Goal: Transaction & Acquisition: Purchase product/service

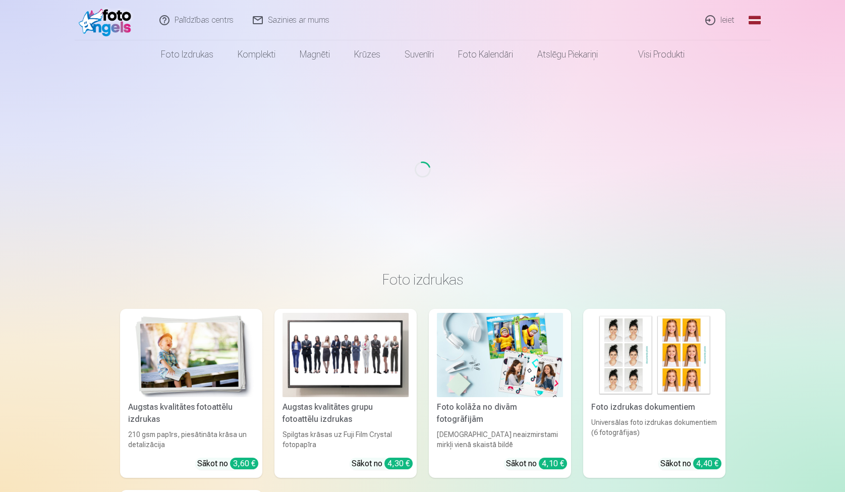
click at [725, 24] on link "Ieiet" at bounding box center [720, 20] width 48 height 40
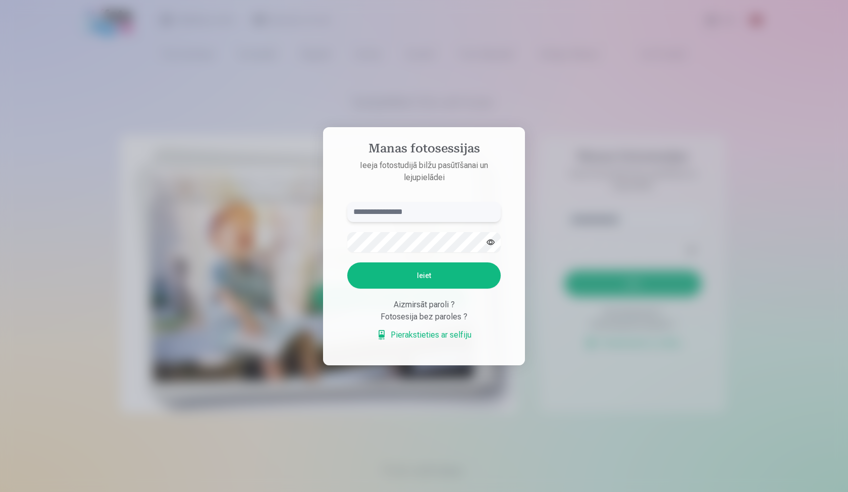
type input "**********"
click at [418, 274] on button "Ieiet" at bounding box center [423, 275] width 153 height 26
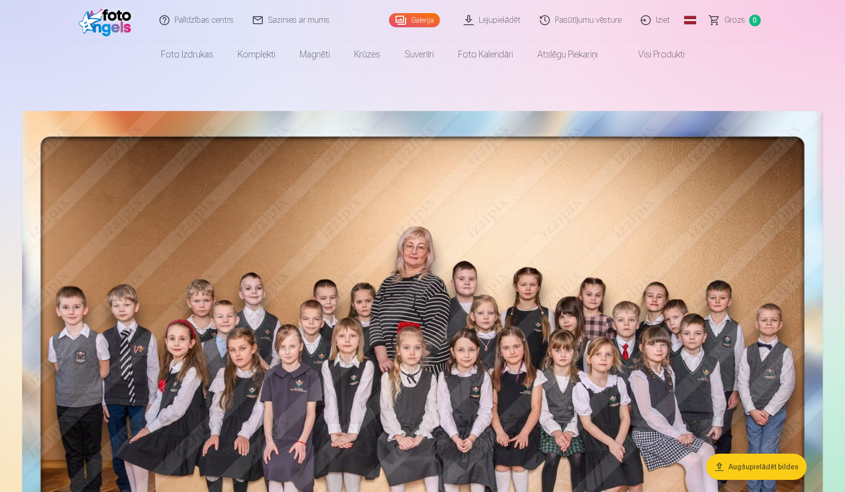
click at [491, 20] on link "Lejupielādēt" at bounding box center [493, 20] width 76 height 40
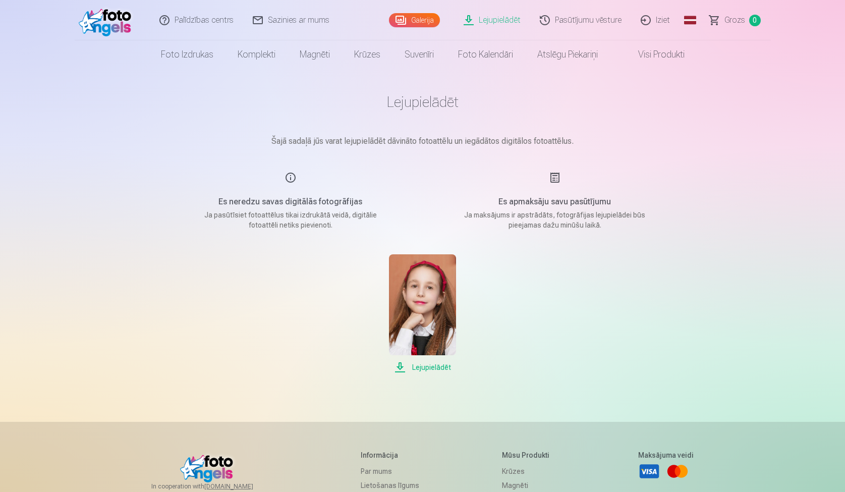
click at [426, 364] on span "Lejupielādēt" at bounding box center [422, 367] width 67 height 12
click at [425, 18] on link "Galerija" at bounding box center [414, 20] width 51 height 14
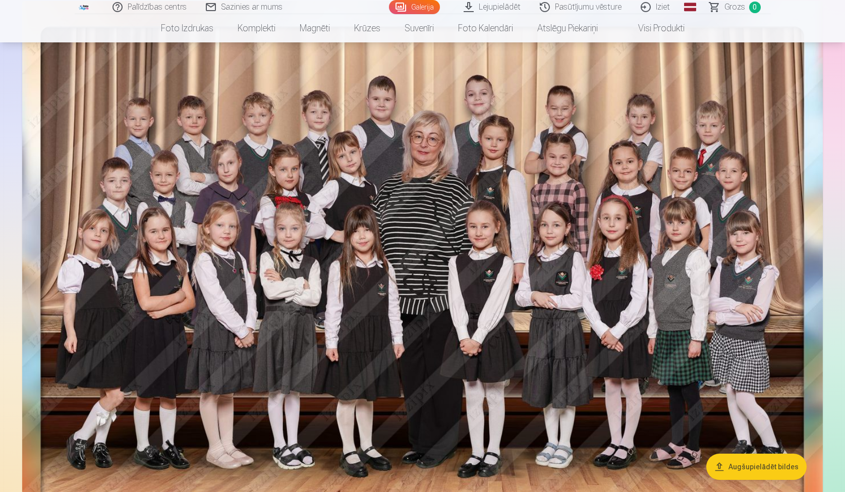
scroll to position [671, 0]
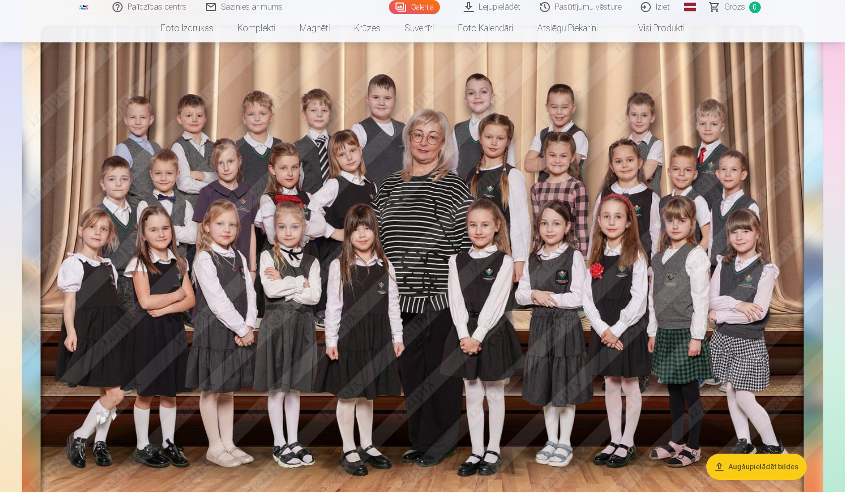
click at [407, 216] on img at bounding box center [422, 274] width 801 height 551
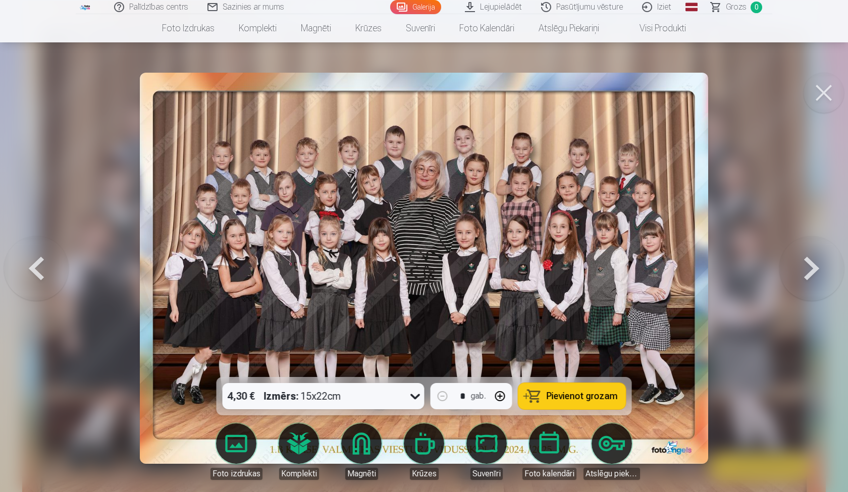
click at [415, 403] on icon at bounding box center [415, 396] width 16 height 16
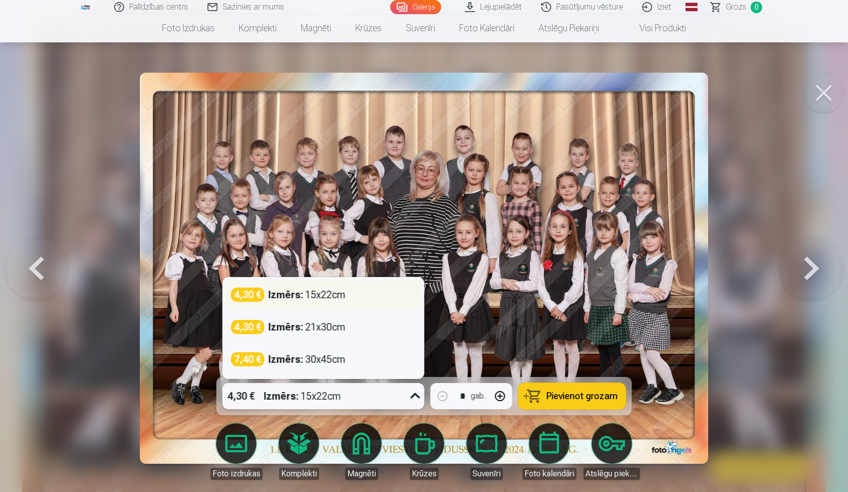
click at [388, 294] on div "4,30 € Izmērs : 15x22cm" at bounding box center [323, 295] width 185 height 14
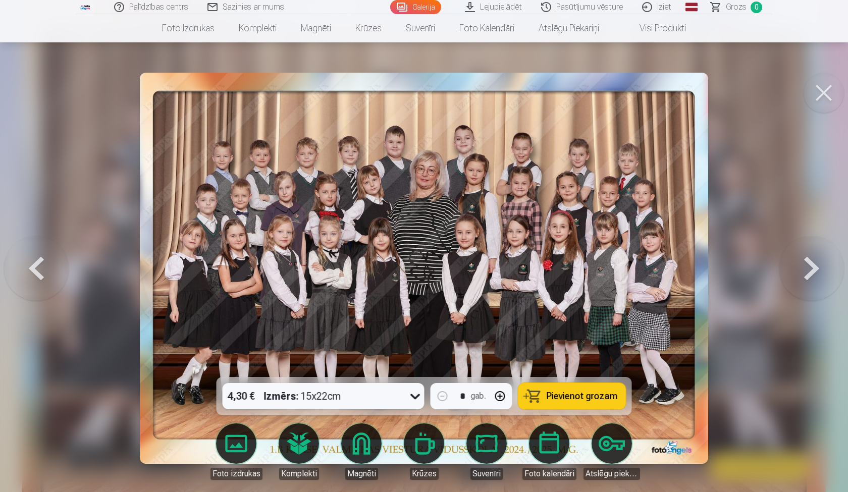
click at [576, 393] on span "Pievienot grozam" at bounding box center [581, 395] width 71 height 9
click at [807, 259] on button at bounding box center [811, 268] width 65 height 197
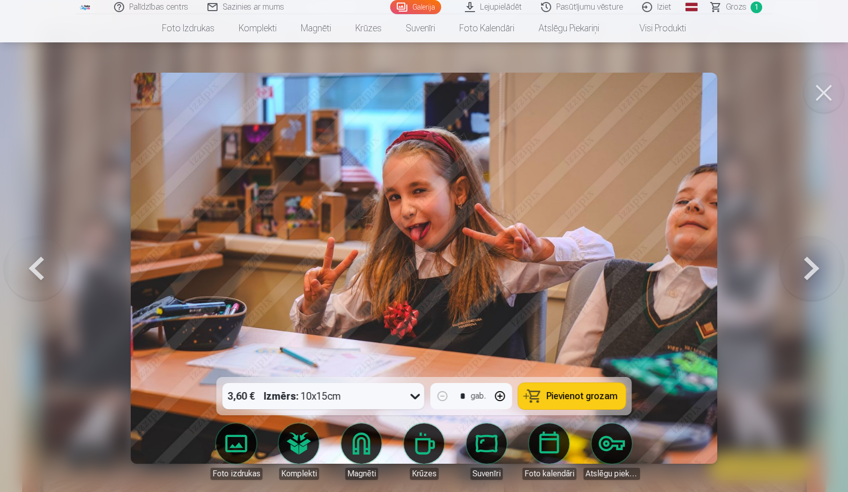
click at [807, 259] on button at bounding box center [811, 268] width 65 height 197
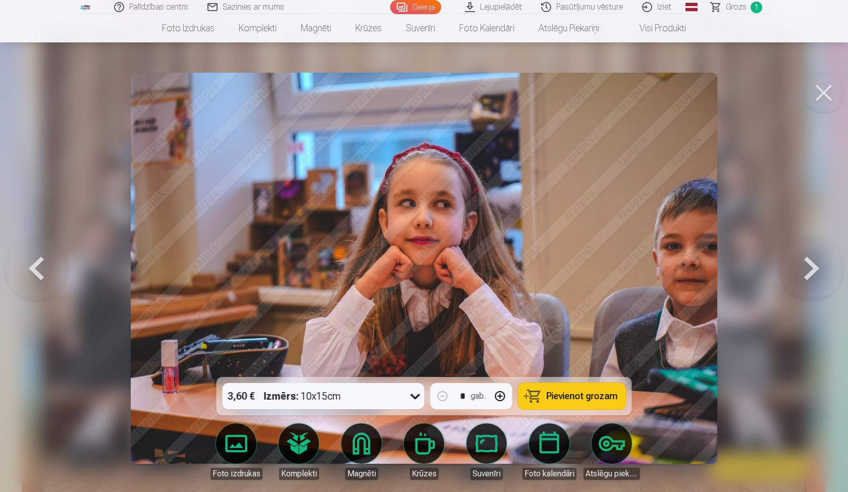
click at [807, 260] on button at bounding box center [811, 268] width 65 height 197
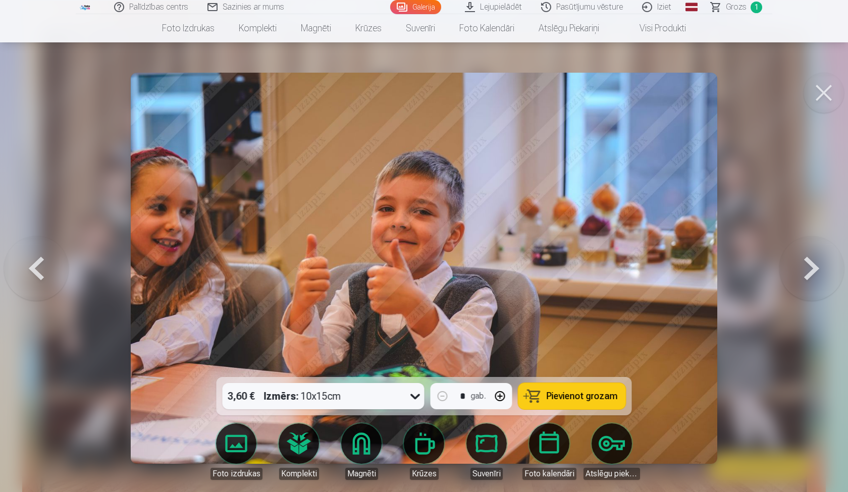
click at [807, 260] on button at bounding box center [811, 268] width 65 height 197
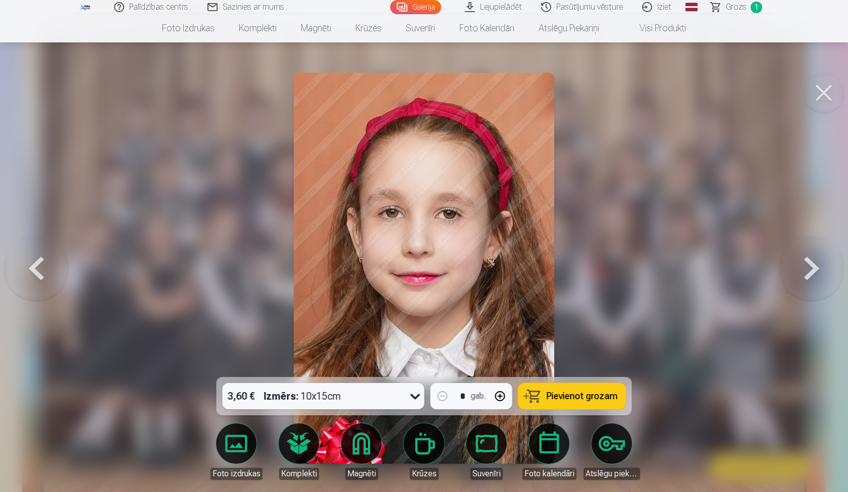
click at [807, 261] on button at bounding box center [811, 268] width 65 height 197
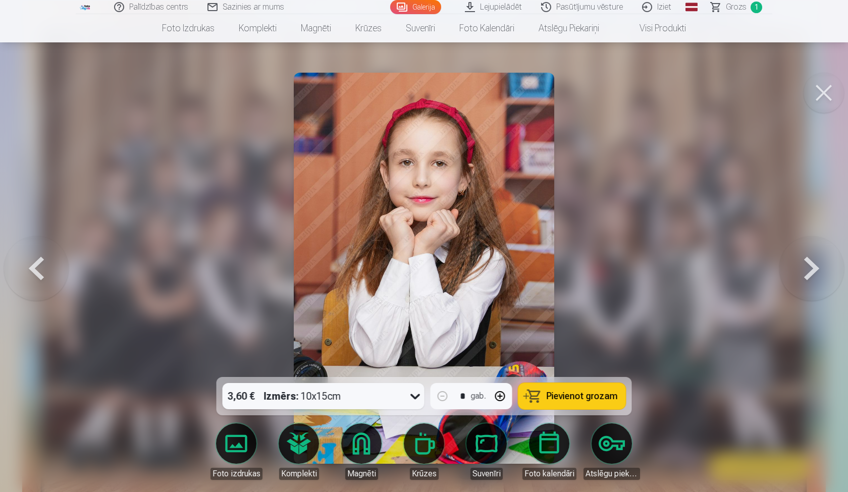
click at [807, 261] on button at bounding box center [811, 268] width 65 height 197
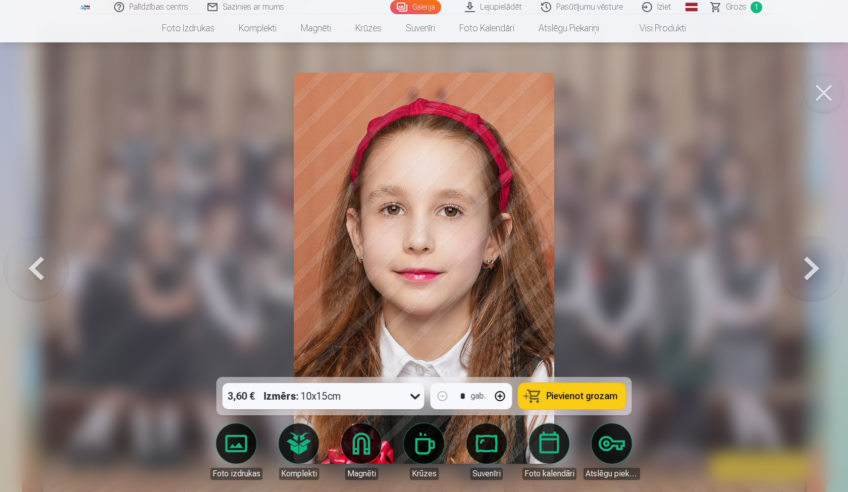
click at [807, 261] on button at bounding box center [811, 268] width 65 height 197
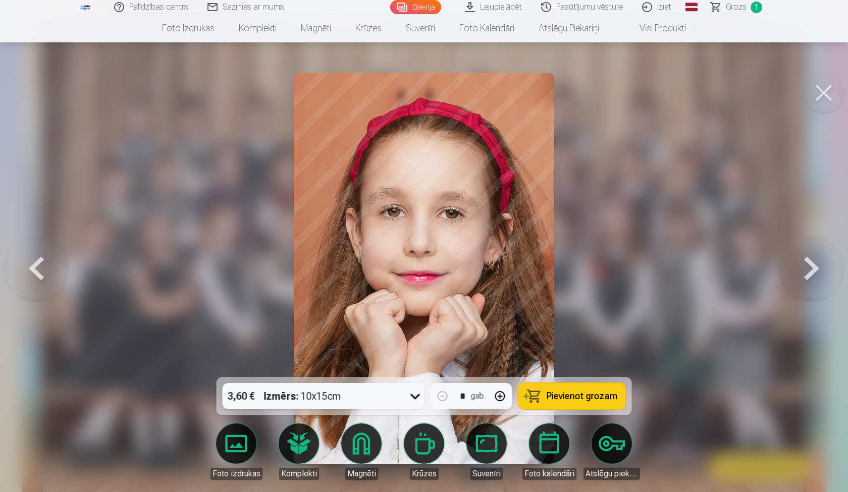
click at [807, 261] on button at bounding box center [811, 268] width 65 height 197
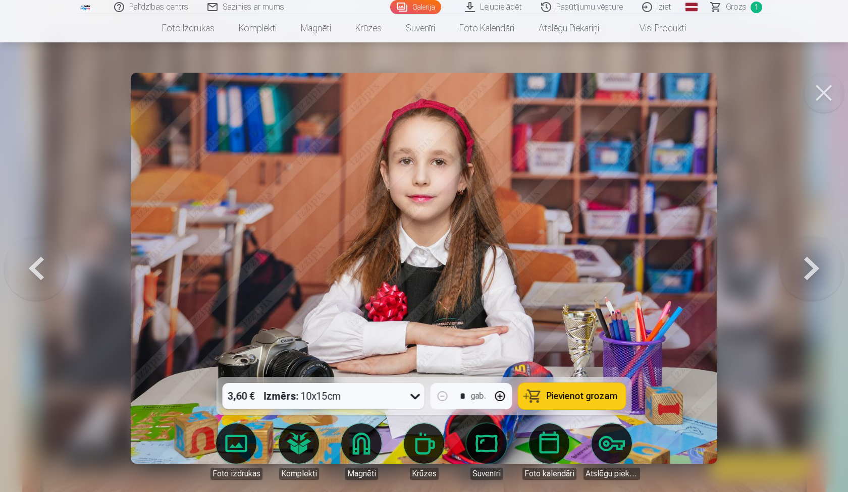
click at [807, 261] on button at bounding box center [811, 268] width 65 height 197
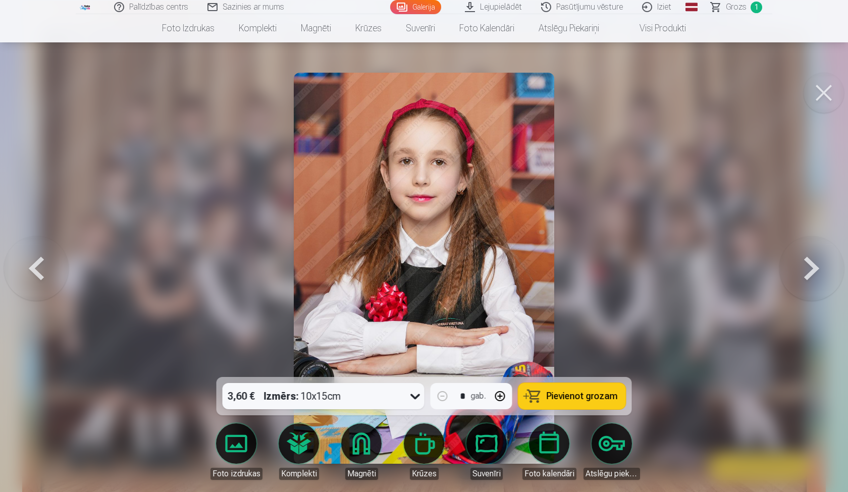
click at [807, 261] on button at bounding box center [811, 268] width 65 height 197
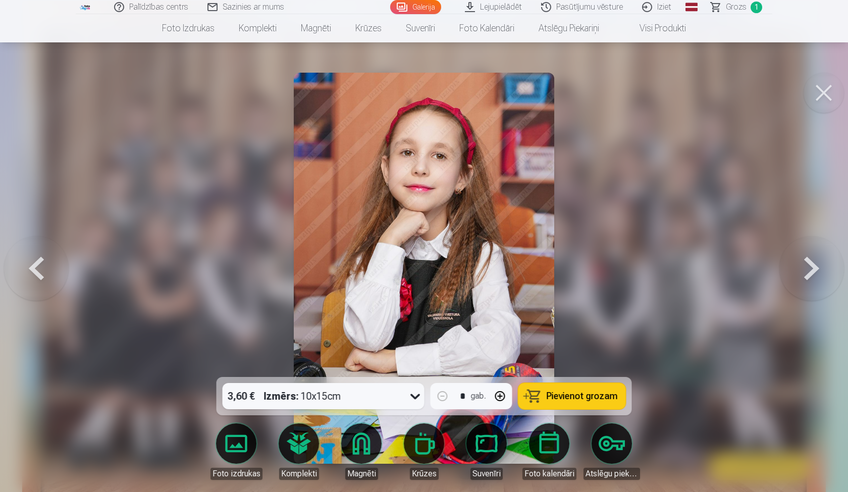
click at [807, 262] on button at bounding box center [811, 268] width 65 height 197
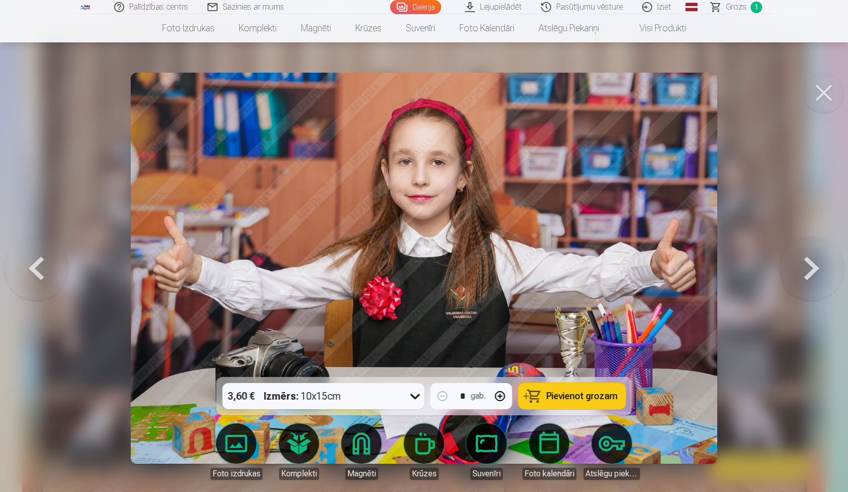
click at [807, 262] on button at bounding box center [811, 268] width 65 height 197
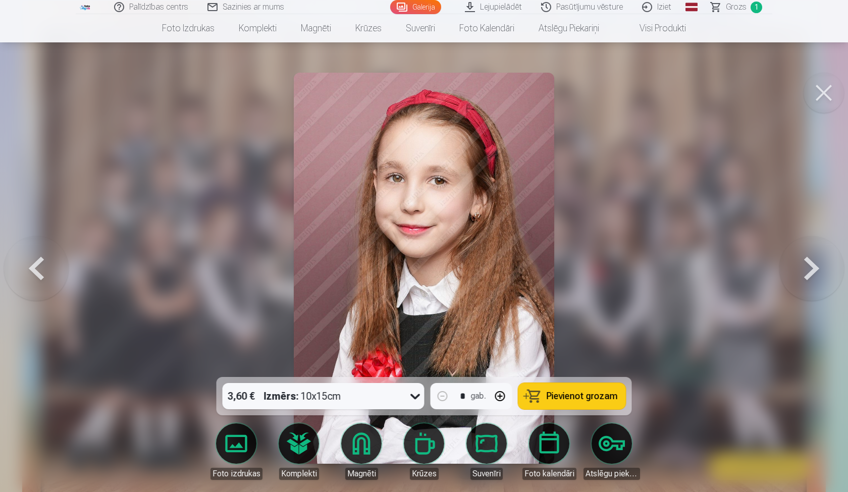
click at [412, 400] on icon at bounding box center [415, 396] width 16 height 16
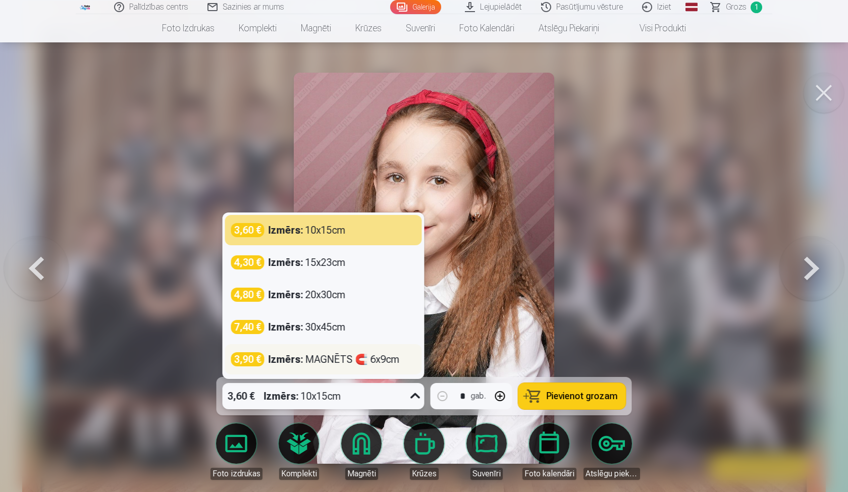
click at [385, 363] on div "Izmērs : MAGNĒTS 🧲 6x9cm" at bounding box center [333, 359] width 131 height 14
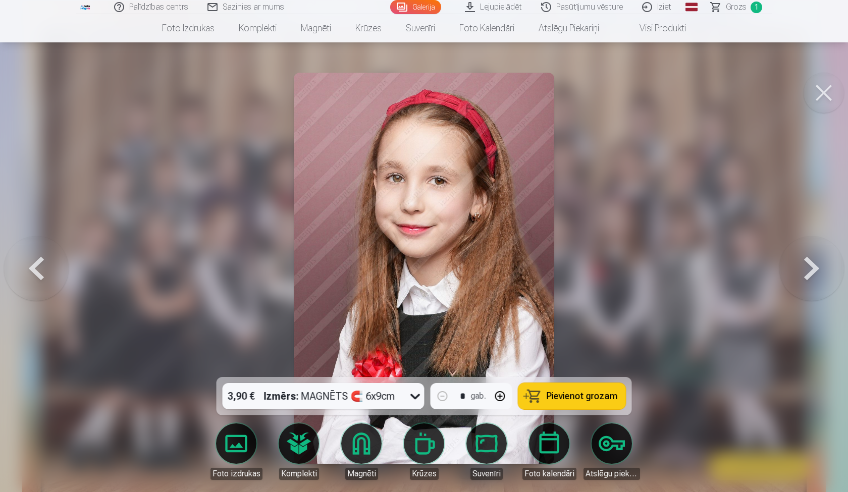
click at [575, 394] on span "Pievienot grozam" at bounding box center [581, 395] width 71 height 9
click at [414, 392] on icon at bounding box center [415, 396] width 16 height 16
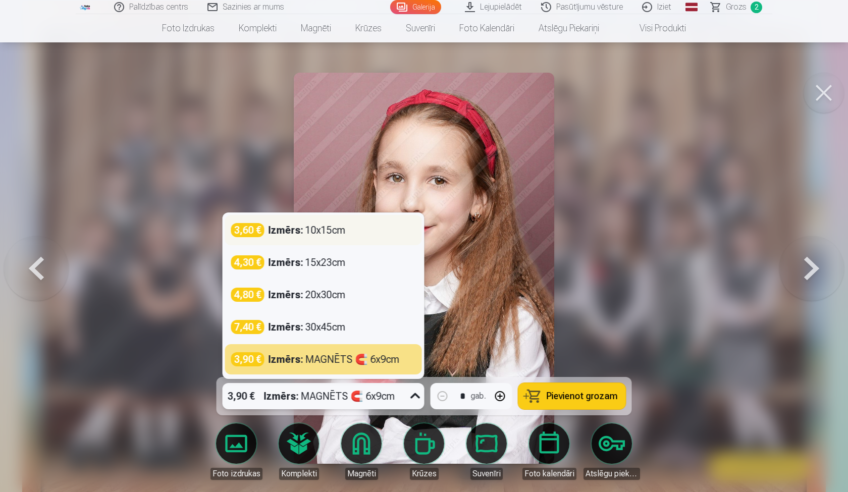
click at [392, 227] on div "3,60 € Izmērs : 10x15cm" at bounding box center [323, 230] width 185 height 14
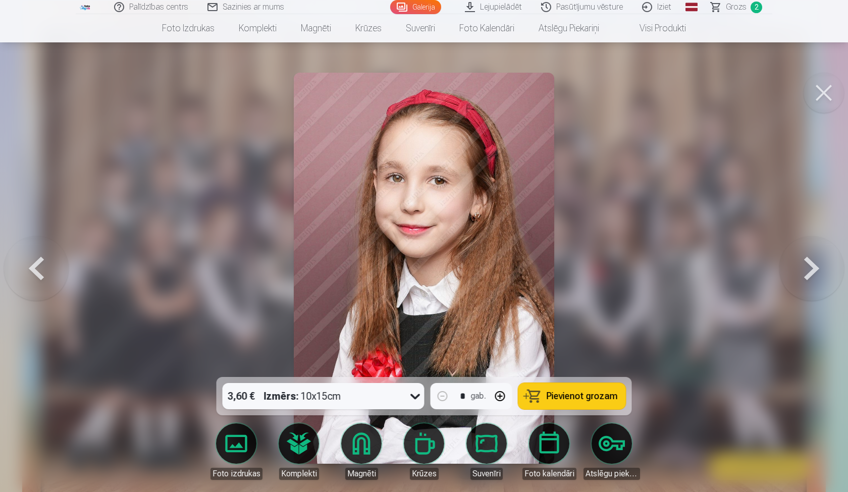
click at [555, 394] on span "Pievienot grozam" at bounding box center [581, 395] width 71 height 9
click at [804, 274] on button at bounding box center [811, 268] width 65 height 197
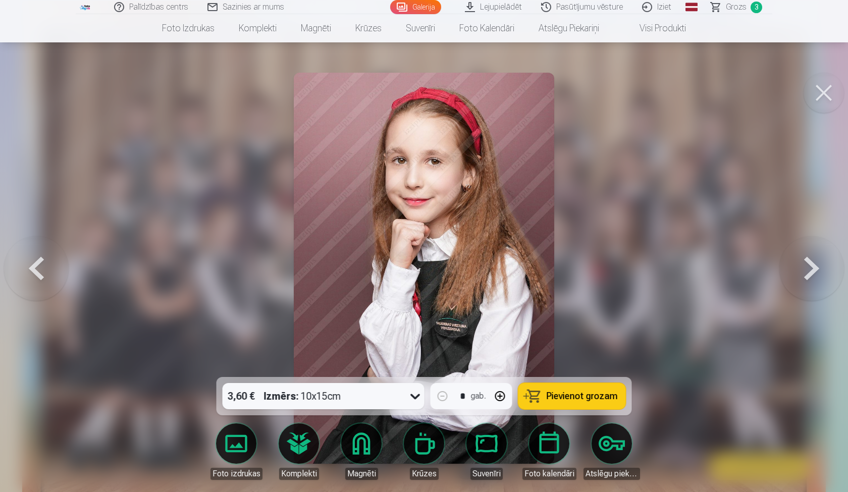
click at [297, 399] on strong "Izmērs :" at bounding box center [281, 396] width 35 height 14
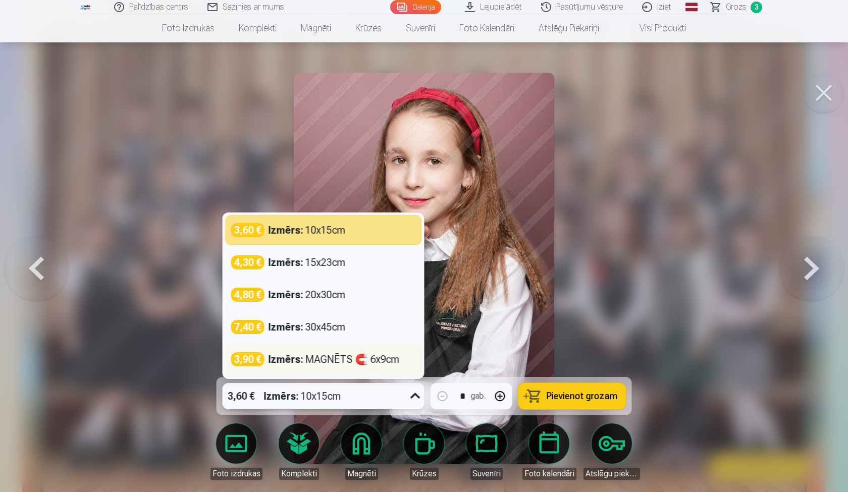
click at [340, 357] on div "Izmērs : MAGNĒTS 🧲 6x9cm" at bounding box center [333, 359] width 131 height 14
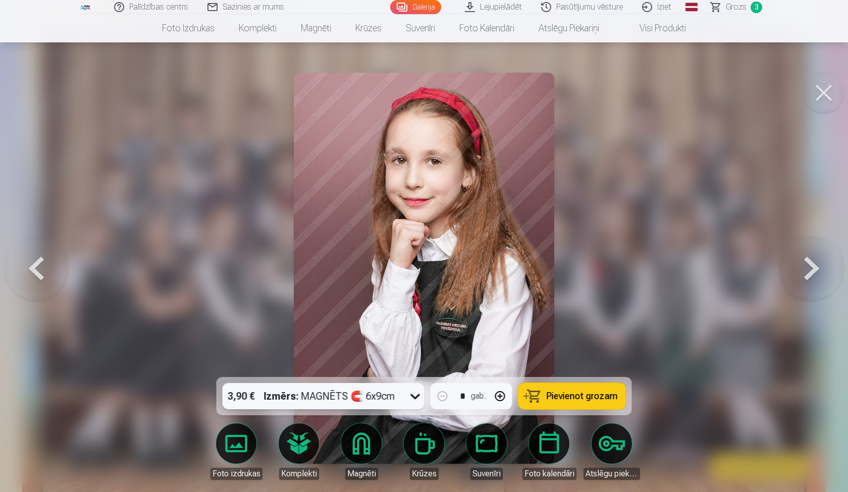
click at [584, 401] on span "Pievienot grozam" at bounding box center [581, 395] width 71 height 9
click at [373, 398] on div "Izmērs : MAGNĒTS 🧲 6x9cm" at bounding box center [329, 396] width 131 height 26
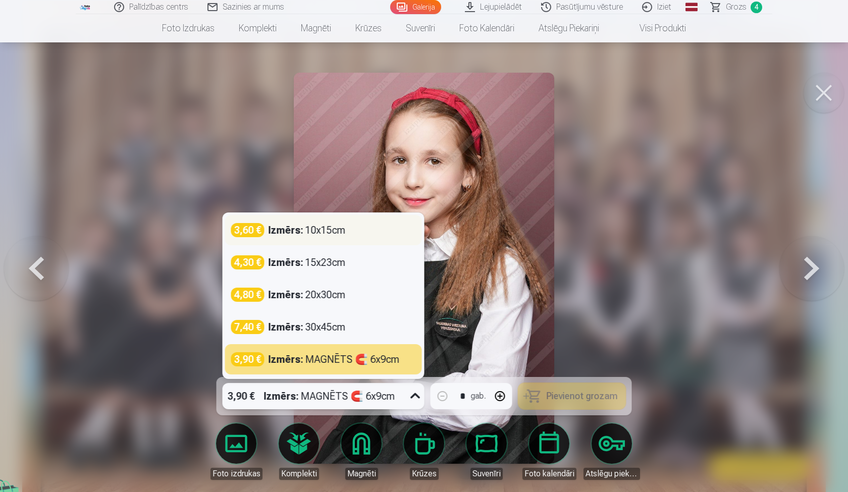
click at [377, 229] on div "3,60 € Izmērs : 10x15cm" at bounding box center [323, 230] width 185 height 14
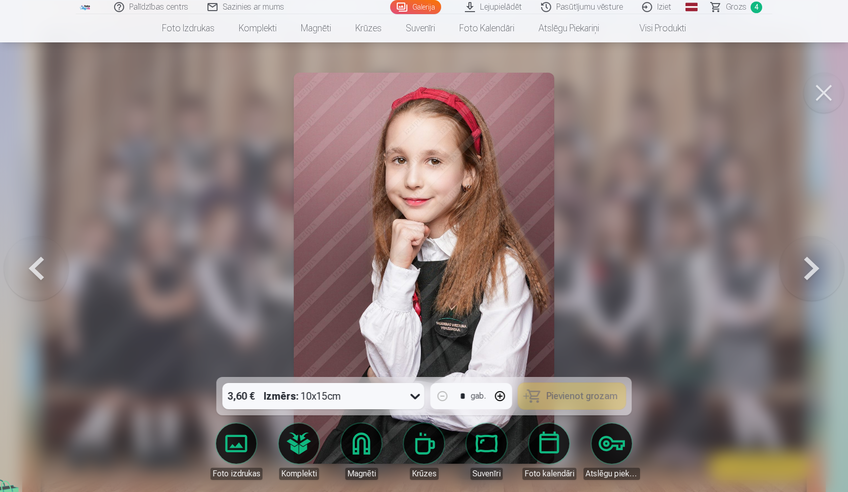
click at [415, 398] on icon at bounding box center [415, 396] width 16 height 16
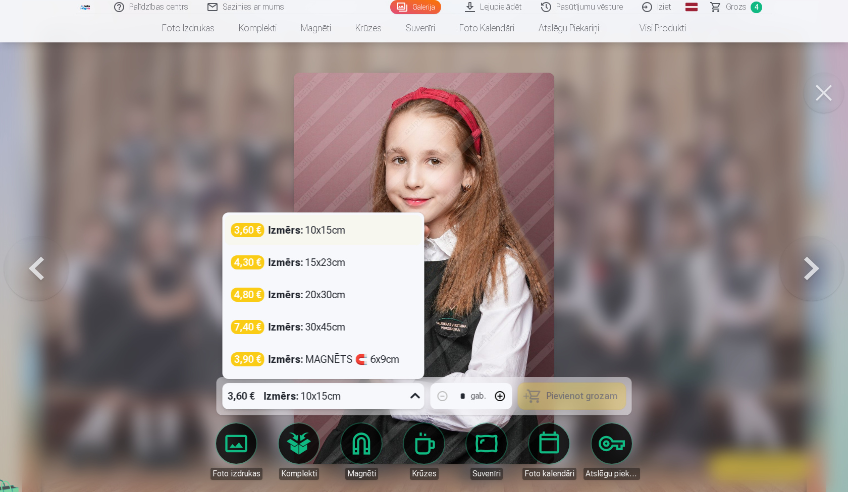
click at [389, 234] on div "3,60 € Izmērs : 10x15cm" at bounding box center [323, 230] width 185 height 14
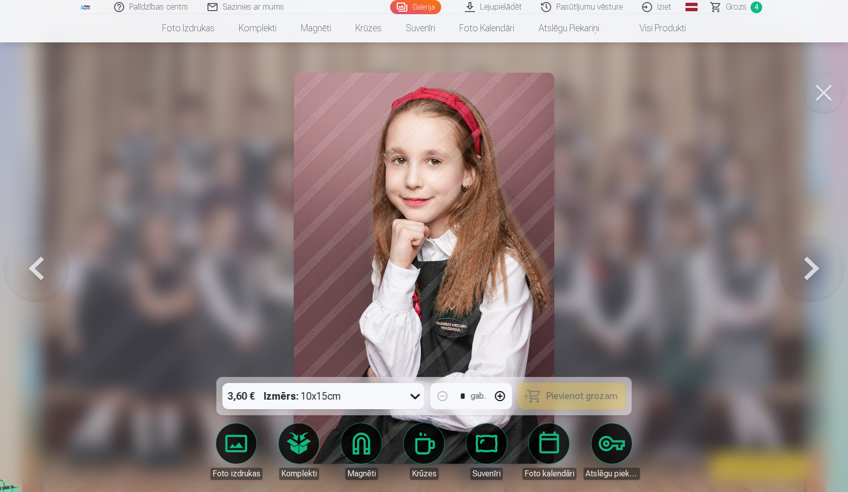
click at [820, 259] on button at bounding box center [811, 268] width 65 height 197
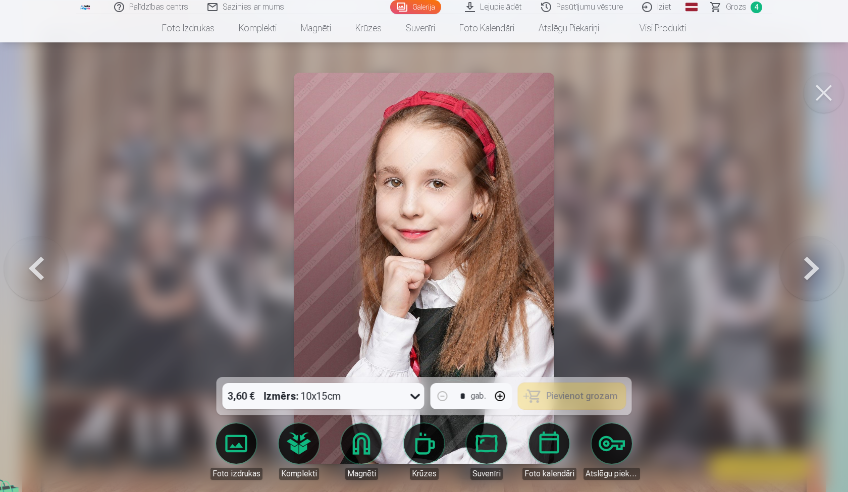
click at [48, 261] on button at bounding box center [36, 268] width 65 height 197
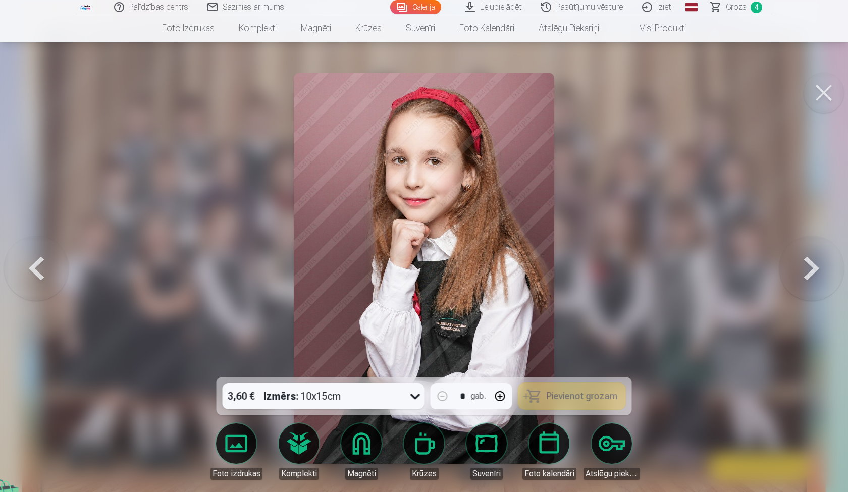
click at [48, 261] on button at bounding box center [36, 268] width 65 height 197
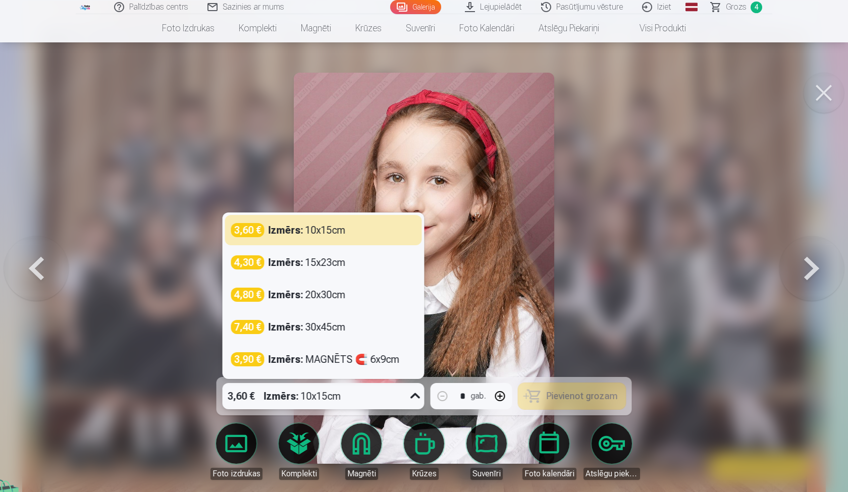
click at [389, 405] on div "3,60 € Izmērs : 10x15cm" at bounding box center [313, 396] width 183 height 26
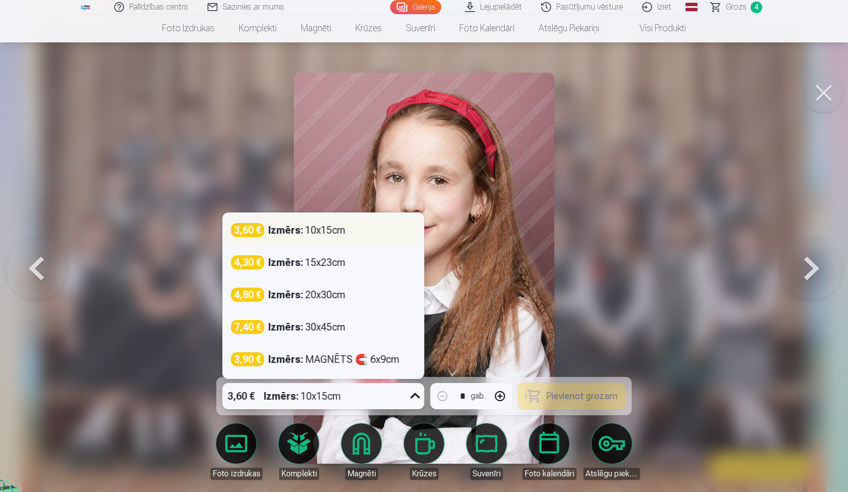
click at [355, 221] on div "3,60 € Izmērs : 10x15cm" at bounding box center [323, 230] width 197 height 30
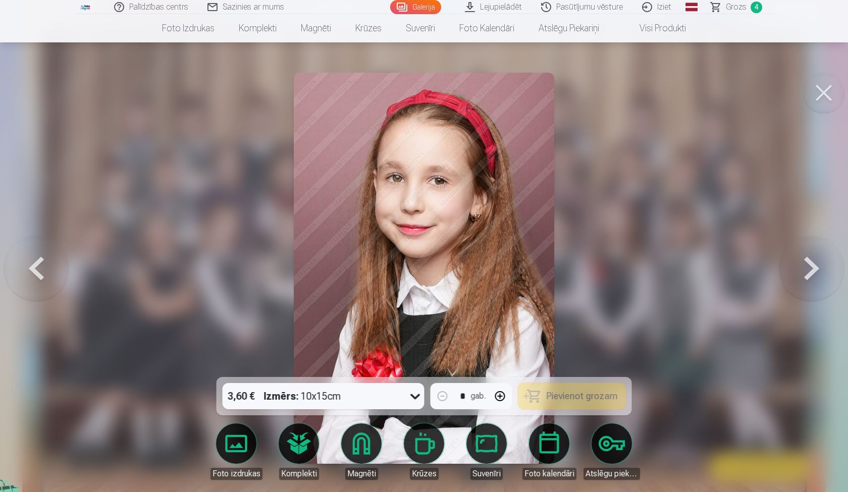
click at [830, 97] on button at bounding box center [823, 93] width 40 height 40
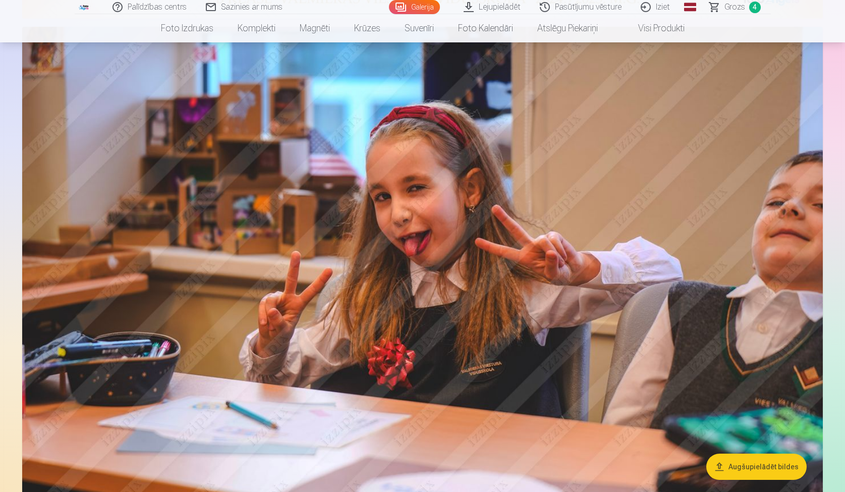
scroll to position [471, 0]
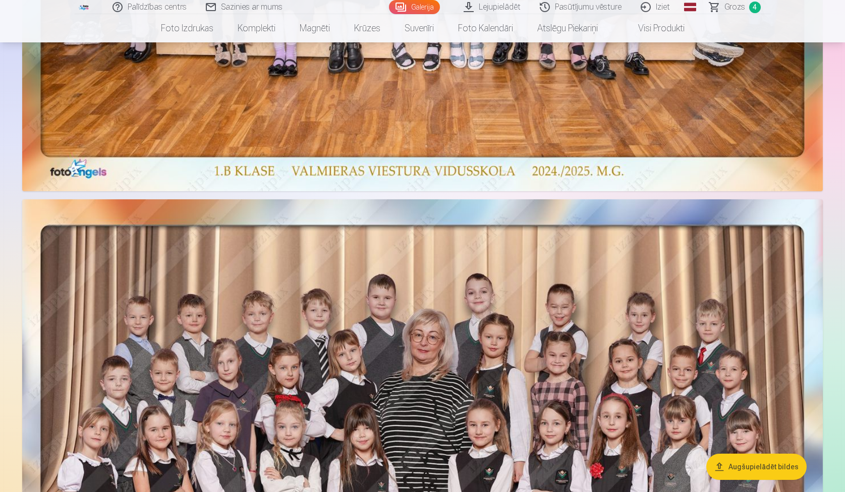
click at [736, 6] on span "Grozs" at bounding box center [734, 7] width 21 height 12
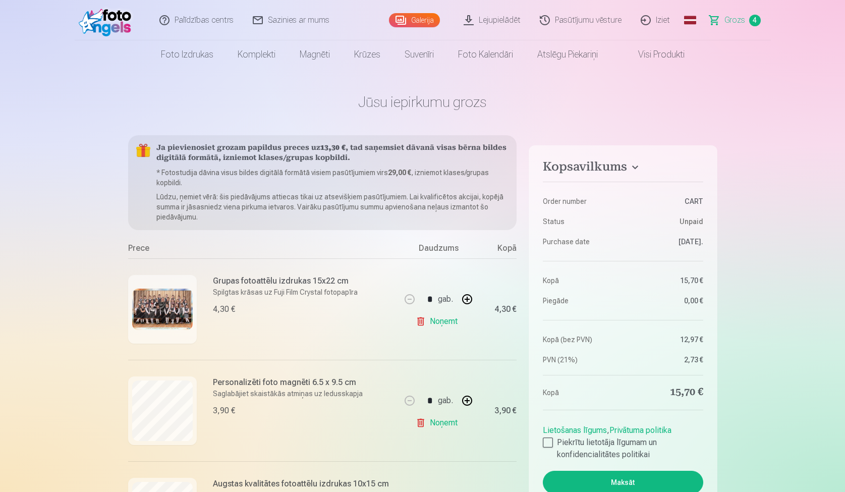
click at [415, 17] on link "Galerija" at bounding box center [414, 20] width 51 height 14
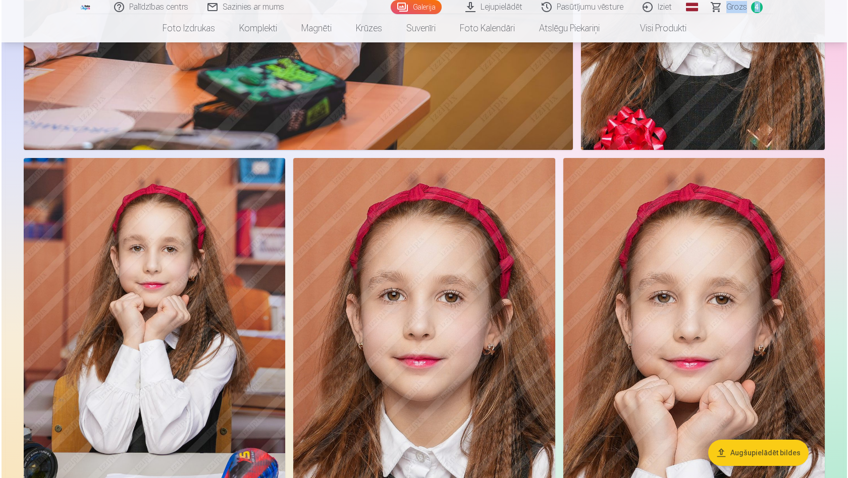
scroll to position [2529, 0]
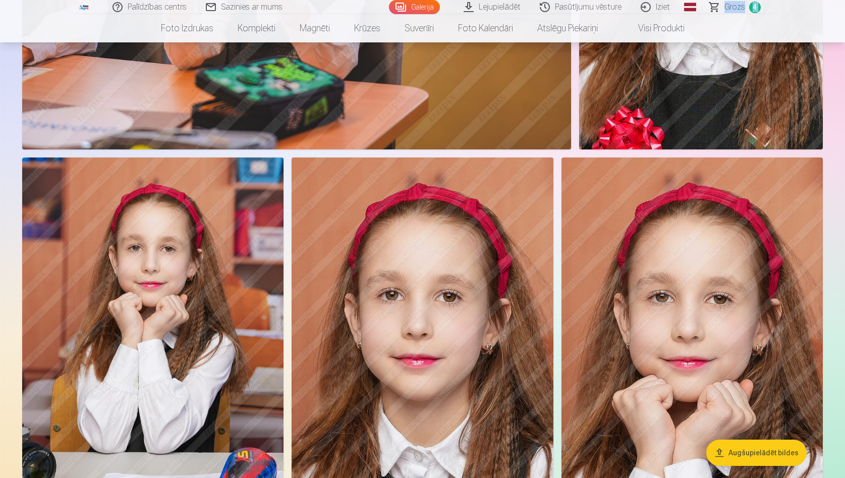
click at [238, 233] on img at bounding box center [152, 353] width 261 height 392
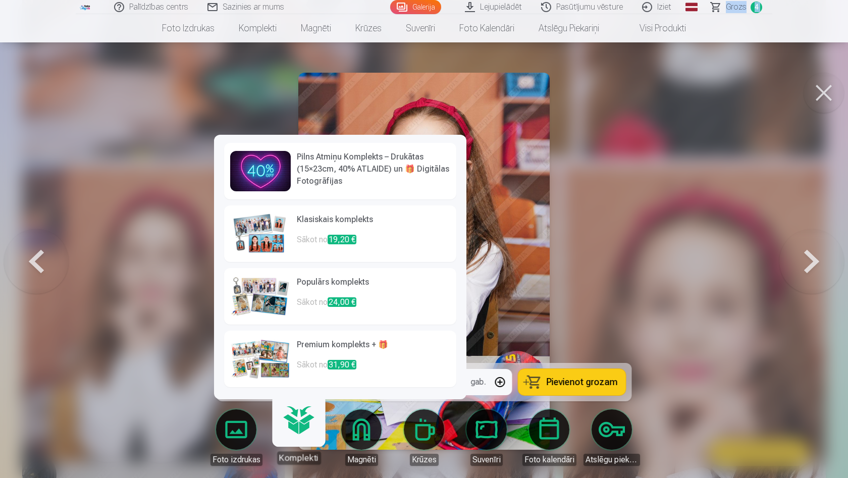
click at [337, 294] on h6 "Populārs komplekts" at bounding box center [373, 286] width 153 height 20
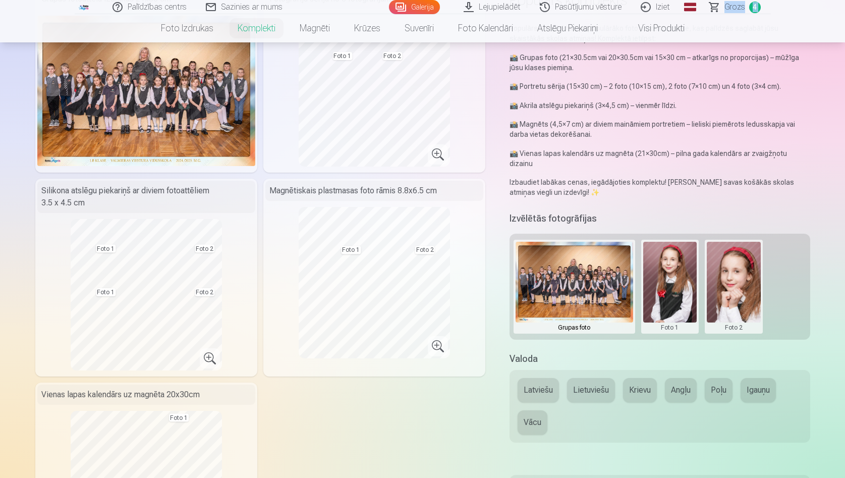
scroll to position [105, 0]
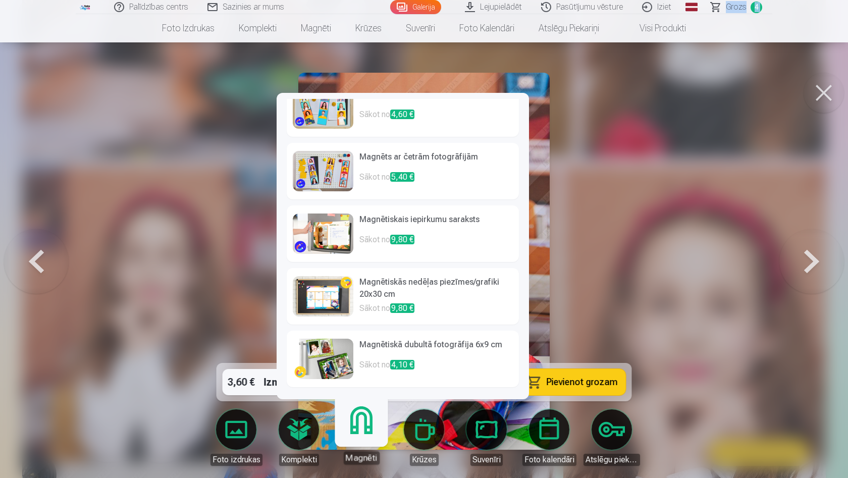
scroll to position [146, 0]
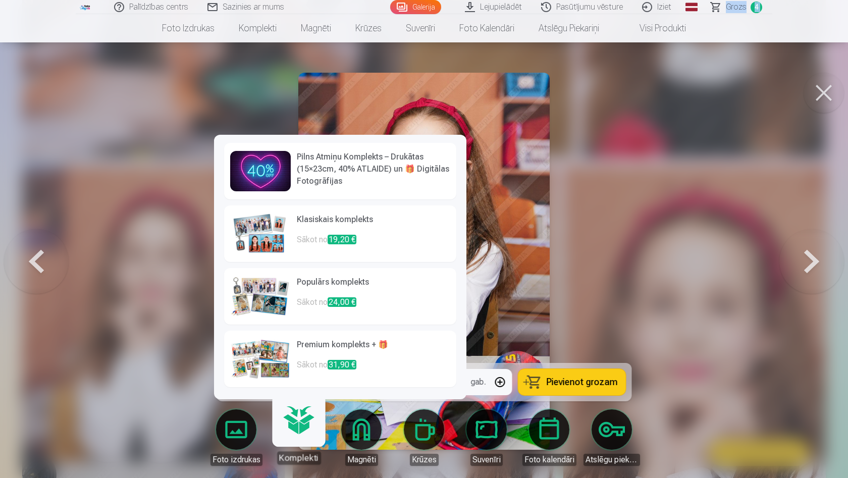
click at [321, 358] on h6 "Premium komplekts + 🎁" at bounding box center [373, 349] width 153 height 20
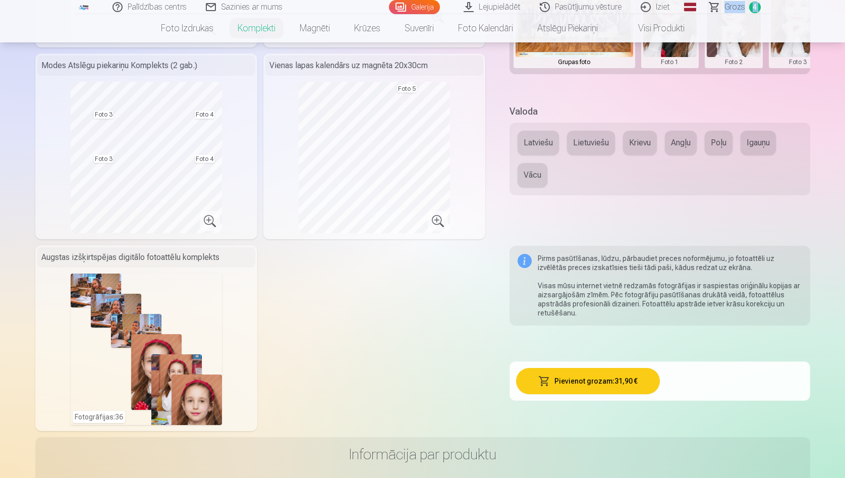
scroll to position [442, 0]
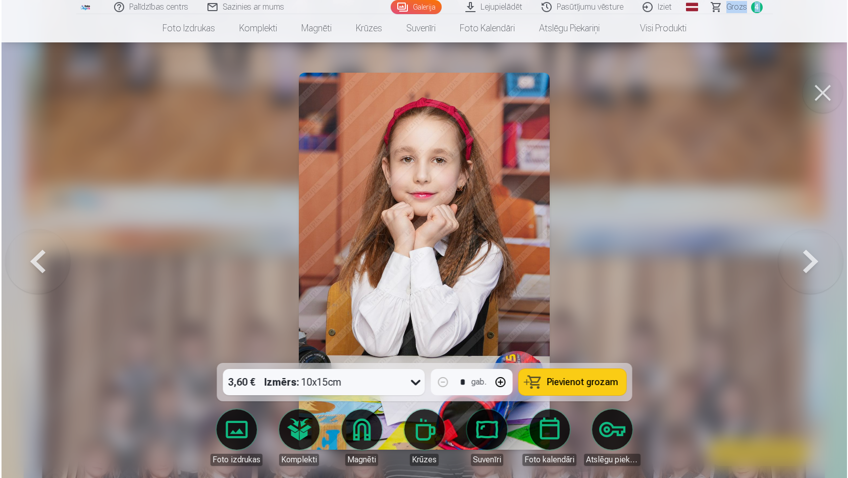
scroll to position [2529, 0]
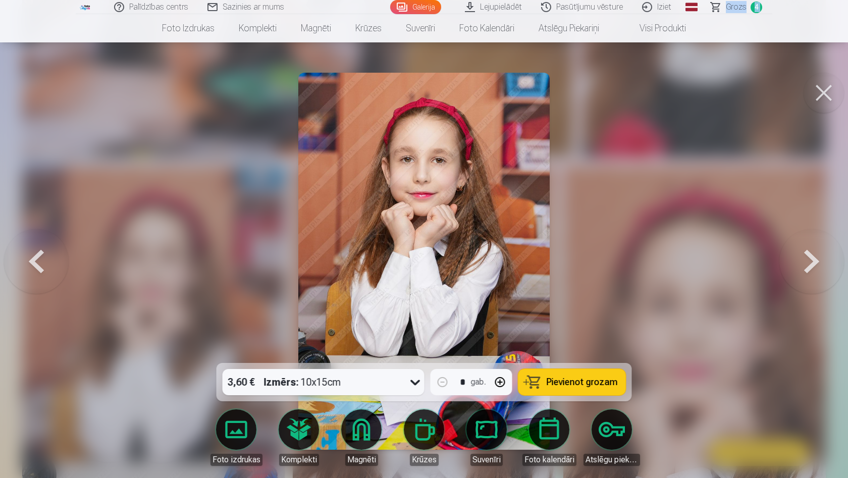
click at [366, 234] on img at bounding box center [423, 261] width 251 height 377
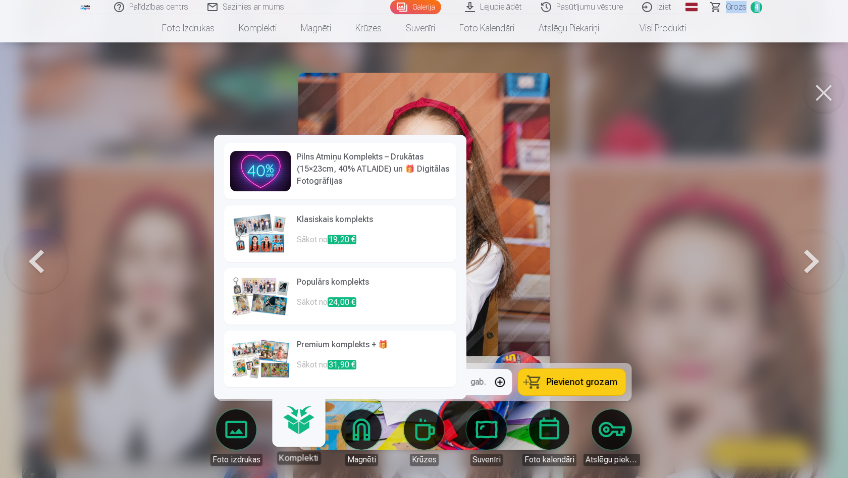
click at [318, 238] on p "Sākot no 19,20 €" at bounding box center [373, 244] width 153 height 20
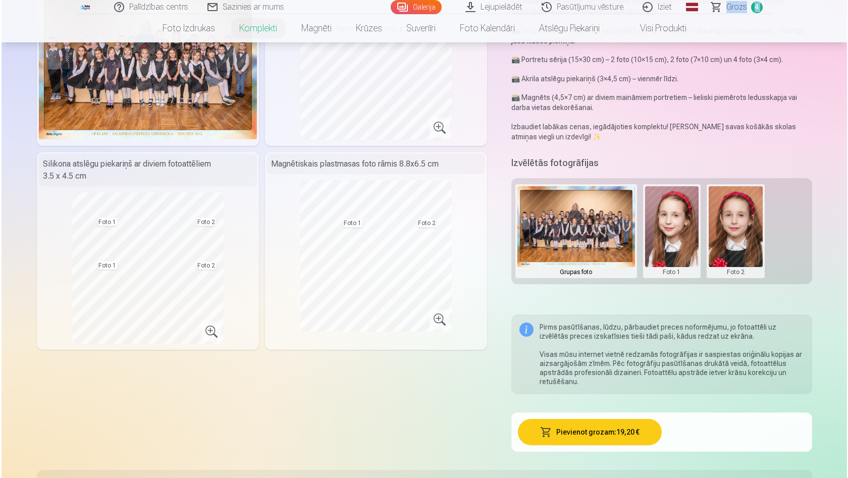
scroll to position [132, 0]
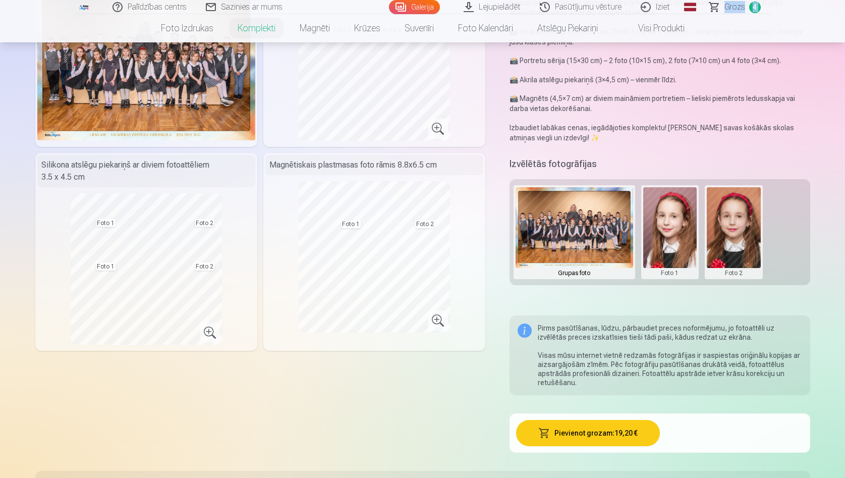
click at [556, 233] on button at bounding box center [574, 232] width 117 height 90
click at [559, 232] on button "Nomainiet foto" at bounding box center [574, 232] width 82 height 28
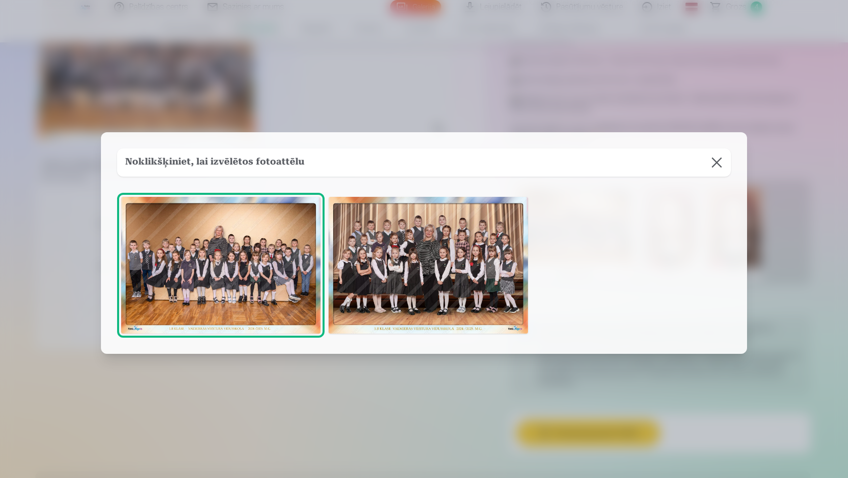
click at [493, 250] on img at bounding box center [427, 265] width 199 height 137
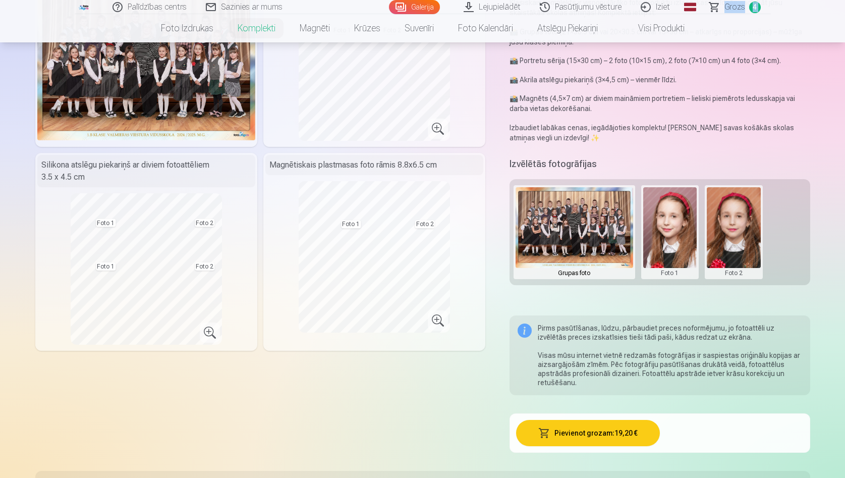
click at [734, 232] on button at bounding box center [734, 232] width 54 height 90
click at [734, 232] on button "Nomainiet foto" at bounding box center [734, 232] width 82 height 28
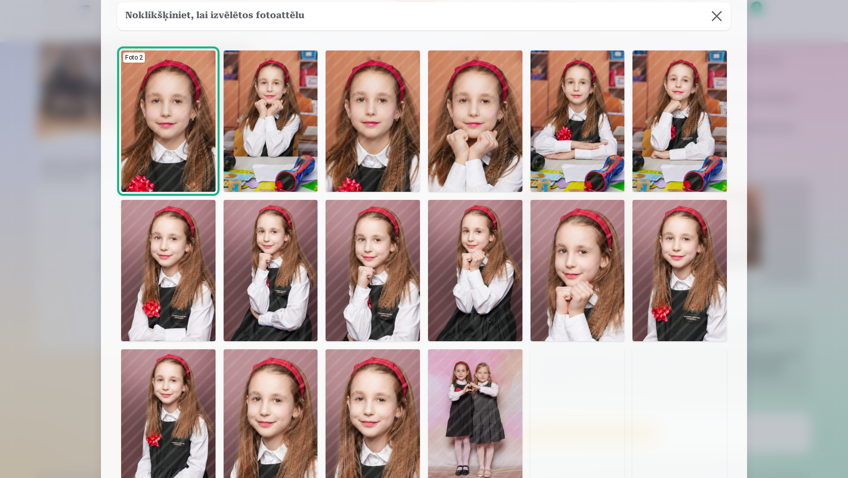
scroll to position [33, 0]
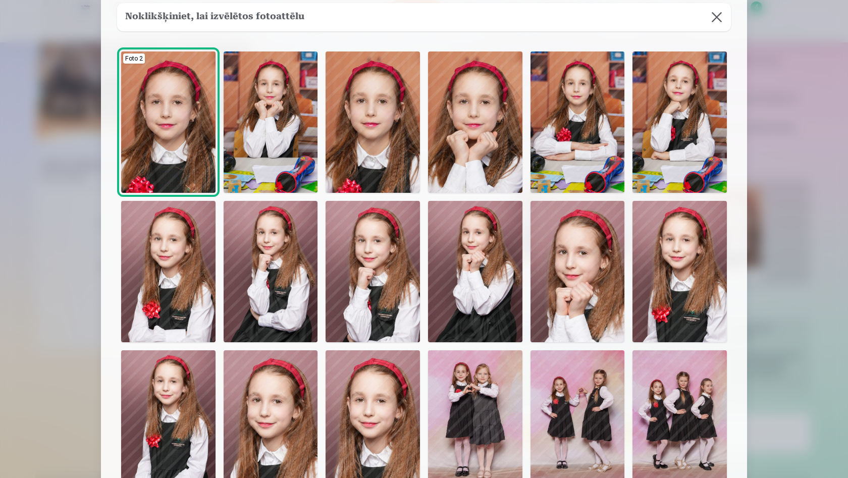
click at [370, 306] on img at bounding box center [372, 271] width 94 height 141
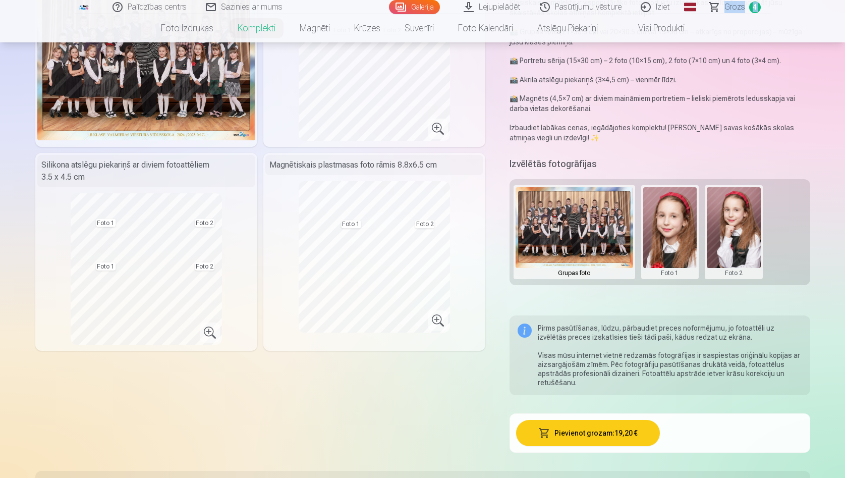
click at [659, 234] on button at bounding box center [670, 232] width 54 height 90
click at [667, 225] on button "Nomainiet foto" at bounding box center [670, 232] width 82 height 28
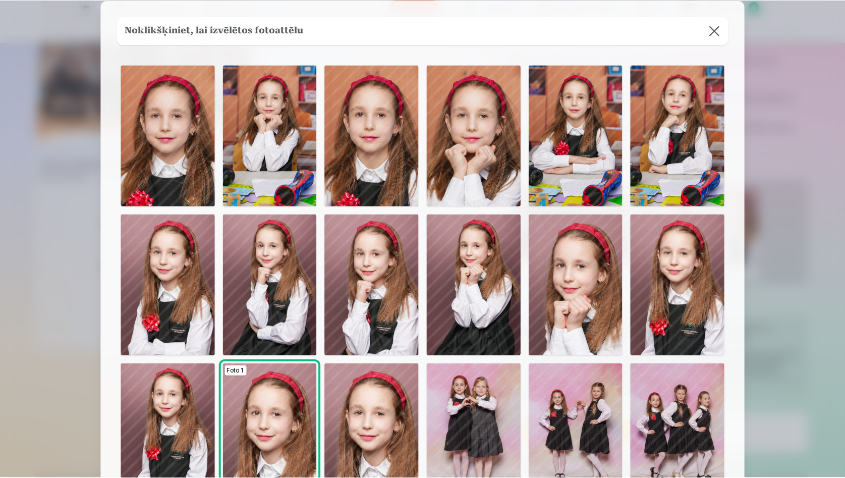
scroll to position [17, 0]
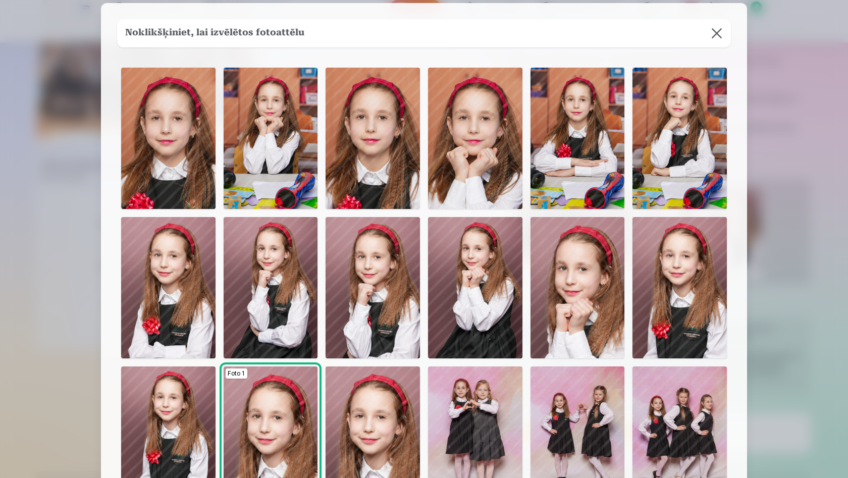
click at [377, 146] on img at bounding box center [372, 138] width 94 height 141
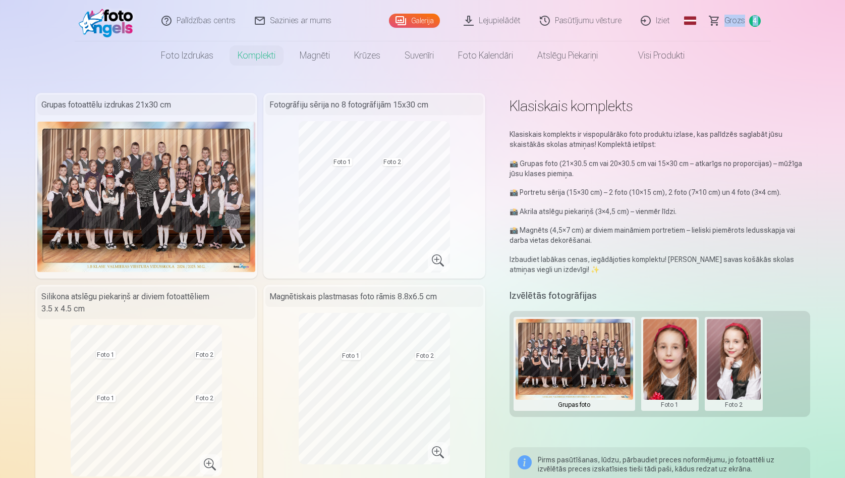
scroll to position [0, 0]
click at [422, 27] on div "Galerija" at bounding box center [416, 20] width 55 height 40
click at [422, 23] on link "Galerija" at bounding box center [414, 20] width 51 height 14
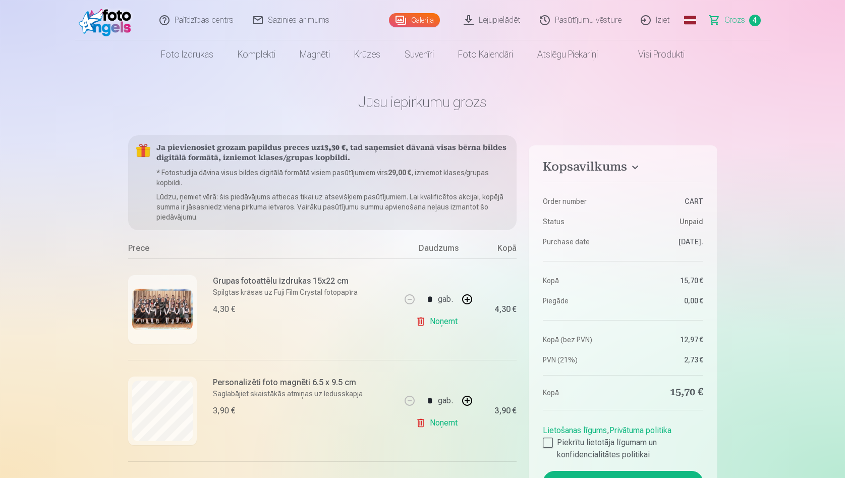
click at [418, 25] on link "Galerija" at bounding box center [414, 20] width 51 height 14
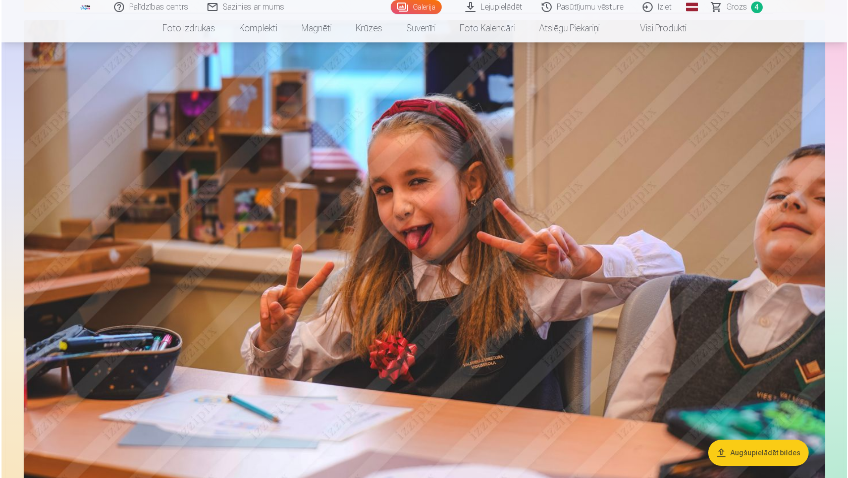
scroll to position [1235, 0]
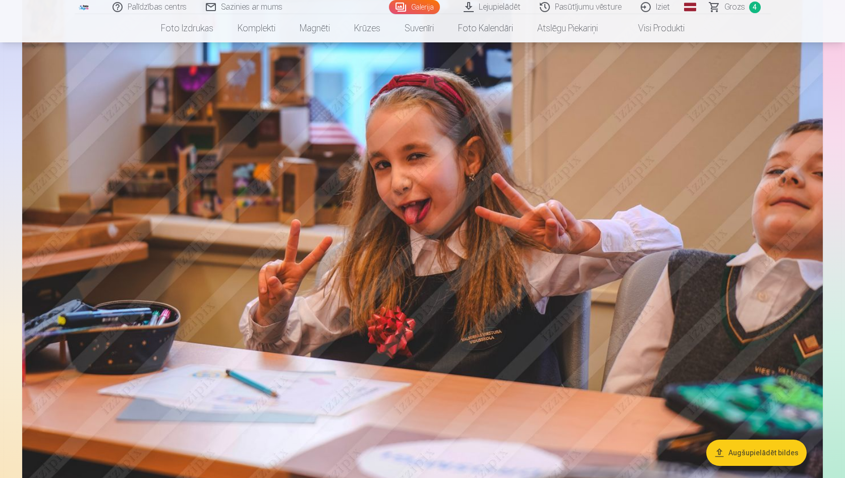
click at [399, 410] on img at bounding box center [422, 262] width 801 height 534
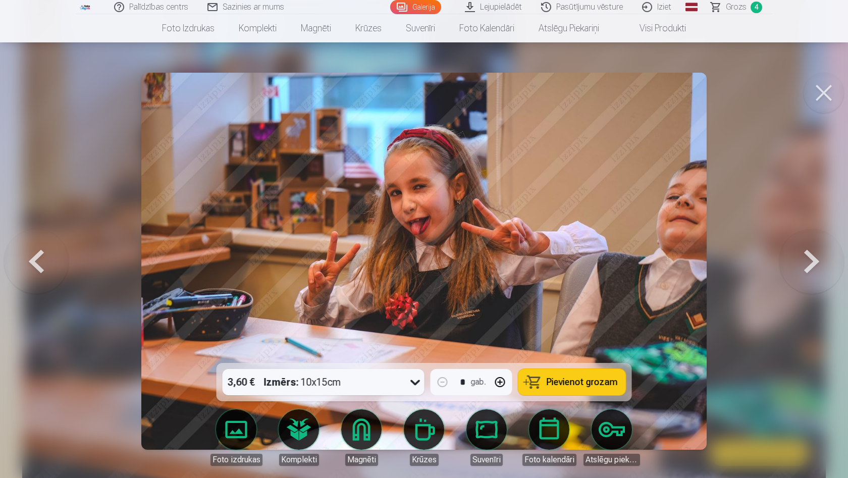
click at [686, 209] on img at bounding box center [424, 261] width 566 height 377
click at [820, 252] on button at bounding box center [811, 261] width 65 height 183
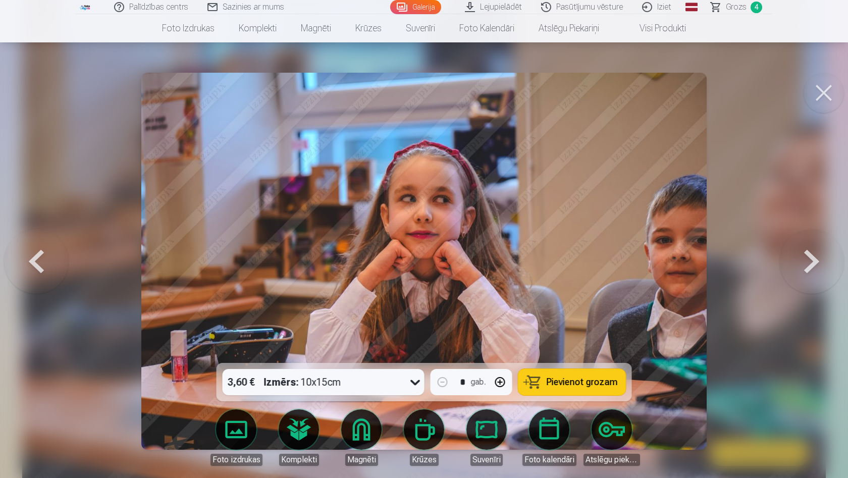
click at [820, 252] on button at bounding box center [811, 261] width 65 height 183
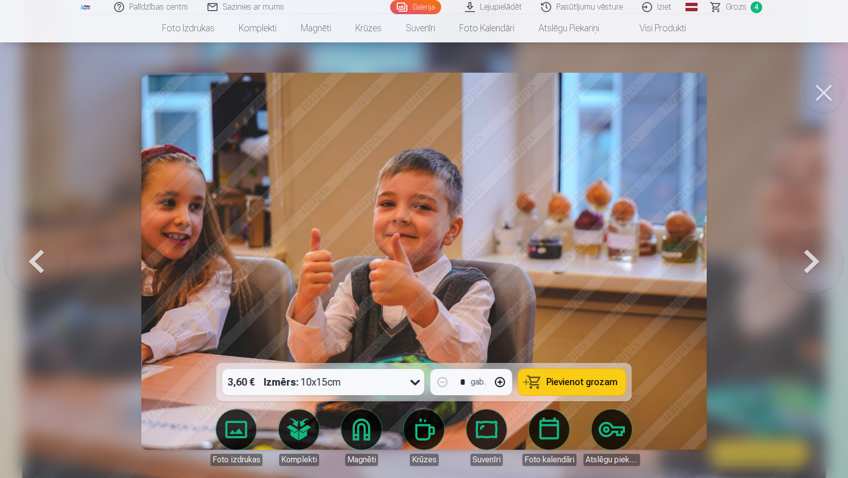
click at [820, 253] on button at bounding box center [811, 261] width 65 height 183
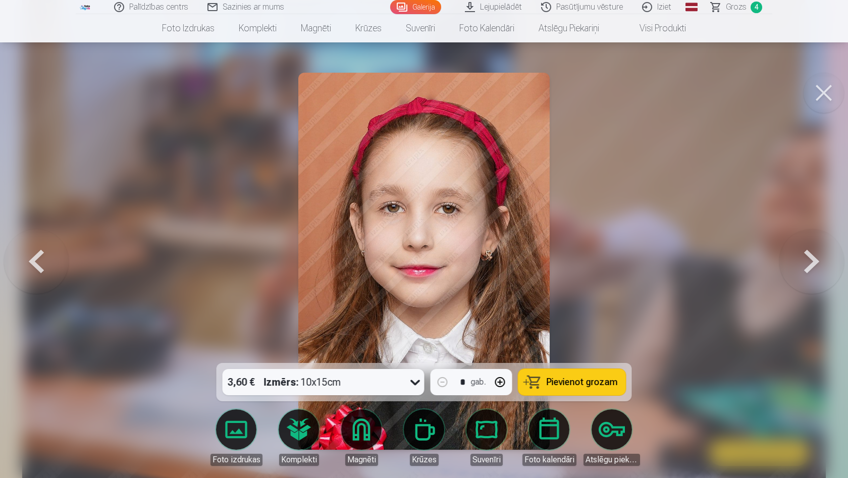
click at [820, 253] on button at bounding box center [811, 261] width 65 height 183
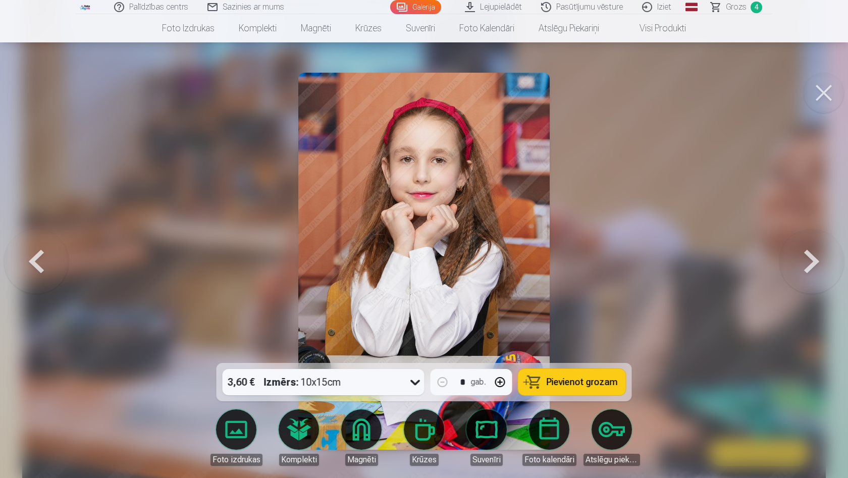
click at [820, 253] on button at bounding box center [811, 261] width 65 height 183
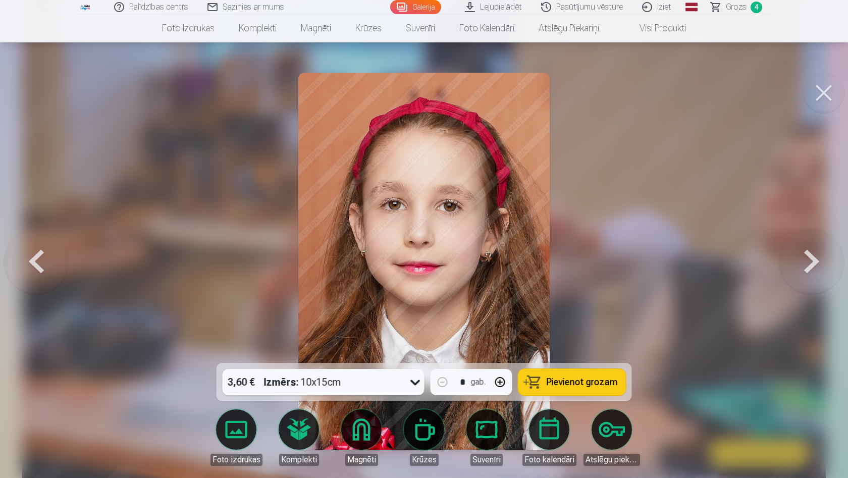
click at [820, 253] on button at bounding box center [811, 261] width 65 height 183
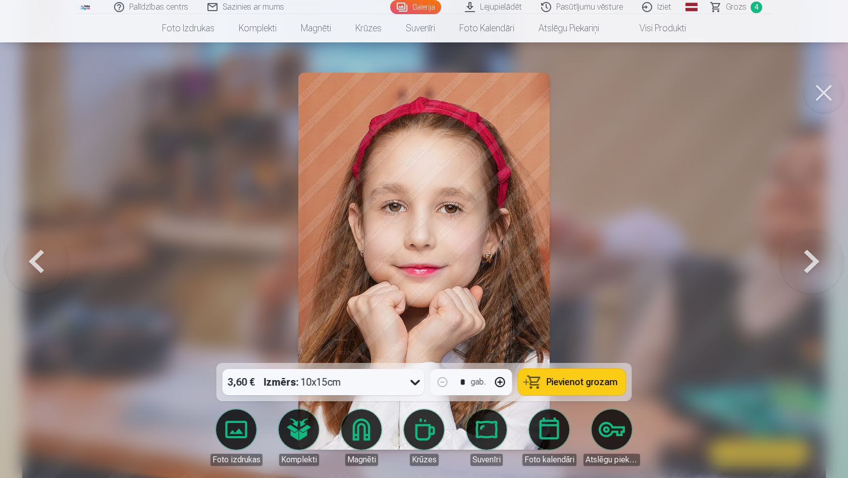
click at [820, 253] on button at bounding box center [811, 261] width 65 height 183
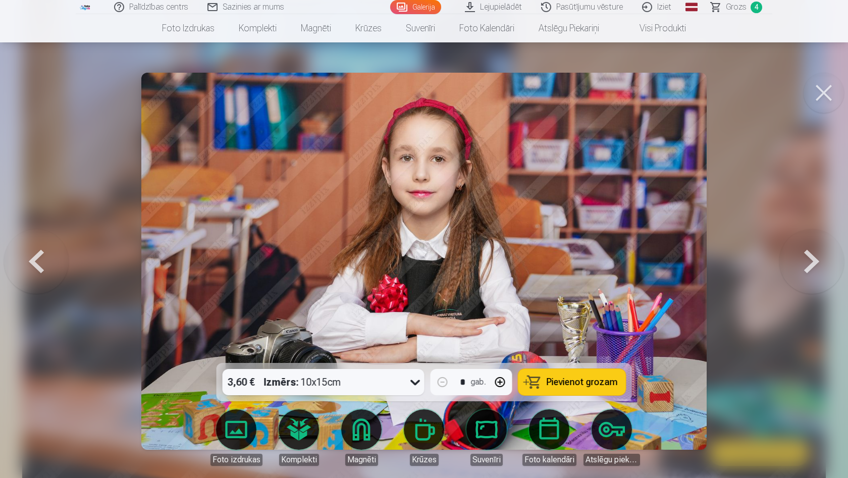
click at [820, 253] on button at bounding box center [811, 261] width 65 height 183
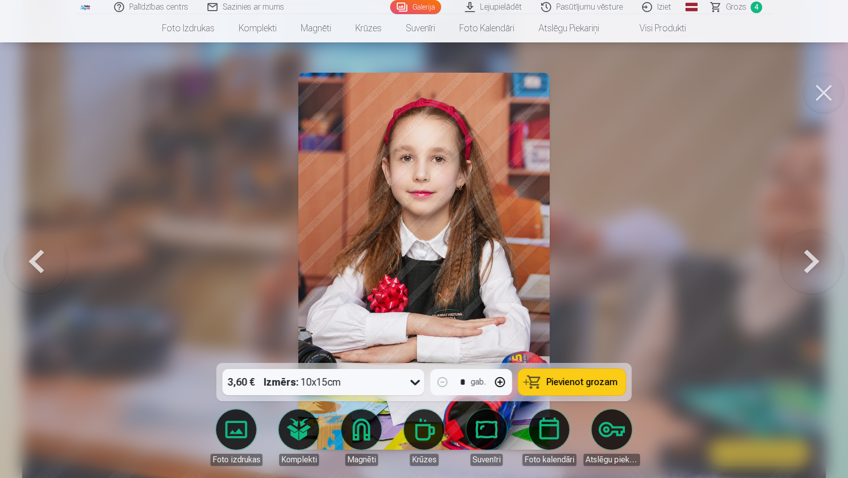
click at [820, 253] on button at bounding box center [811, 261] width 65 height 183
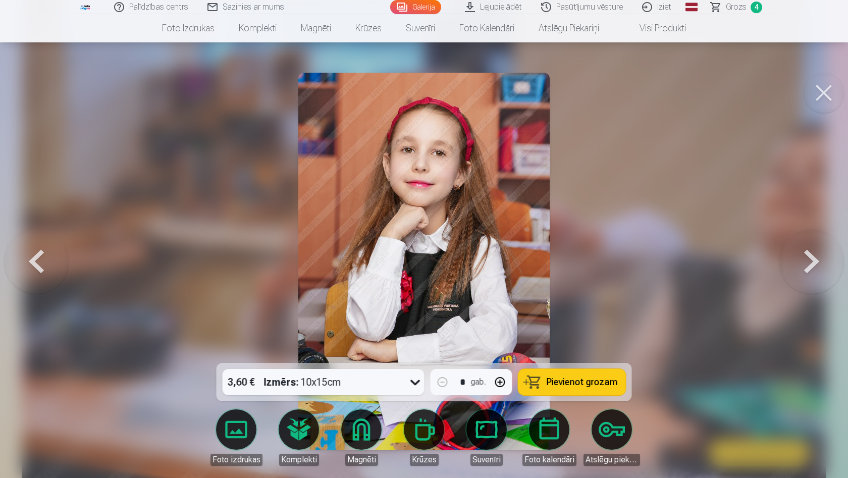
click at [820, 253] on button at bounding box center [811, 261] width 65 height 183
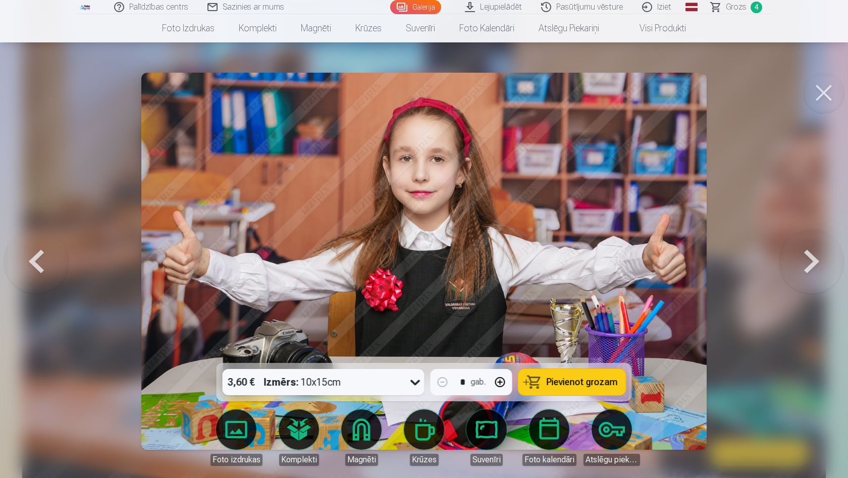
click at [820, 253] on button at bounding box center [811, 261] width 65 height 183
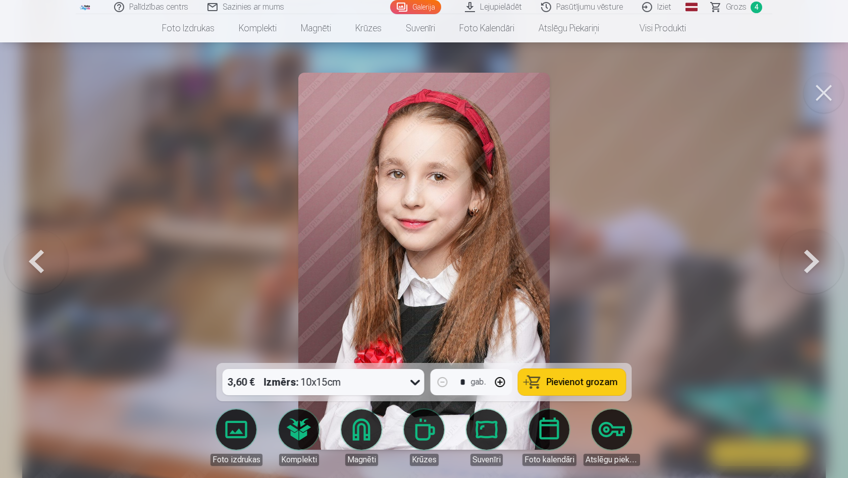
click at [820, 253] on button at bounding box center [811, 261] width 65 height 183
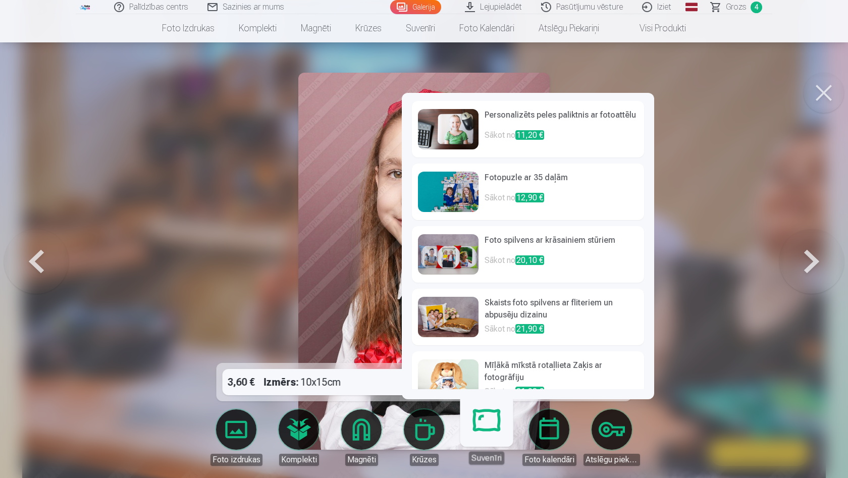
click at [525, 187] on h6 "Fotopuzle ar 35 daļām" at bounding box center [560, 182] width 153 height 20
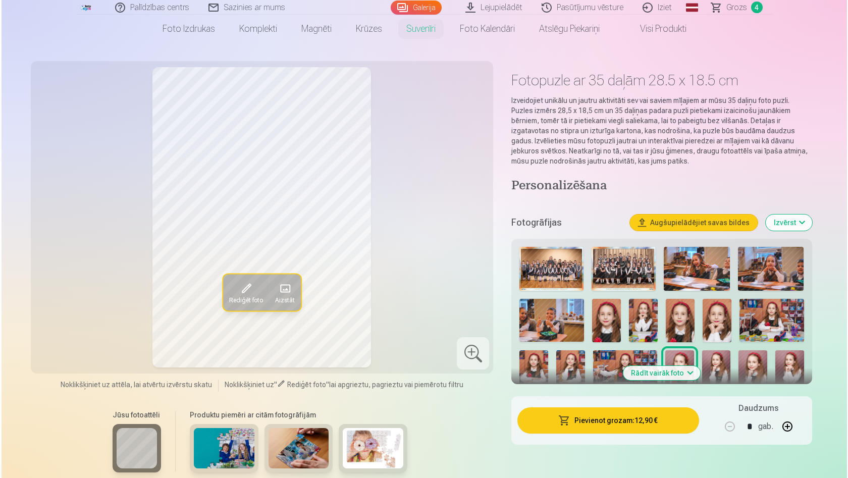
scroll to position [25, 0]
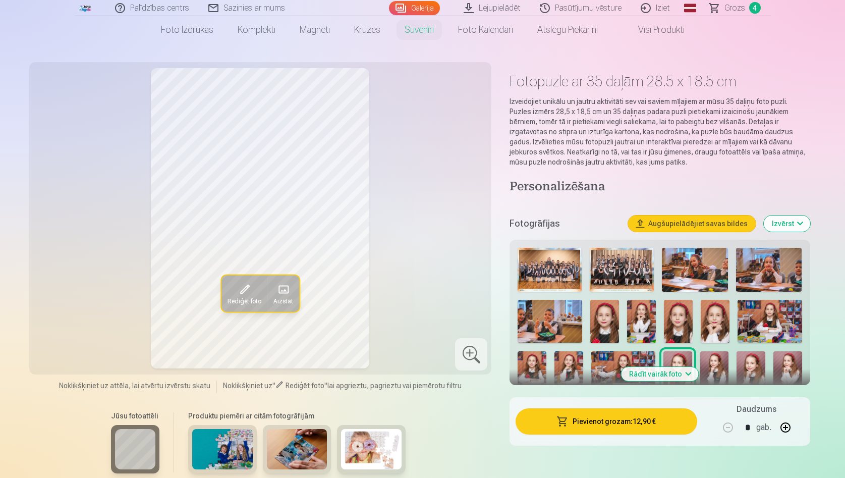
click at [596, 426] on button "Pievienot grozam : 12,90 €" at bounding box center [606, 421] width 181 height 26
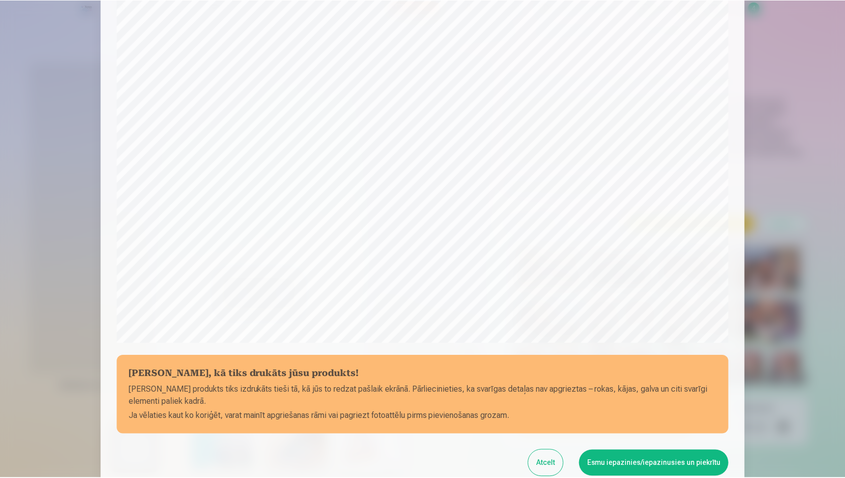
scroll to position [163, 0]
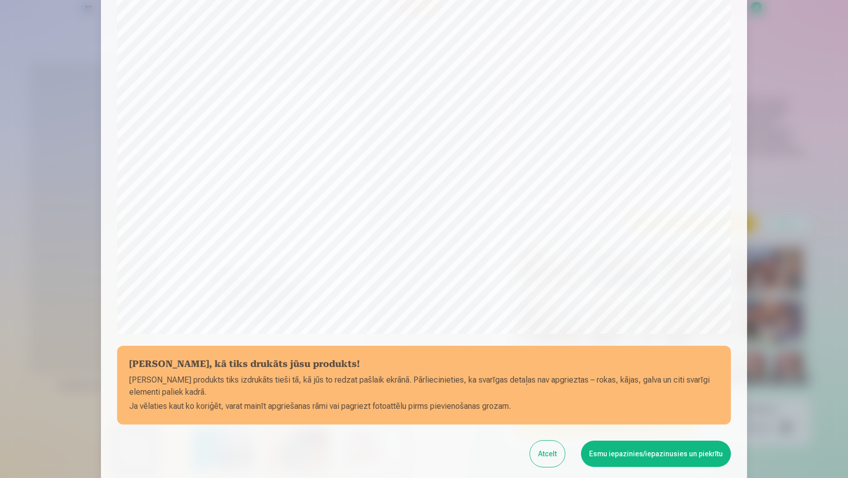
click at [555, 453] on button "Atcelt" at bounding box center [547, 453] width 35 height 26
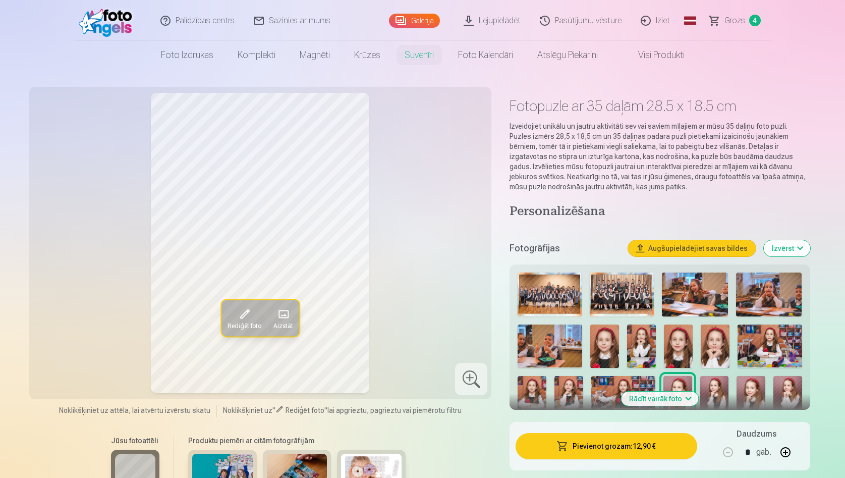
scroll to position [0, 0]
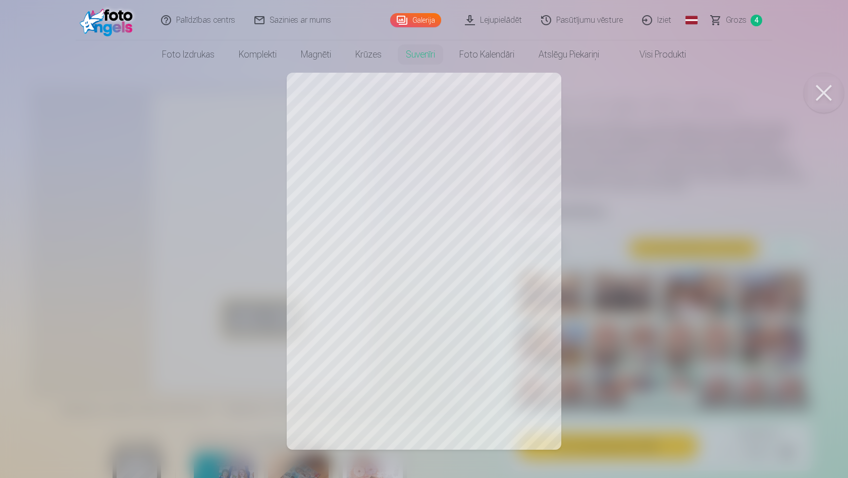
drag, startPoint x: 435, startPoint y: 199, endPoint x: 438, endPoint y: 167, distance: 31.4
click at [438, 167] on div at bounding box center [424, 239] width 848 height 478
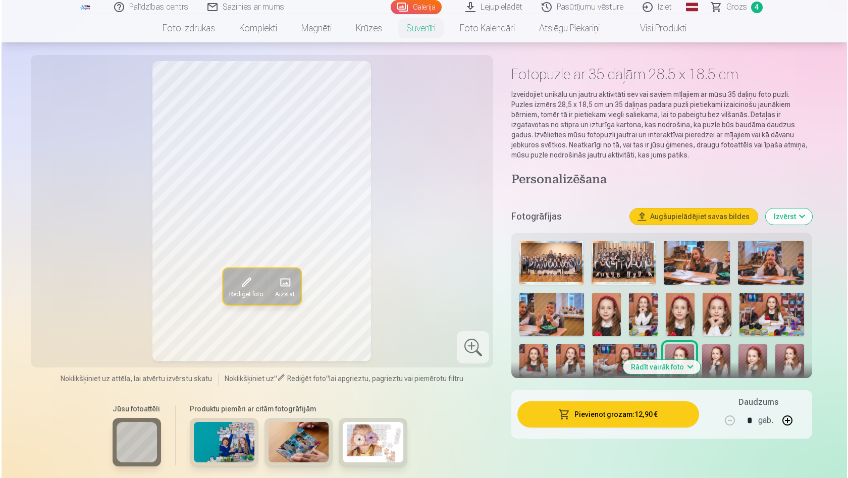
scroll to position [33, 0]
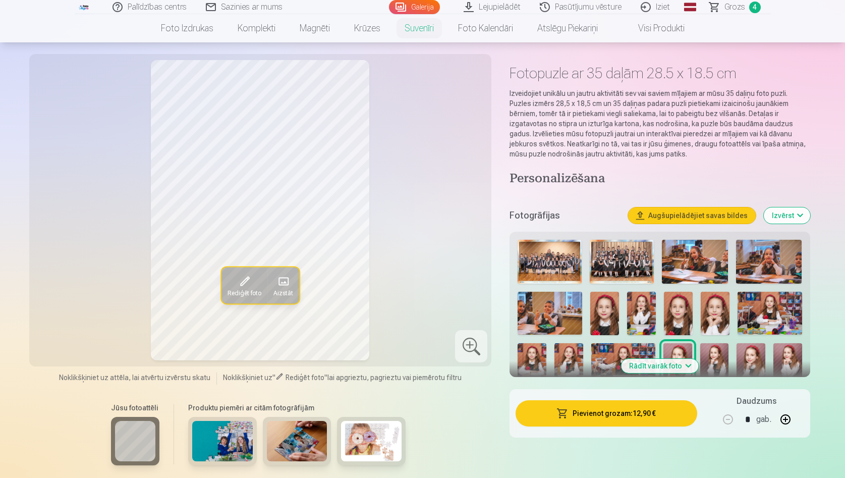
click at [250, 287] on span at bounding box center [244, 281] width 16 height 16
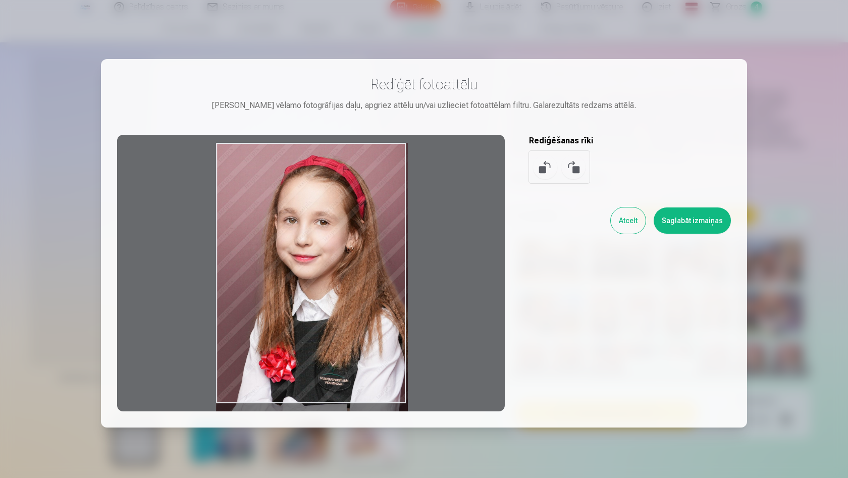
drag, startPoint x: 375, startPoint y: 273, endPoint x: 375, endPoint y: 284, distance: 10.6
click at [375, 284] on div at bounding box center [310, 273] width 387 height 276
drag, startPoint x: 375, startPoint y: 293, endPoint x: 375, endPoint y: 302, distance: 9.6
click at [375, 302] on div at bounding box center [310, 273] width 387 height 276
drag, startPoint x: 346, startPoint y: 407, endPoint x: 345, endPoint y: 413, distance: 6.1
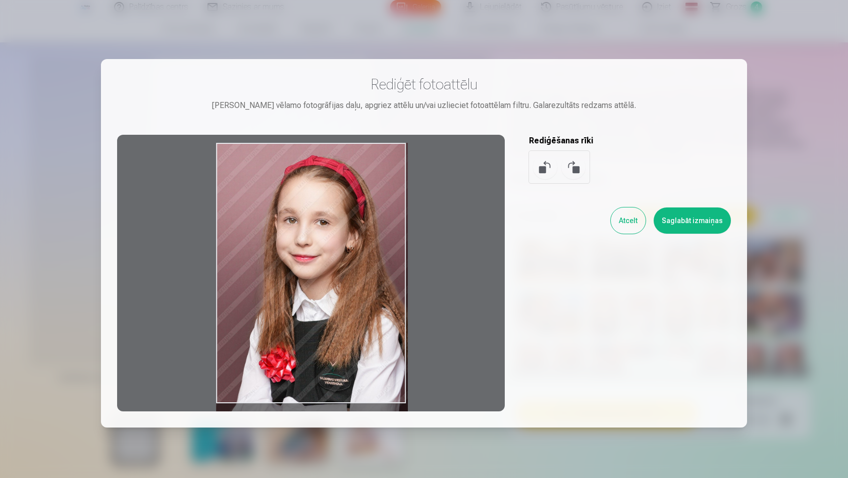
click at [345, 413] on div "Rediģēt fotoattēlu Pietuvini vēlamo fotogrāfijas daļu, apgriez attēlu un/vai uz…" at bounding box center [424, 243] width 646 height 368
drag, startPoint x: 346, startPoint y: 404, endPoint x: 346, endPoint y: 418, distance: 13.6
click at [346, 418] on div "Rediģēt fotoattēlu Pietuvini vēlamo fotogrāfijas daļu, apgriez attēlu un/vai uz…" at bounding box center [424, 243] width 646 height 368
drag, startPoint x: 322, startPoint y: 145, endPoint x: 322, endPoint y: 154, distance: 9.1
click at [322, 154] on div at bounding box center [310, 273] width 387 height 276
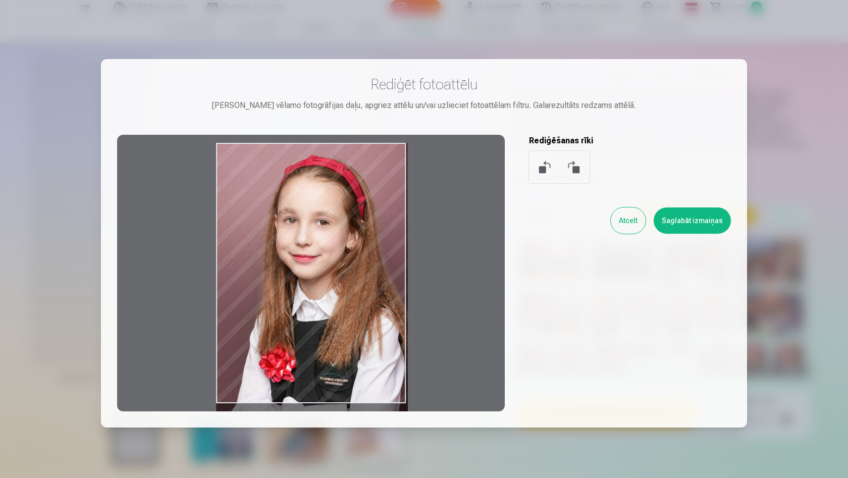
click at [572, 164] on button at bounding box center [573, 167] width 24 height 24
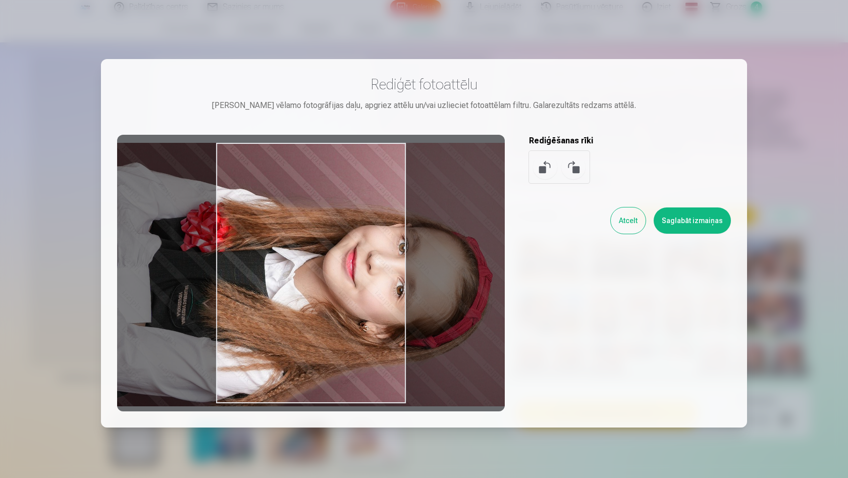
click at [551, 172] on button at bounding box center [545, 167] width 24 height 24
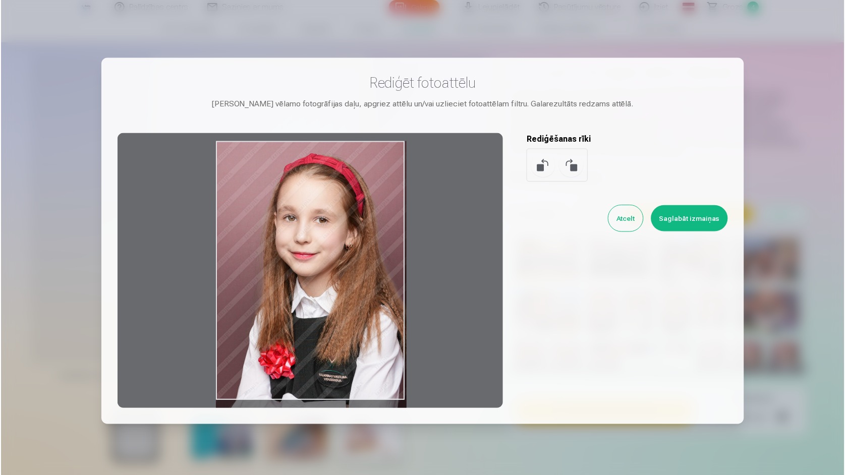
scroll to position [28, 0]
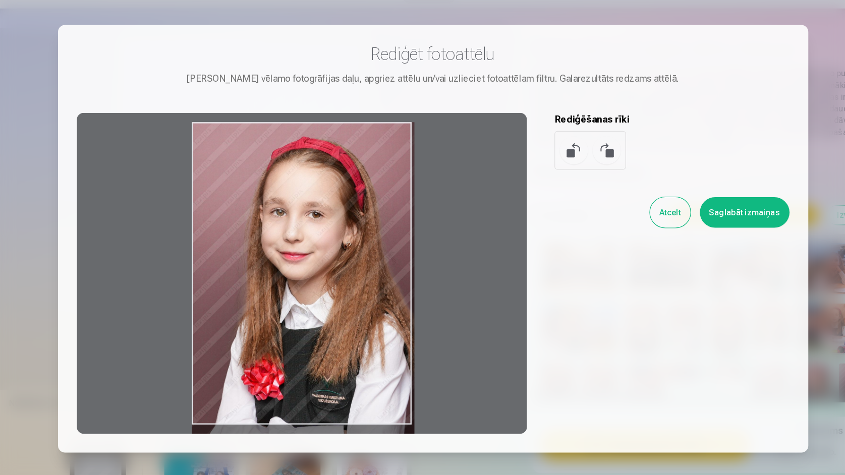
drag, startPoint x: 286, startPoint y: 336, endPoint x: 286, endPoint y: 343, distance: 6.1
click at [286, 343] on div at bounding box center [309, 270] width 387 height 276
click at [281, 394] on div at bounding box center [422, 237] width 845 height 475
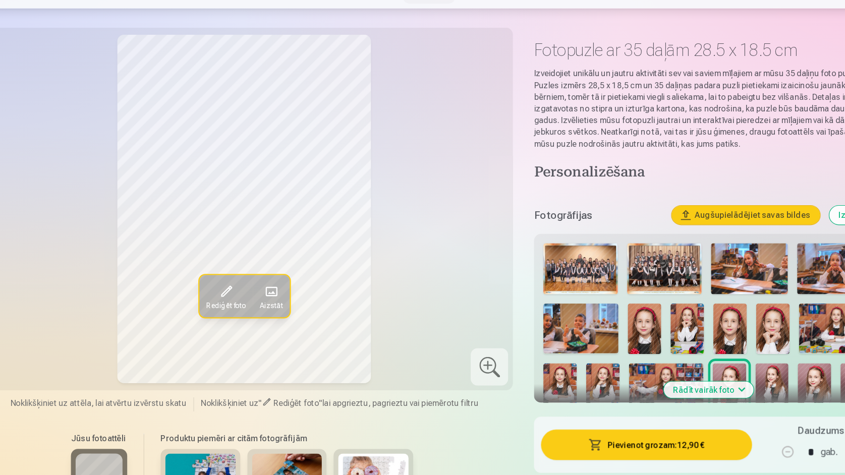
click at [236, 278] on span at bounding box center [244, 286] width 16 height 16
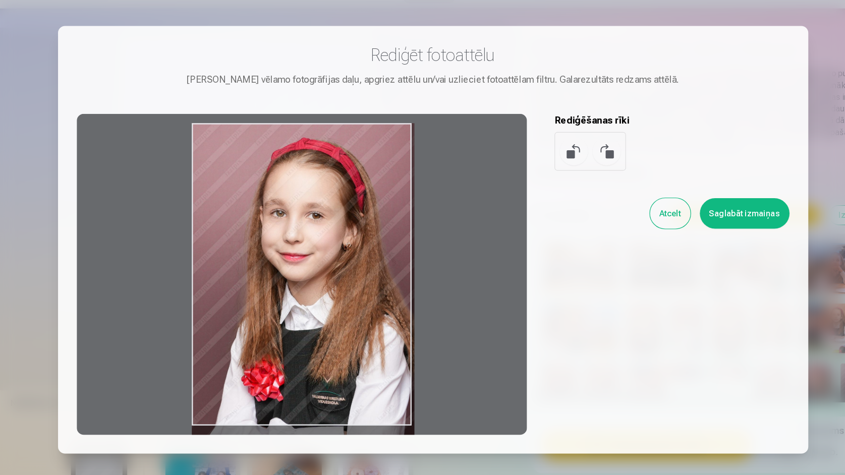
click at [270, 371] on div at bounding box center [309, 271] width 387 height 276
drag, startPoint x: 270, startPoint y: 368, endPoint x: 270, endPoint y: 377, distance: 9.6
click at [270, 377] on div "Rediģēt fotoattēlu Pietuvini vēlamo fotogrāfijas daļu, apgriez attēlu un/vai uz…" at bounding box center [423, 242] width 646 height 368
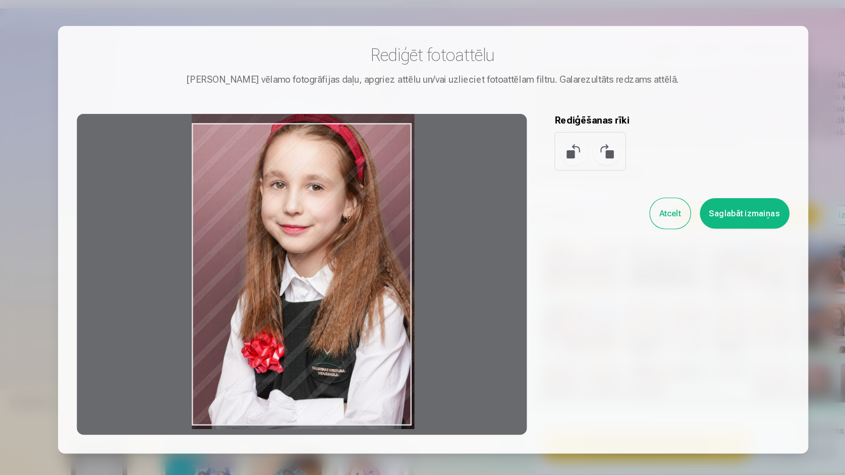
drag, startPoint x: 333, startPoint y: 260, endPoint x: 329, endPoint y: 236, distance: 24.5
click at [329, 236] on div at bounding box center [309, 271] width 387 height 276
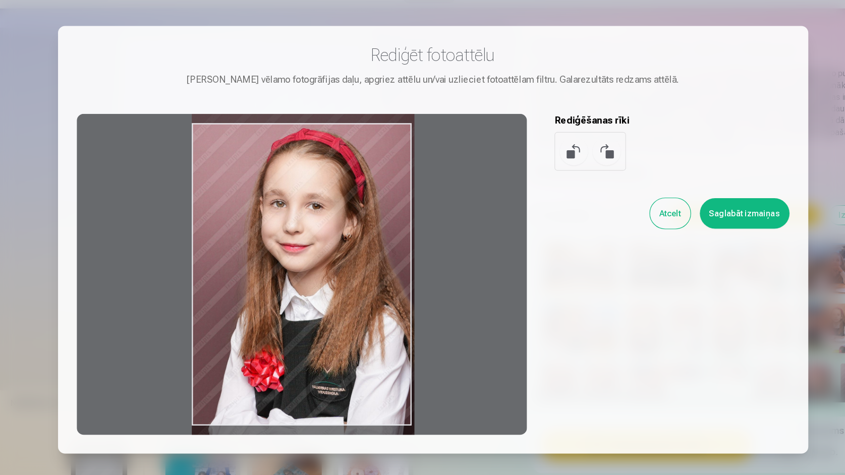
drag, startPoint x: 320, startPoint y: 254, endPoint x: 317, endPoint y: 270, distance: 16.9
click at [317, 270] on div at bounding box center [309, 271] width 387 height 276
click at [660, 206] on button "Saglabāt izmaiņas" at bounding box center [690, 219] width 77 height 26
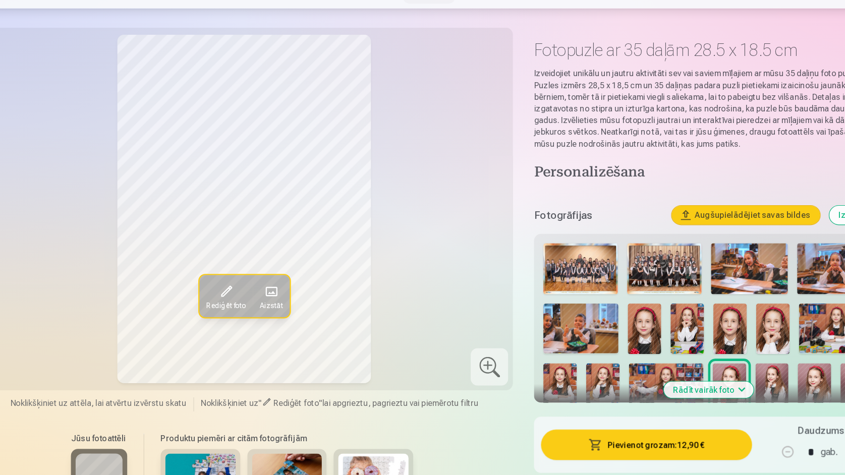
click at [236, 278] on span at bounding box center [244, 286] width 16 height 16
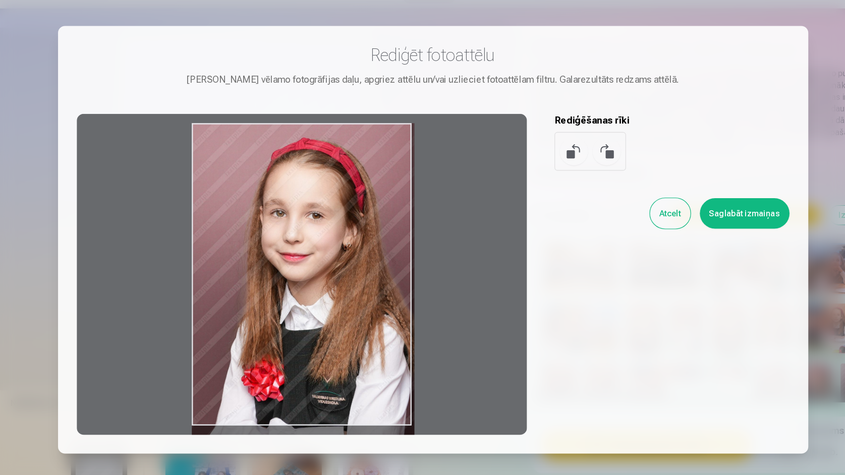
drag, startPoint x: 291, startPoint y: 243, endPoint x: 292, endPoint y: 281, distance: 38.9
click at [292, 281] on div at bounding box center [309, 271] width 387 height 276
click at [652, 206] on button "Saglabāt izmaiņas" at bounding box center [690, 219] width 77 height 26
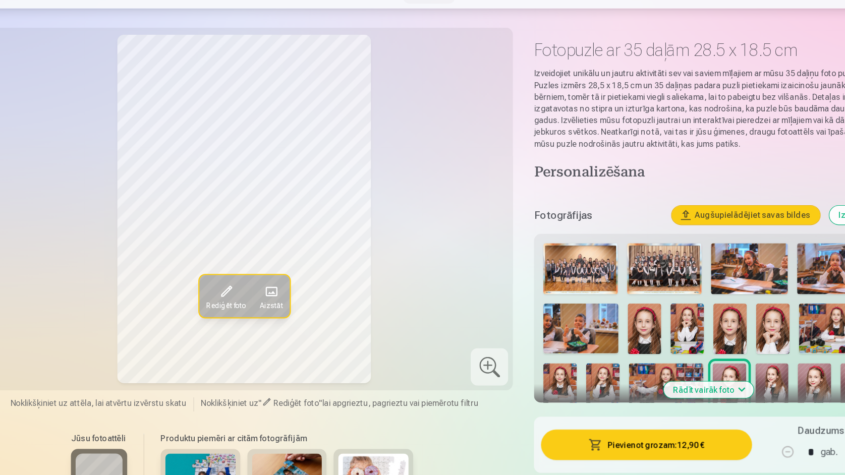
click at [236, 278] on span at bounding box center [244, 286] width 16 height 16
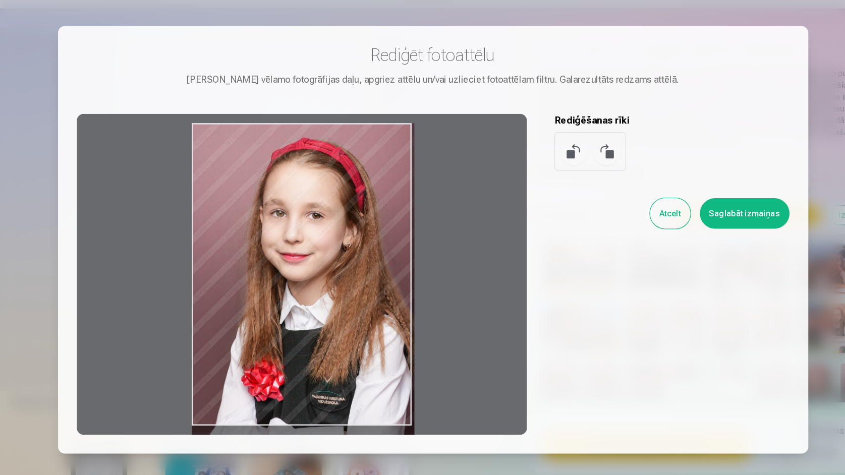
drag, startPoint x: 231, startPoint y: 240, endPoint x: 232, endPoint y: 258, distance: 18.2
click at [232, 258] on div at bounding box center [309, 271] width 387 height 276
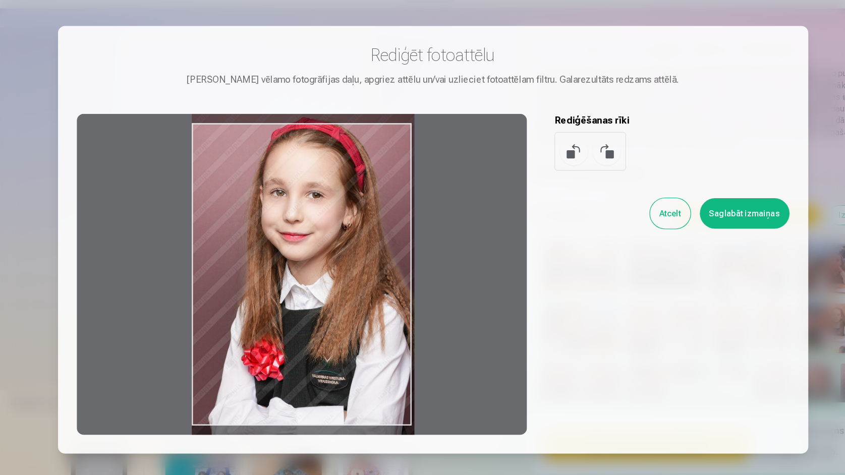
drag, startPoint x: 249, startPoint y: 240, endPoint x: 253, endPoint y: 220, distance: 20.1
click at [253, 220] on div at bounding box center [309, 271] width 387 height 276
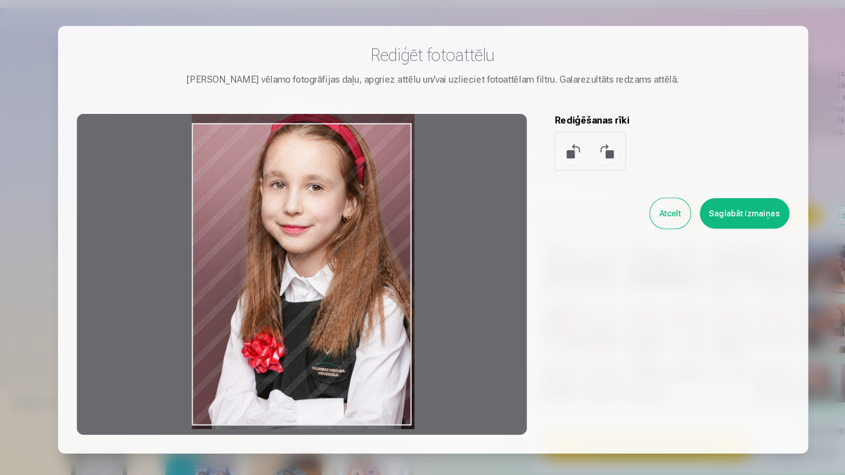
drag, startPoint x: 253, startPoint y: 220, endPoint x: 258, endPoint y: 181, distance: 39.7
click at [258, 181] on div at bounding box center [309, 271] width 387 height 276
click at [652, 206] on button "Saglabāt izmaiņas" at bounding box center [690, 219] width 77 height 26
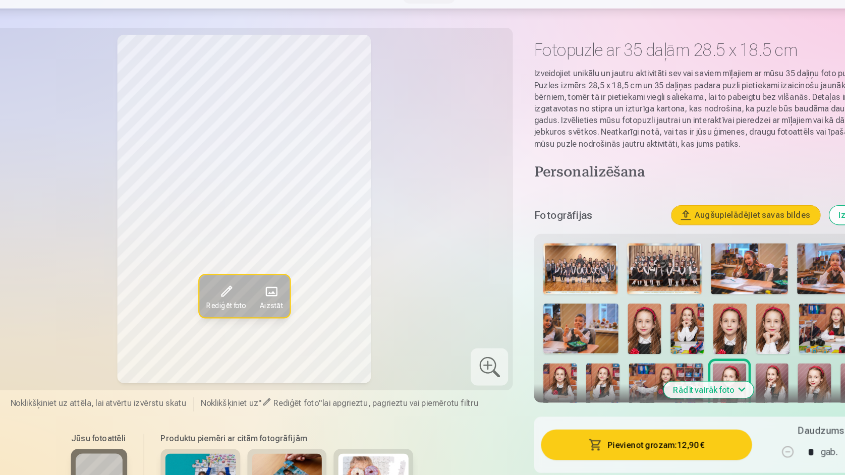
click at [228, 294] on span "Rediģēt foto" at bounding box center [245, 298] width 34 height 8
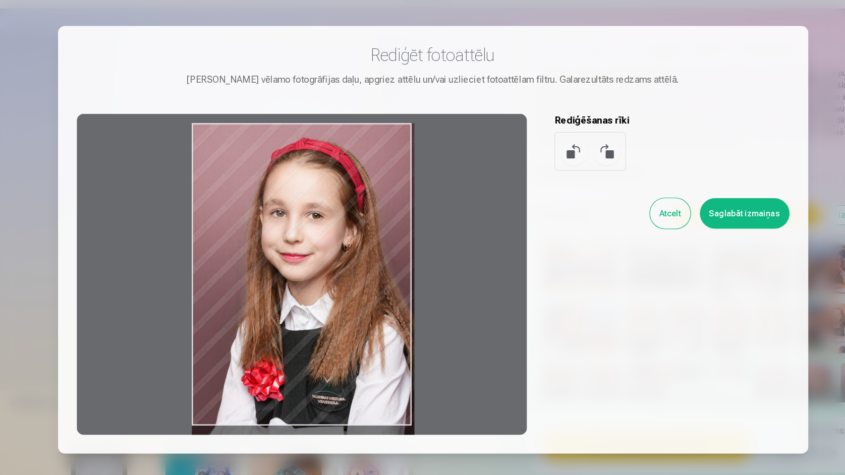
drag, startPoint x: 278, startPoint y: 250, endPoint x: 282, endPoint y: 294, distance: 44.1
click at [282, 294] on div at bounding box center [309, 271] width 387 height 276
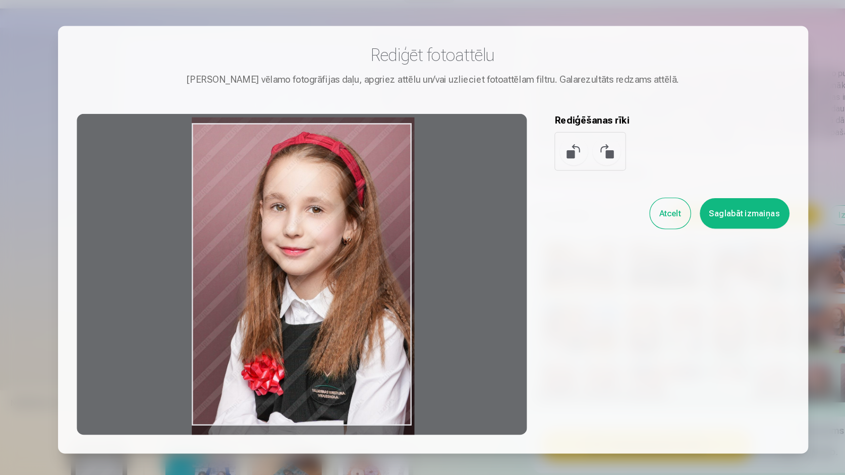
drag, startPoint x: 275, startPoint y: 237, endPoint x: 275, endPoint y: 231, distance: 5.5
click at [275, 231] on div at bounding box center [309, 271] width 387 height 276
click at [622, 205] on div "Rediģēt fotoattēlu Pietuvini vēlamo fotogrāfijas daļu, apgriez attēlu un/vai uz…" at bounding box center [422, 242] width 613 height 336
click at [624, 199] on div "Rediģēt fotoattēlu Pietuvini vēlamo fotogrāfijas daļu, apgriez attēlu un/vai uz…" at bounding box center [422, 242] width 613 height 336
click at [624, 206] on div "Atcelt Saglabāt izmaiņas" at bounding box center [629, 219] width 202 height 26
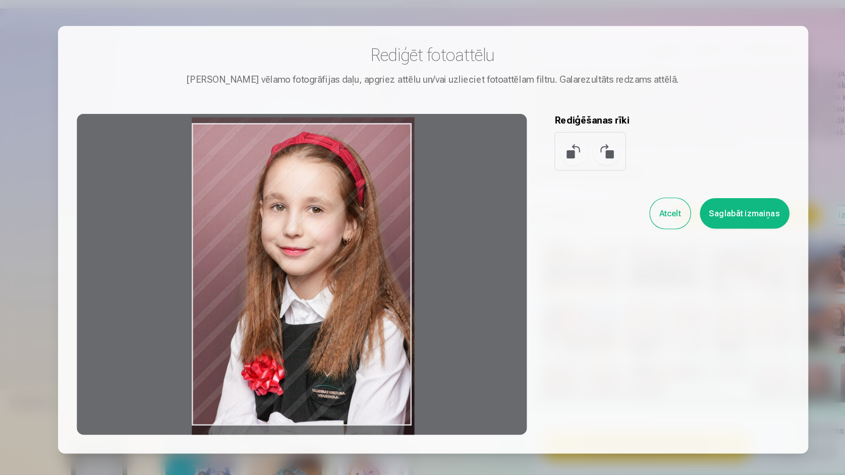
click at [652, 206] on button "Saglabāt izmaiņas" at bounding box center [690, 219] width 77 height 26
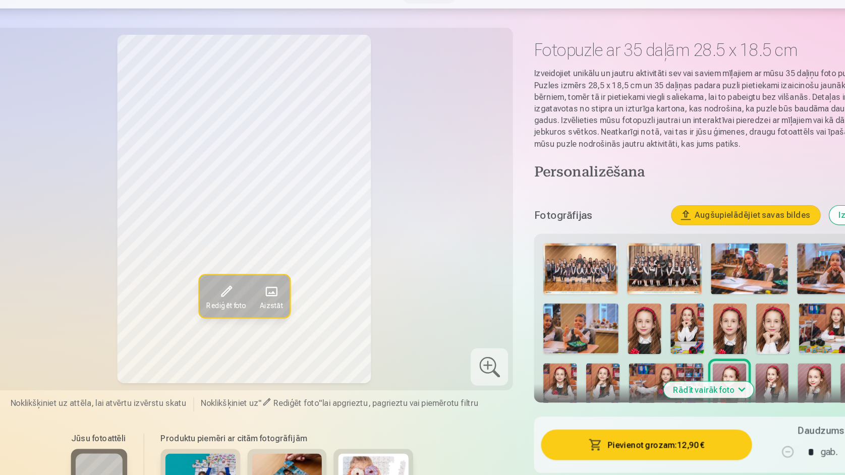
click at [228, 294] on span "Rediģēt foto" at bounding box center [245, 298] width 34 height 8
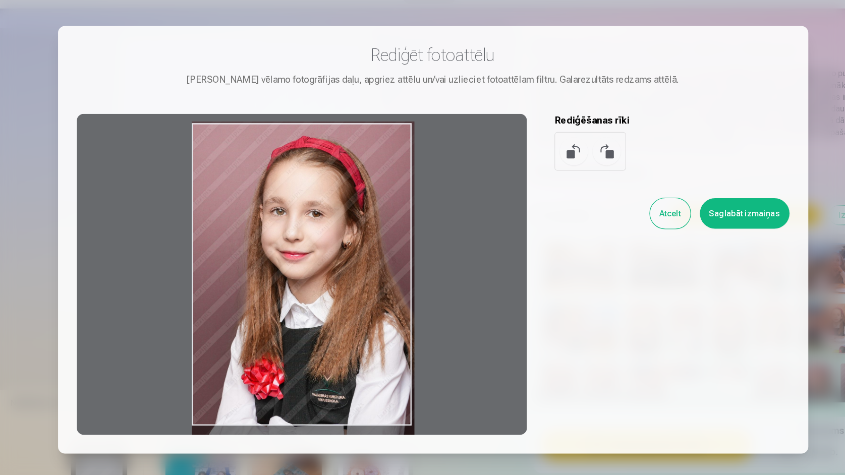
click at [261, 243] on div at bounding box center [309, 271] width 387 height 276
click at [652, 206] on button "Saglabāt izmaiņas" at bounding box center [690, 219] width 77 height 26
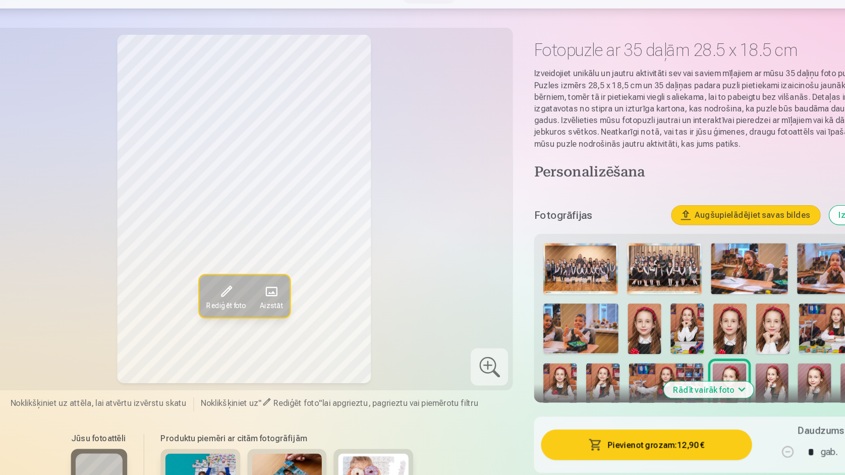
click at [566, 405] on button "Pievienot grozam : 12,90 €" at bounding box center [606, 418] width 181 height 26
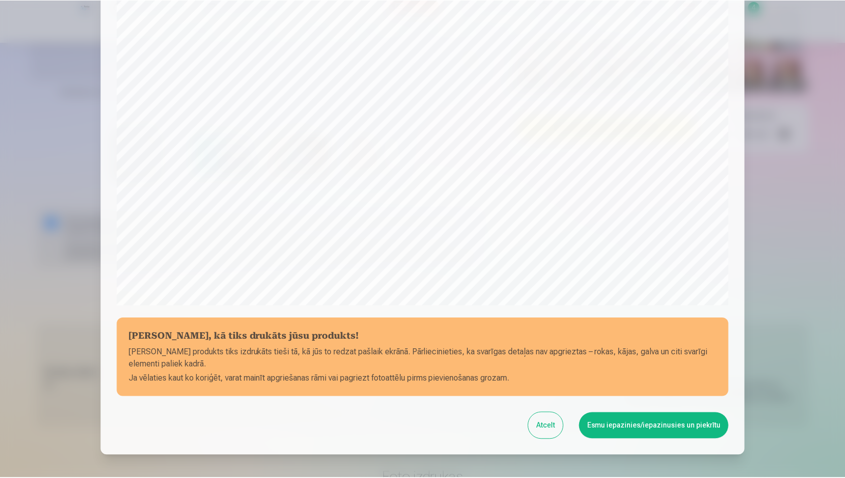
scroll to position [196, 0]
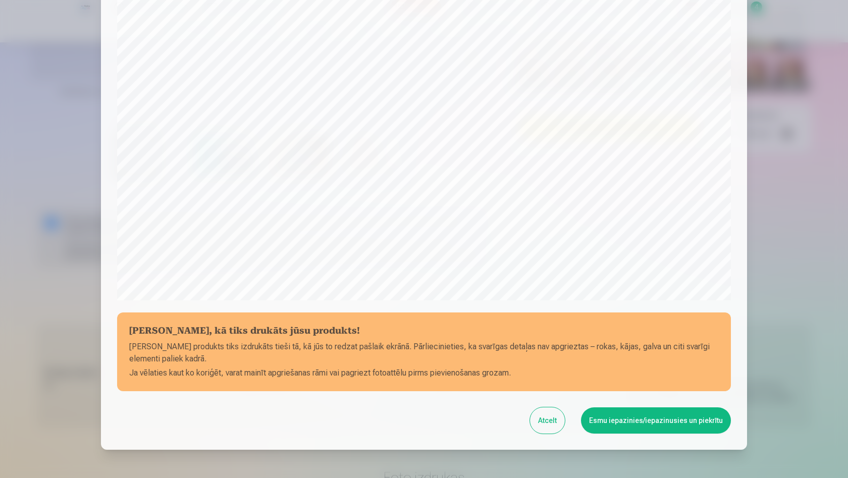
click at [644, 421] on button "Esmu iepazinies/iepazinusies un piekrītu" at bounding box center [656, 420] width 150 height 26
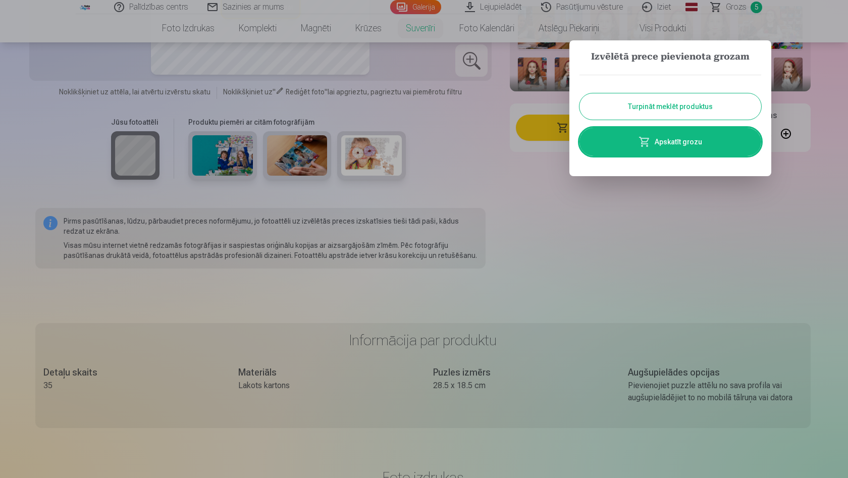
click at [665, 196] on div at bounding box center [424, 239] width 848 height 478
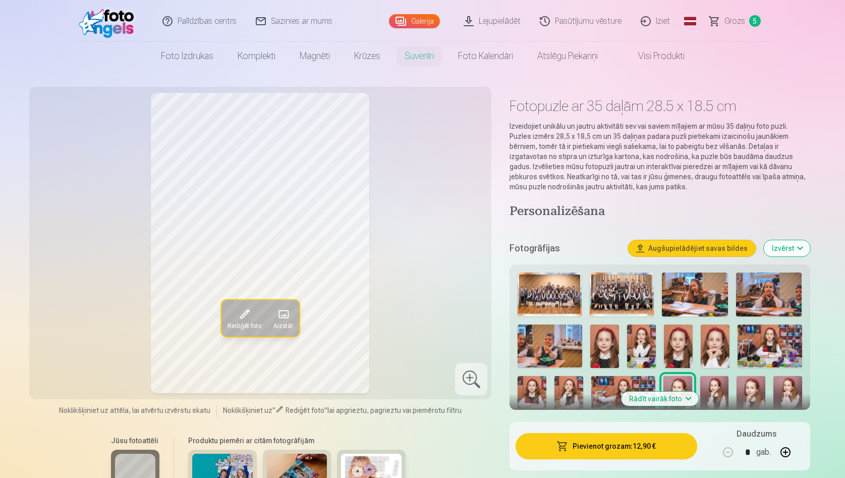
scroll to position [0, 0]
click at [751, 21] on span "5" at bounding box center [755, 21] width 12 height 12
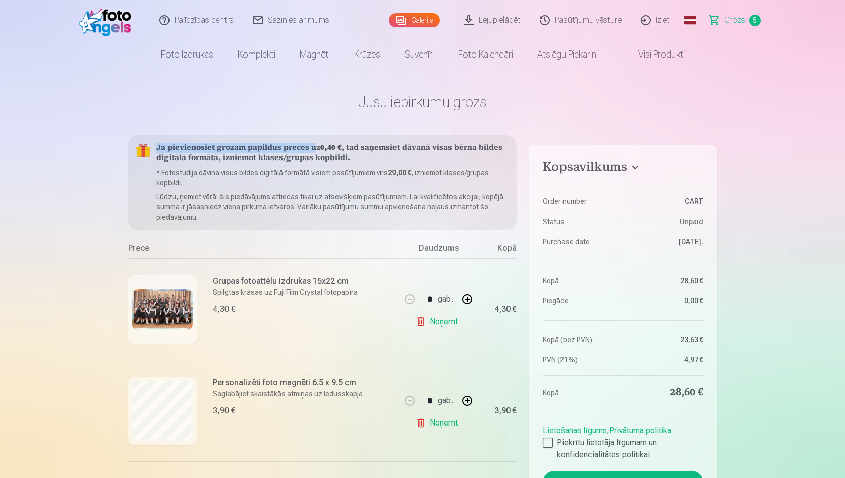
drag, startPoint x: 339, startPoint y: 143, endPoint x: 312, endPoint y: 146, distance: 26.9
click at [312, 146] on div "Ja pievienosiet grozam papildus preces uz 0,40 € , tad saņemsiet dāvanā visas b…" at bounding box center [322, 182] width 389 height 95
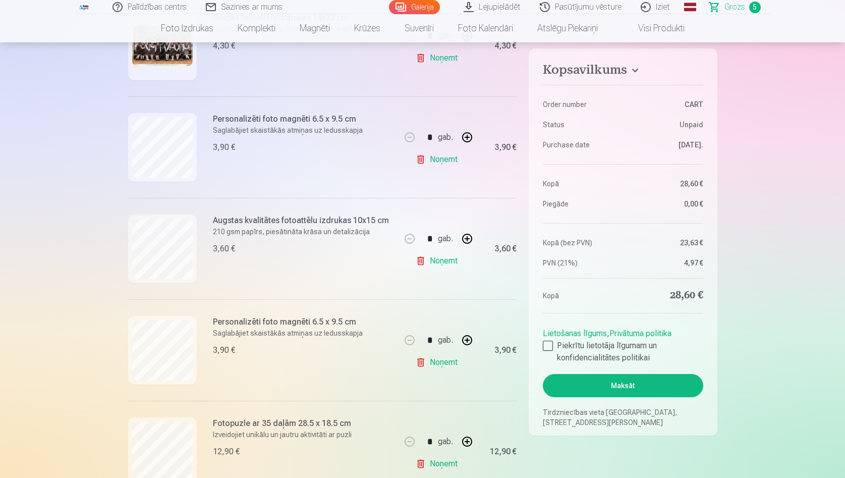
scroll to position [262, 0]
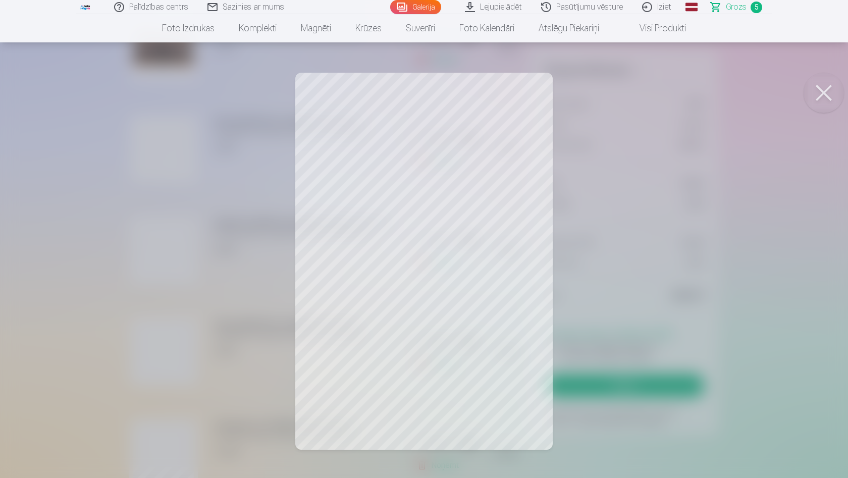
click at [436, 208] on div at bounding box center [424, 239] width 848 height 478
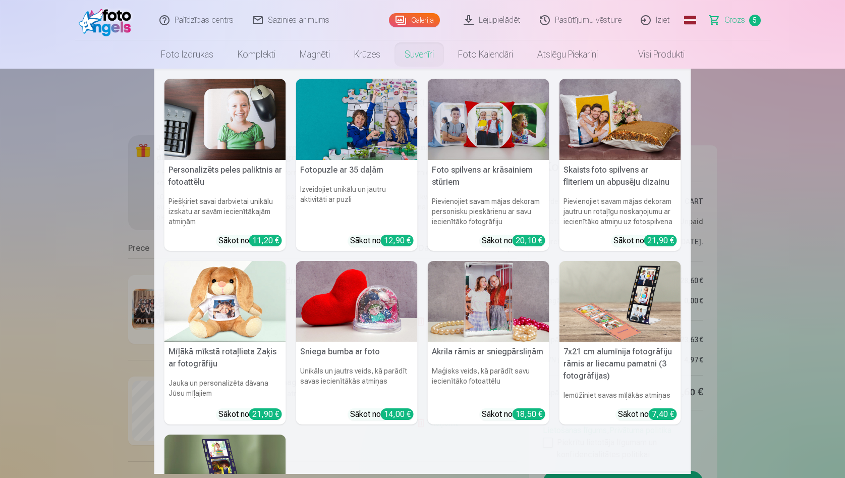
scroll to position [0, 0]
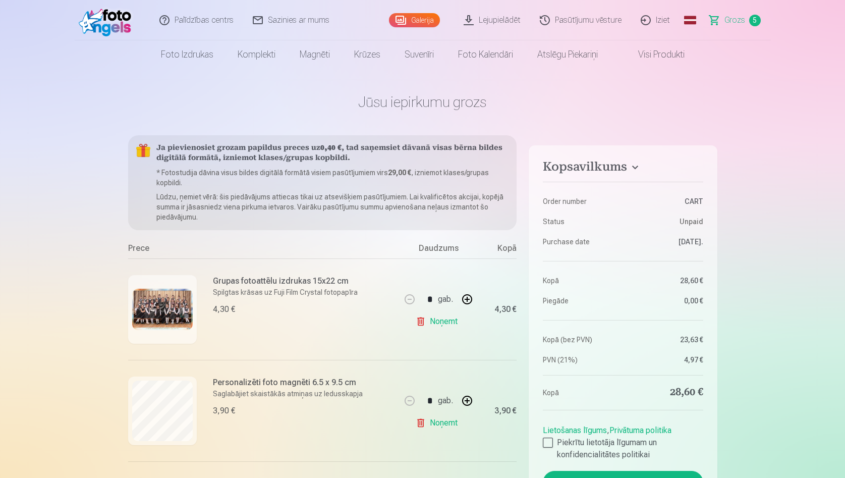
click at [421, 24] on link "Galerija" at bounding box center [414, 20] width 51 height 14
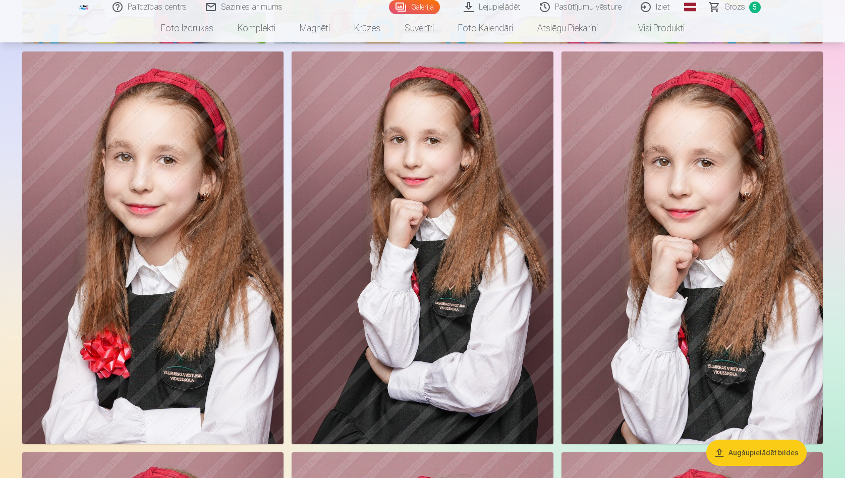
scroll to position [3784, 0]
click at [425, 148] on img at bounding box center [422, 247] width 261 height 392
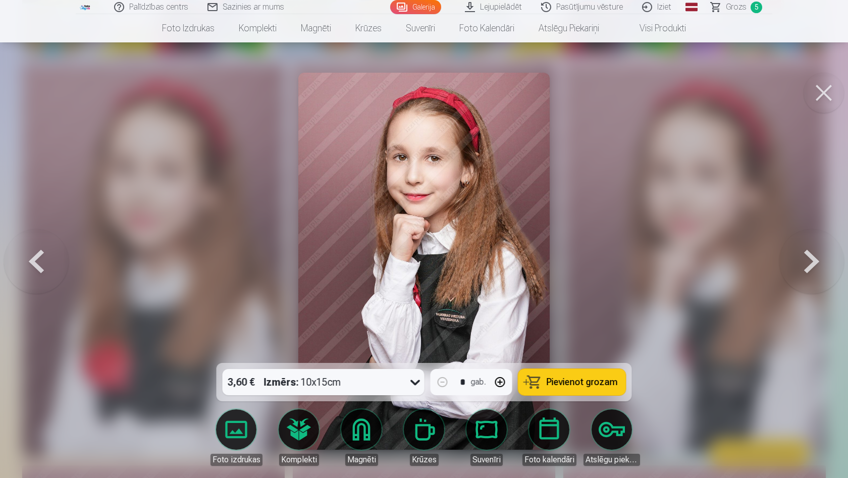
click at [597, 382] on span "Pievienot grozam" at bounding box center [581, 381] width 71 height 9
click at [819, 94] on button at bounding box center [823, 93] width 40 height 40
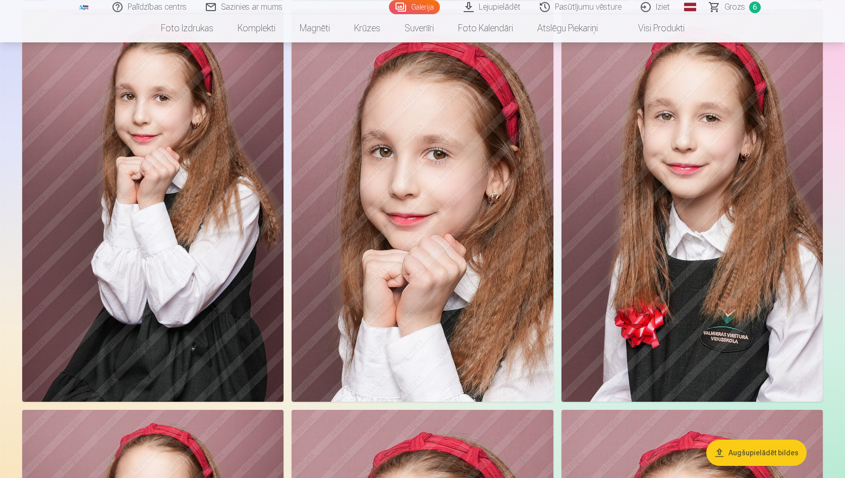
scroll to position [4180, 0]
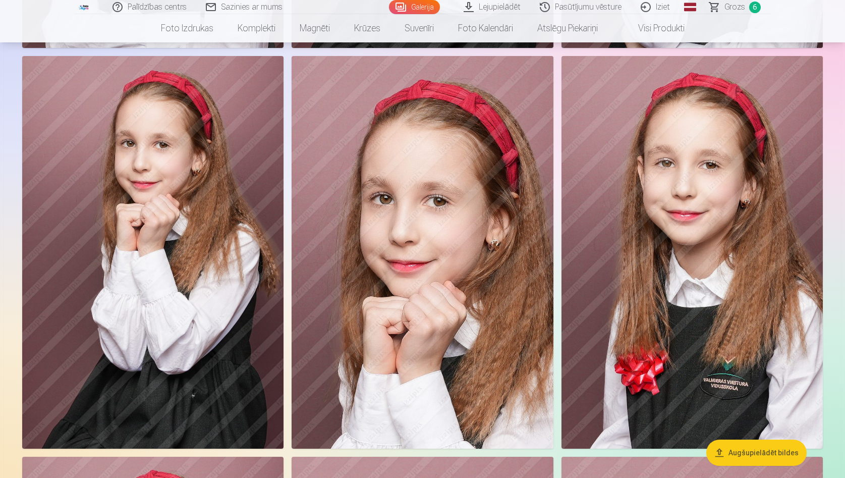
click at [736, 11] on span "Grozs" at bounding box center [734, 7] width 21 height 12
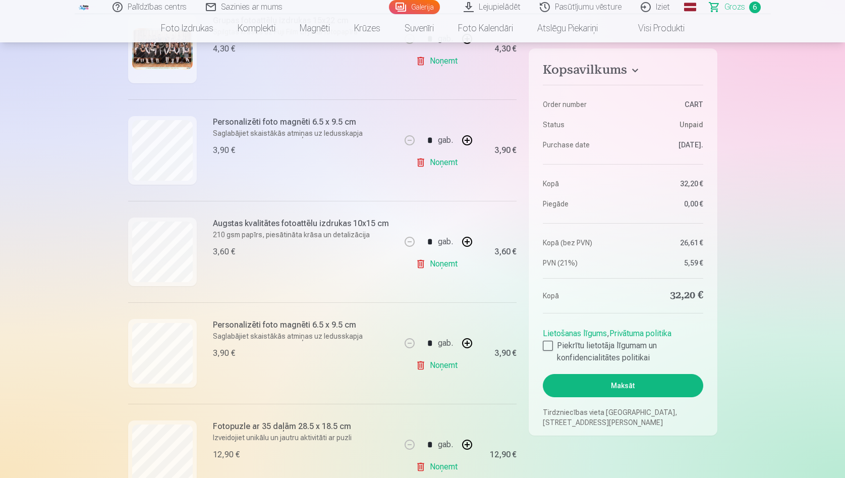
scroll to position [241, 0]
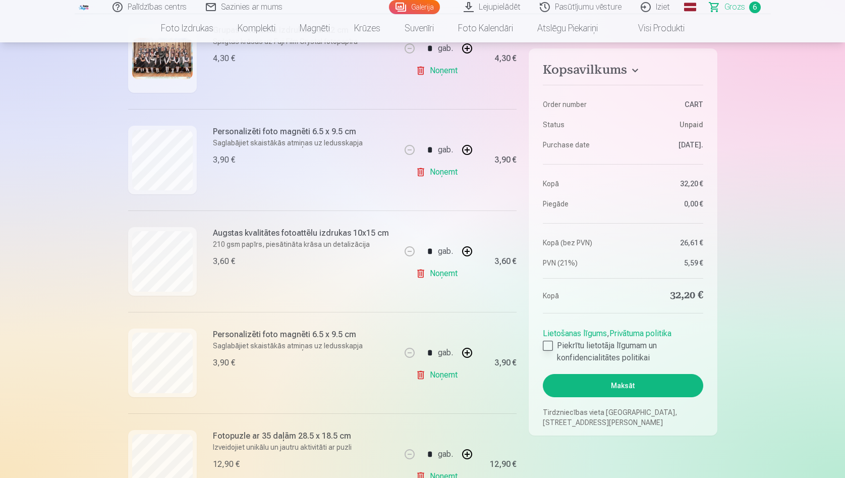
click at [552, 348] on div at bounding box center [548, 346] width 10 height 10
click at [586, 382] on button "Maksāt" at bounding box center [623, 385] width 160 height 23
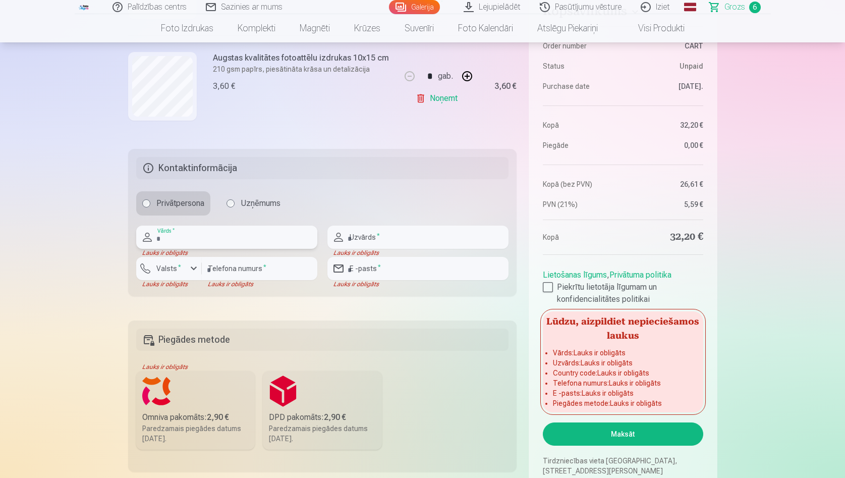
click at [220, 232] on input "text" at bounding box center [226, 236] width 181 height 23
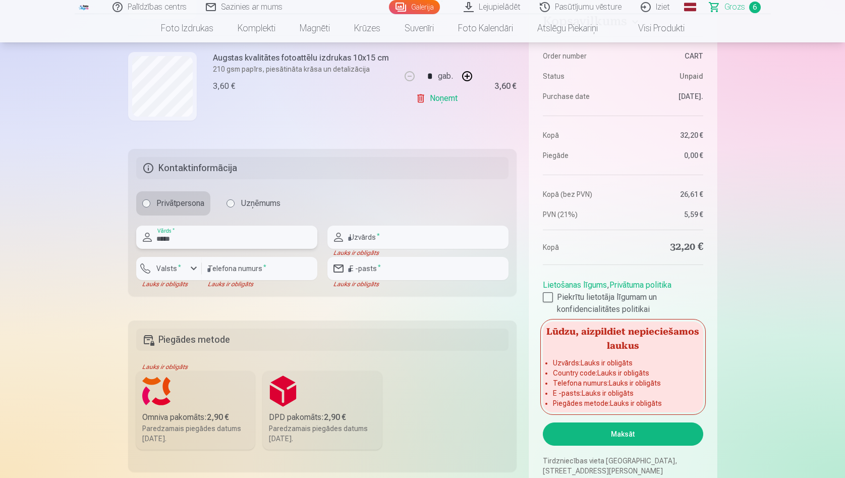
type input "*****"
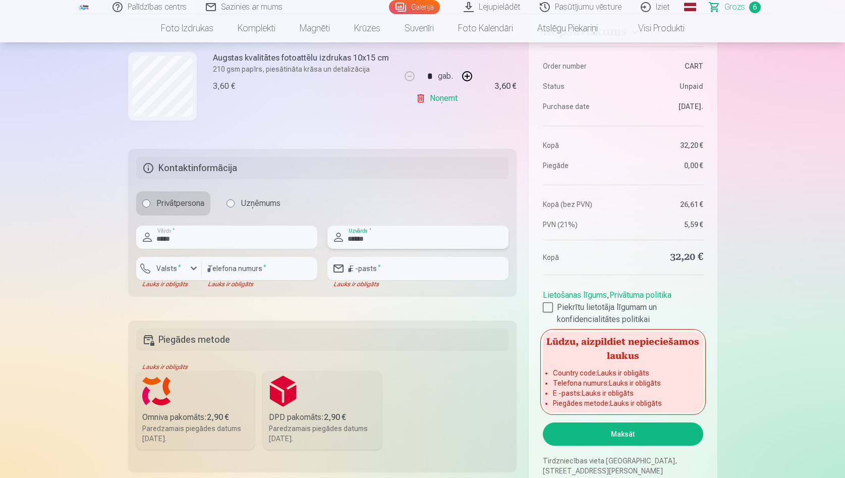
type input "******"
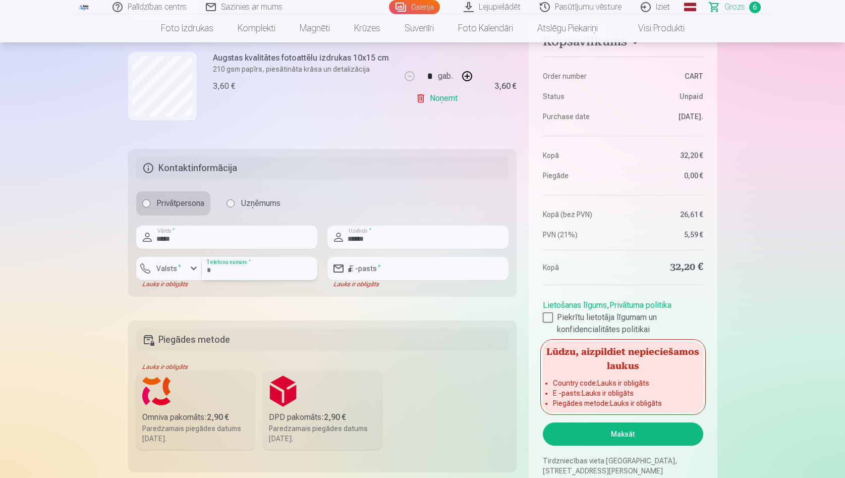
type input "********"
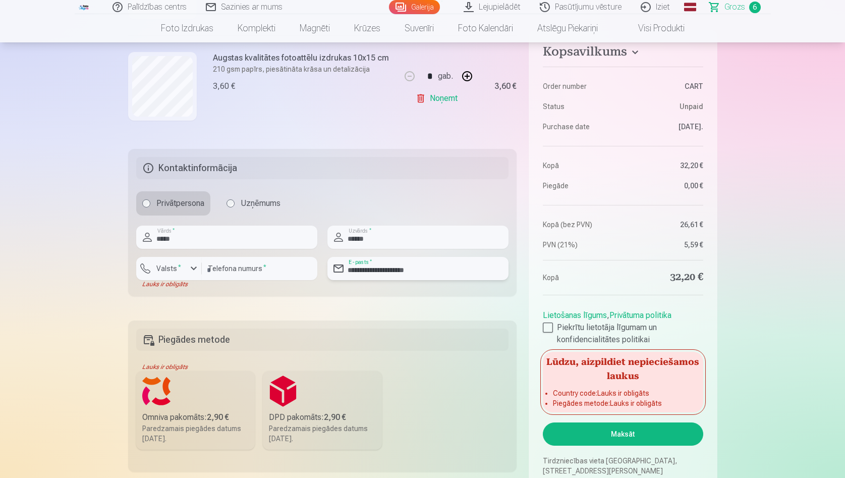
type input "**********"
click at [174, 270] on label "Valsts *" at bounding box center [168, 268] width 33 height 10
click at [186, 294] on li "+371 Latvija" at bounding box center [180, 292] width 72 height 20
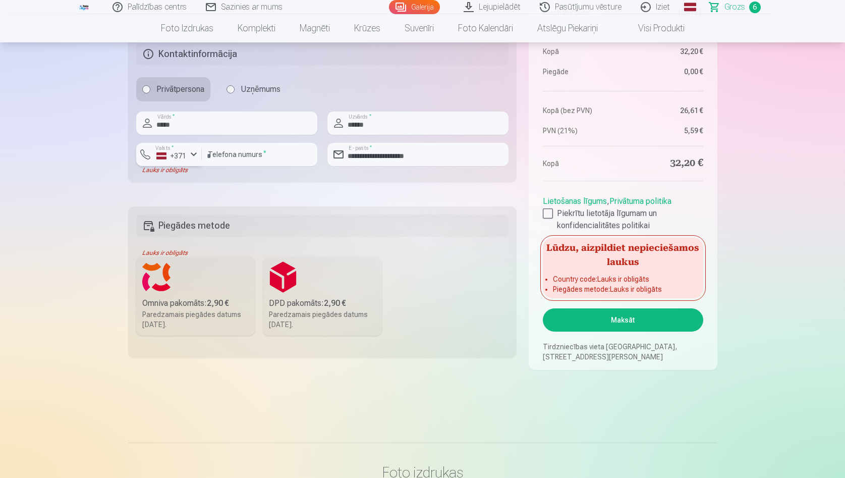
scroll to position [836, 0]
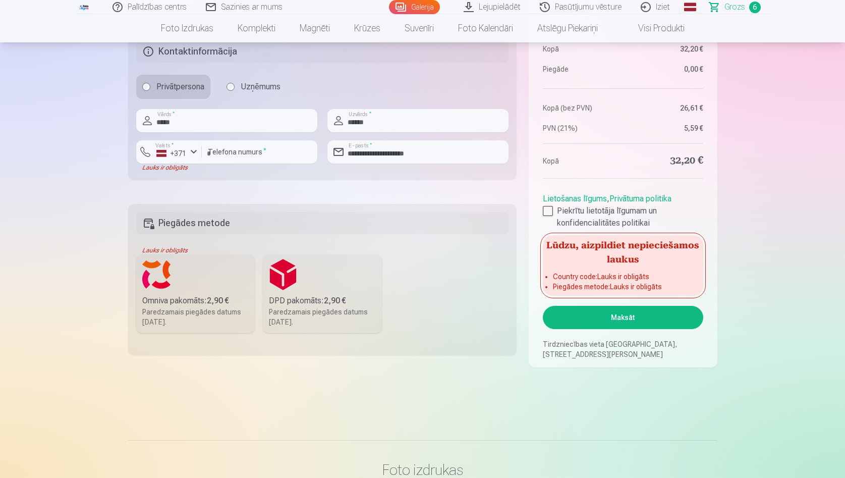
click at [187, 295] on div "Omniva pakomāts : 2,90 €" at bounding box center [195, 301] width 107 height 12
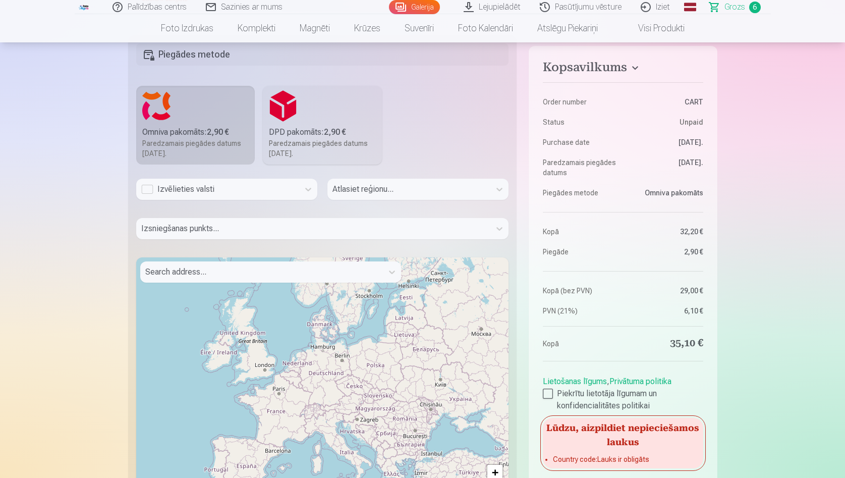
scroll to position [1002, 0]
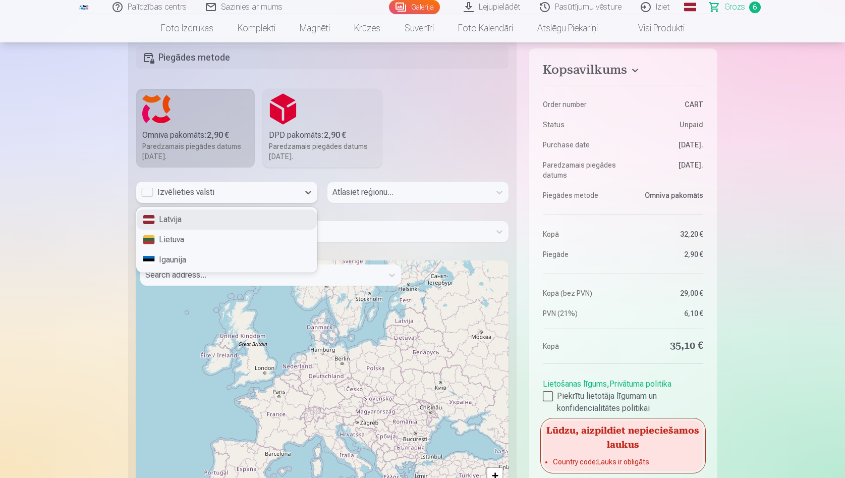
click at [154, 189] on div "Izvēlieties valsti" at bounding box center [217, 192] width 153 height 12
click at [150, 190] on div "Izvēlieties valsti" at bounding box center [217, 192] width 153 height 12
click at [173, 224] on div "Latvija" at bounding box center [227, 219] width 180 height 20
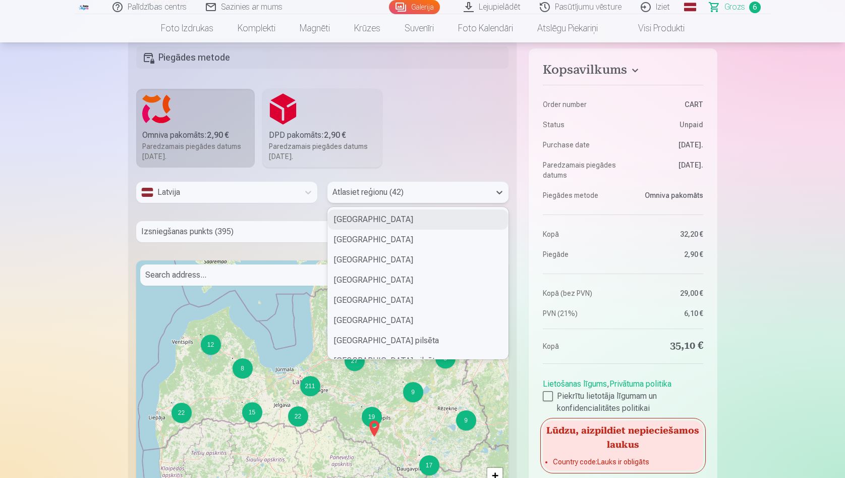
click at [380, 192] on div "Atlasiet reģionu (42)" at bounding box center [408, 192] width 153 height 12
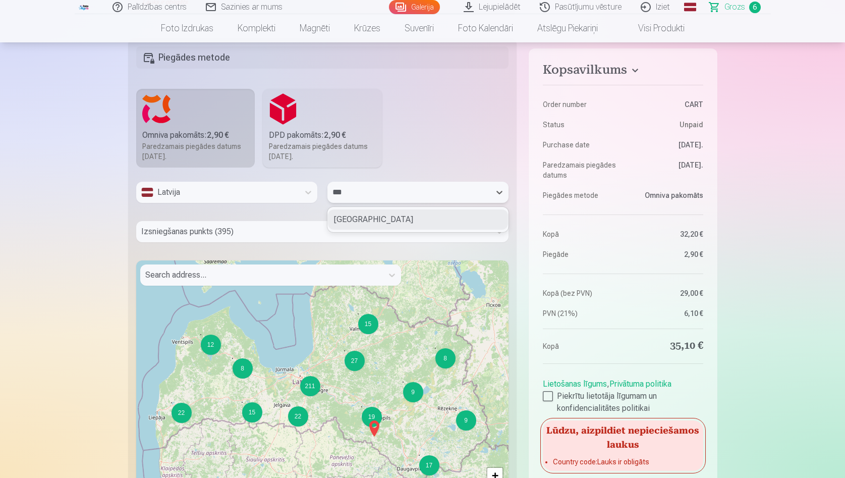
type input "****"
click at [392, 222] on div "Valmieras novads" at bounding box center [418, 219] width 180 height 20
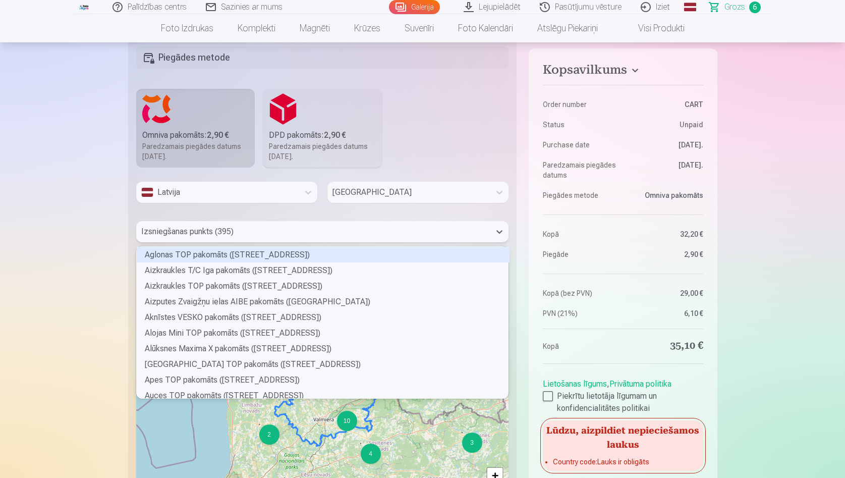
click at [304, 237] on div at bounding box center [313, 231] width 345 height 14
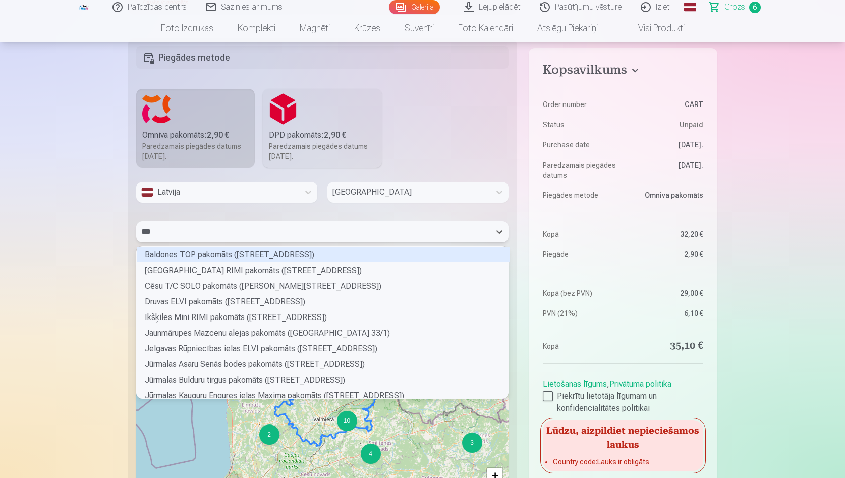
scroll to position [13, 369]
type input "****"
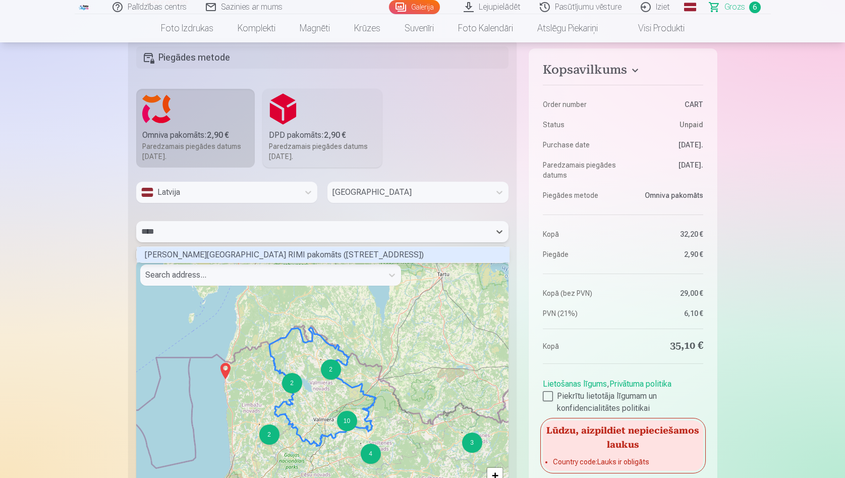
click at [275, 254] on div "Valmieras Rubenes ielas RIMI pakomāts (Rubenes iela 51)" at bounding box center [323, 255] width 373 height 16
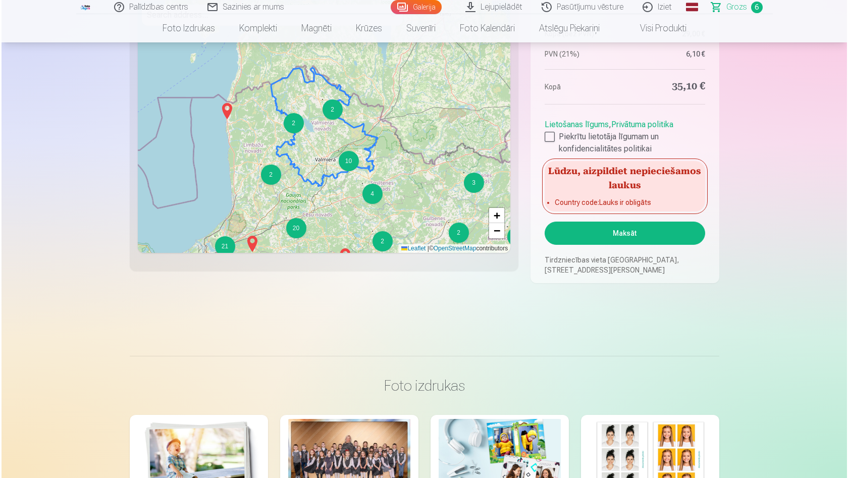
scroll to position [1275, 0]
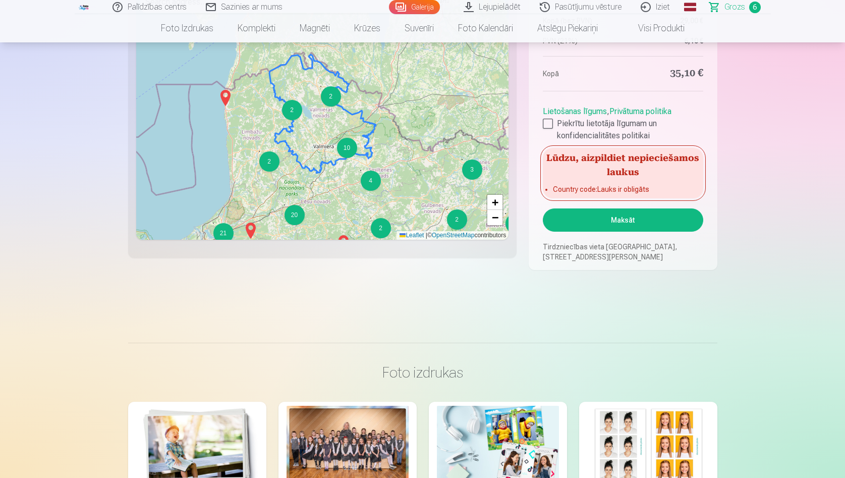
click at [625, 230] on button "Maksāt" at bounding box center [623, 219] width 160 height 23
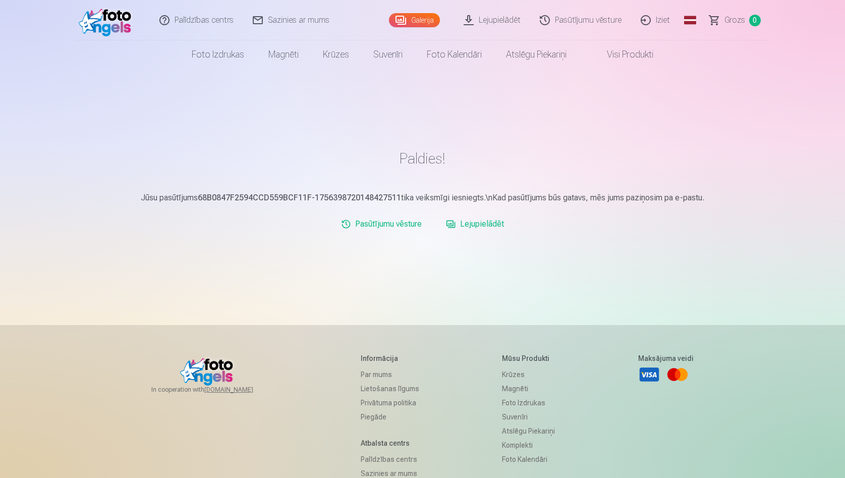
click at [500, 27] on link "Lejupielādēt" at bounding box center [493, 20] width 76 height 40
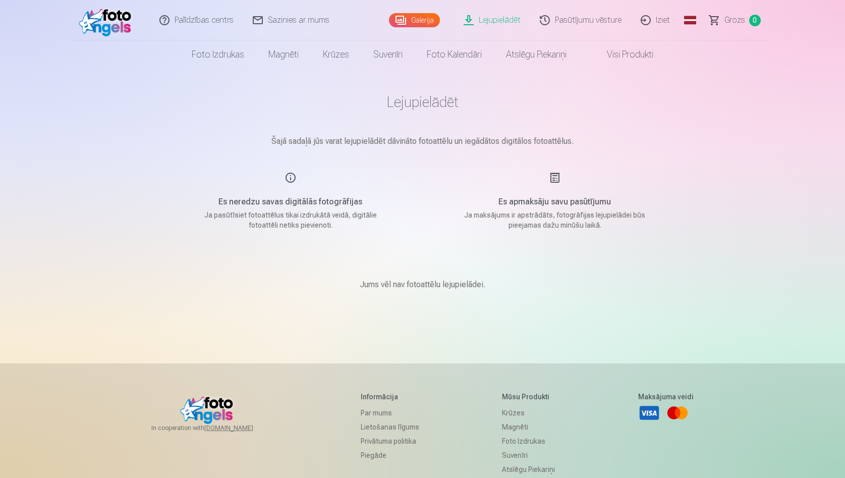
click at [566, 178] on div "Es apmaksāju savu pasūtījumu Ja maksājums ir apstrādāts, fotogrāfijas lejupielā…" at bounding box center [555, 201] width 240 height 59
click at [562, 178] on div "Es apmaksāju savu pasūtījumu Ja maksājums ir apstrādāts, fotogrāfijas lejupielā…" at bounding box center [555, 201] width 240 height 59
click at [555, 179] on div "Es apmaksāju savu pasūtījumu Ja maksājums ir apstrādāts, fotogrāfijas lejupielā…" at bounding box center [555, 201] width 240 height 59
click at [555, 180] on div "Es apmaksāju savu pasūtījumu Ja maksājums ir apstrādāts, fotogrāfijas lejupielā…" at bounding box center [555, 201] width 240 height 59
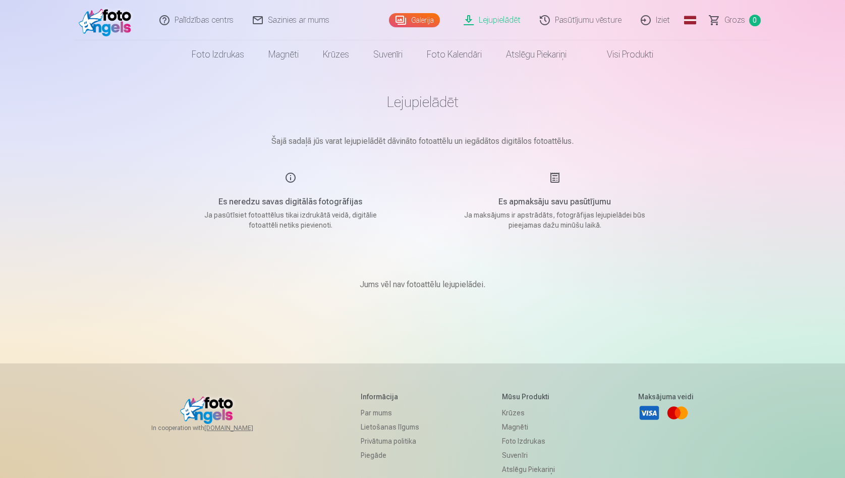
click at [567, 139] on p "Šajā sadaļā jūs varat lejupielādēt dāvināto fotoattēlu un iegādātos digitālos f…" at bounding box center [423, 141] width 504 height 12
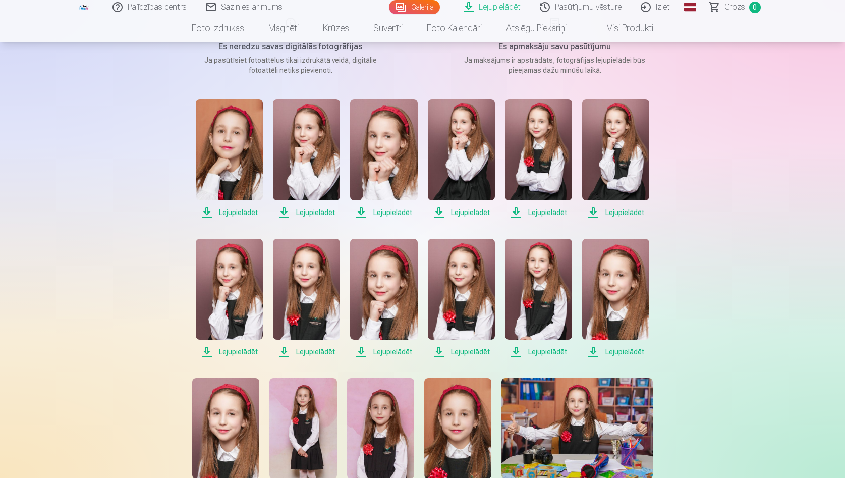
scroll to position [159, 0]
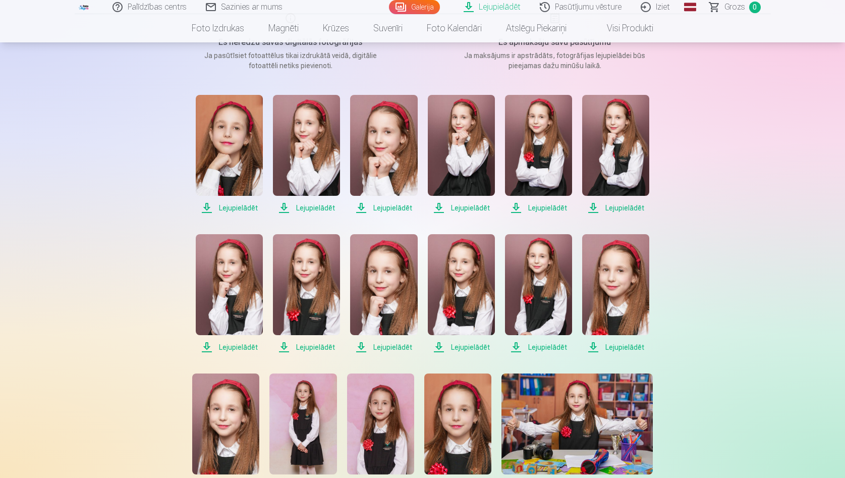
click at [246, 205] on span "Lejupielādēt" at bounding box center [229, 208] width 67 height 12
click at [308, 209] on span "Lejupielādēt" at bounding box center [306, 208] width 67 height 12
click at [397, 209] on span "Lejupielādēt" at bounding box center [383, 208] width 67 height 12
click at [466, 210] on span "Lejupielādēt" at bounding box center [461, 208] width 67 height 12
click at [558, 211] on span "Lejupielādēt" at bounding box center [538, 208] width 67 height 12
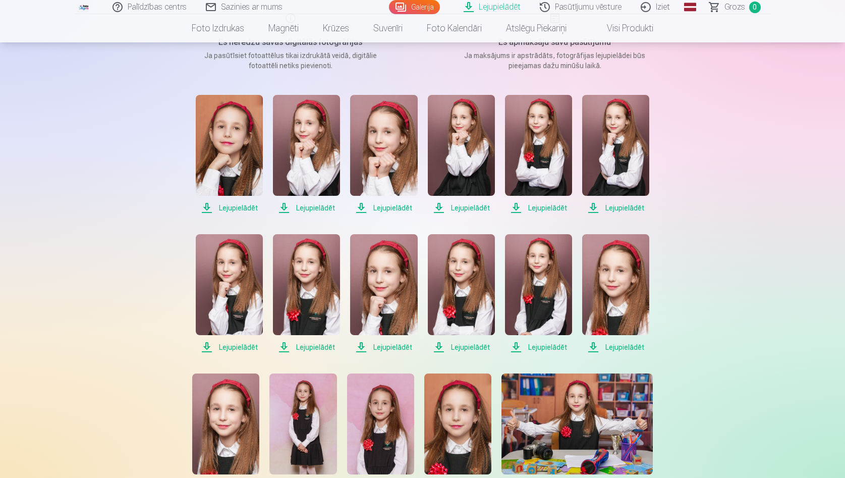
click at [627, 209] on span "Lejupielādēt" at bounding box center [615, 208] width 67 height 12
click at [244, 346] on span "Lejupielādēt" at bounding box center [229, 347] width 67 height 12
click at [314, 346] on span "Lejupielādēt" at bounding box center [306, 347] width 67 height 12
click at [393, 346] on span "Lejupielādēt" at bounding box center [383, 347] width 67 height 12
click at [473, 348] on span "Lejupielādēt" at bounding box center [461, 347] width 67 height 12
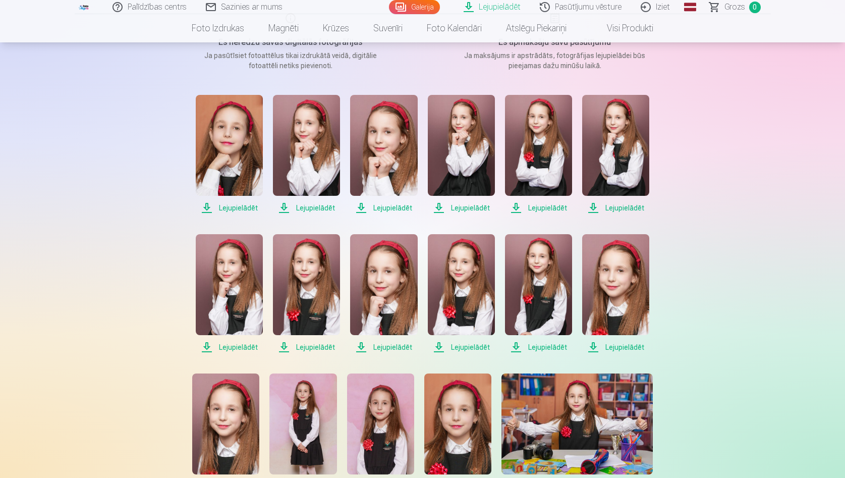
click at [555, 349] on span "Lejupielādēt" at bounding box center [538, 347] width 67 height 12
click at [627, 348] on span "Lejupielādēt" at bounding box center [615, 347] width 67 height 12
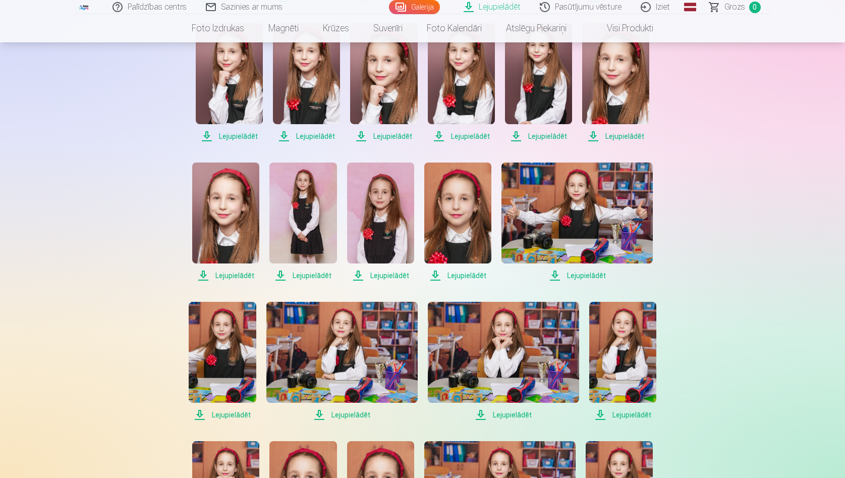
scroll to position [373, 0]
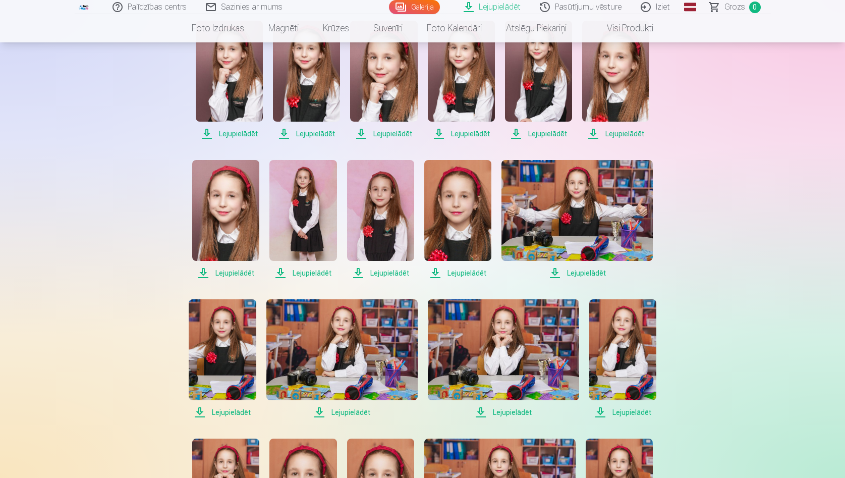
click at [240, 275] on span "Lejupielādēt" at bounding box center [225, 273] width 67 height 12
click at [312, 272] on span "Lejupielādēt" at bounding box center [302, 273] width 67 height 12
click at [387, 270] on span "Lejupielādēt" at bounding box center [380, 273] width 67 height 12
click at [467, 272] on span "Lejupielādēt" at bounding box center [457, 273] width 67 height 12
click at [582, 271] on span "Lejupielādēt" at bounding box center [576, 273] width 151 height 12
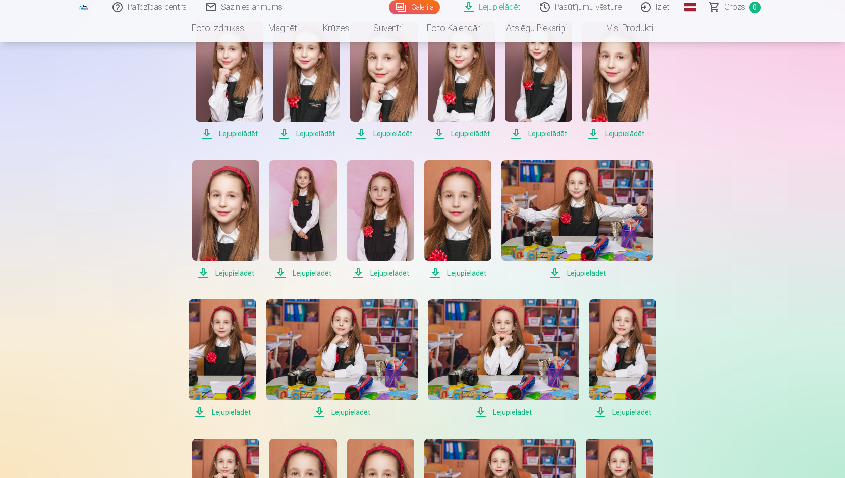
click at [589, 274] on span "Lejupielādēt" at bounding box center [576, 273] width 151 height 12
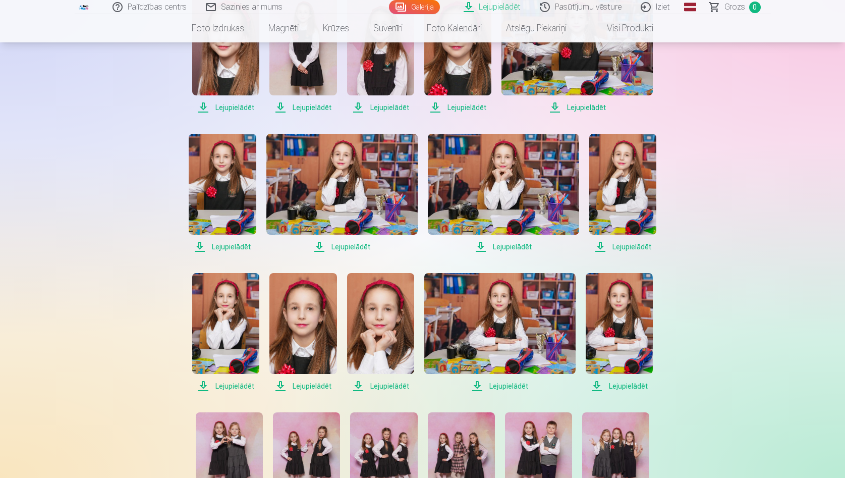
scroll to position [545, 0]
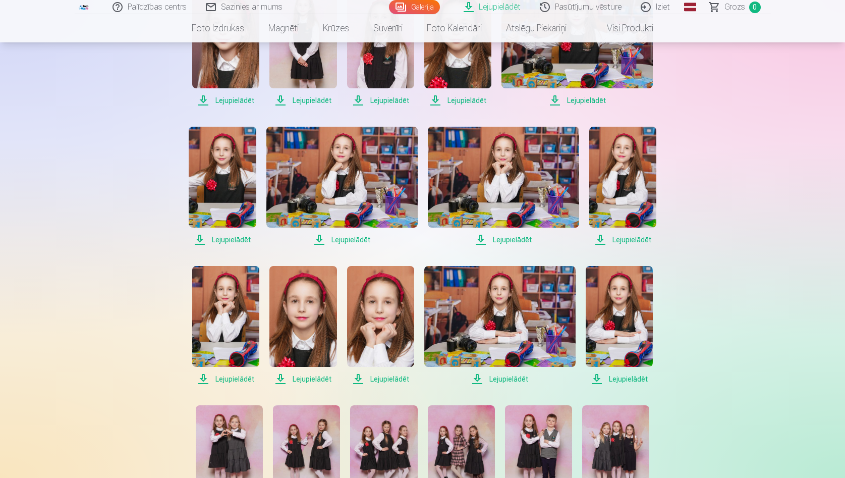
click at [243, 238] on span "Lejupielādēt" at bounding box center [222, 240] width 67 height 12
click at [346, 243] on span "Lejupielādēt" at bounding box center [341, 240] width 151 height 12
click at [520, 245] on span "Lejupielādēt" at bounding box center [503, 240] width 151 height 12
click at [639, 242] on span "Lejupielādēt" at bounding box center [622, 240] width 67 height 12
click at [245, 378] on span "Lejupielādēt" at bounding box center [225, 379] width 67 height 12
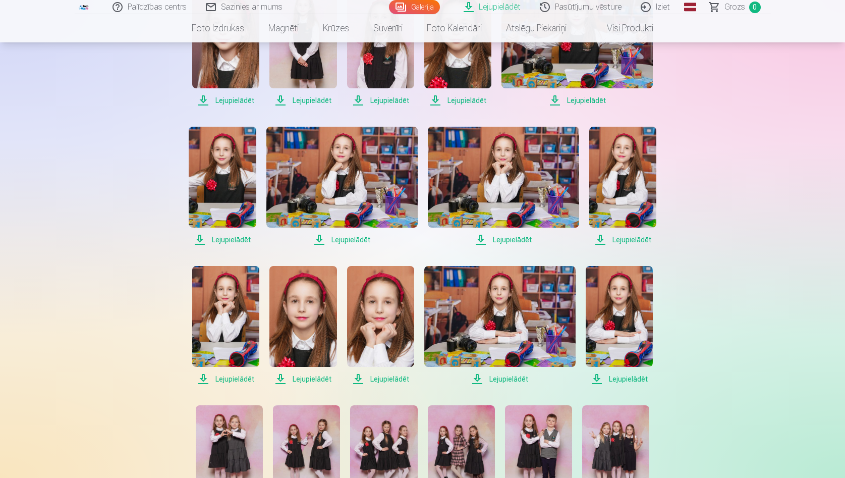
click at [319, 379] on span "Lejupielādēt" at bounding box center [302, 379] width 67 height 12
click at [398, 379] on span "Lejupielādēt" at bounding box center [380, 379] width 67 height 12
click at [505, 381] on span "Lejupielādēt" at bounding box center [499, 379] width 151 height 12
click at [635, 378] on span "Lejupielādēt" at bounding box center [619, 379] width 67 height 12
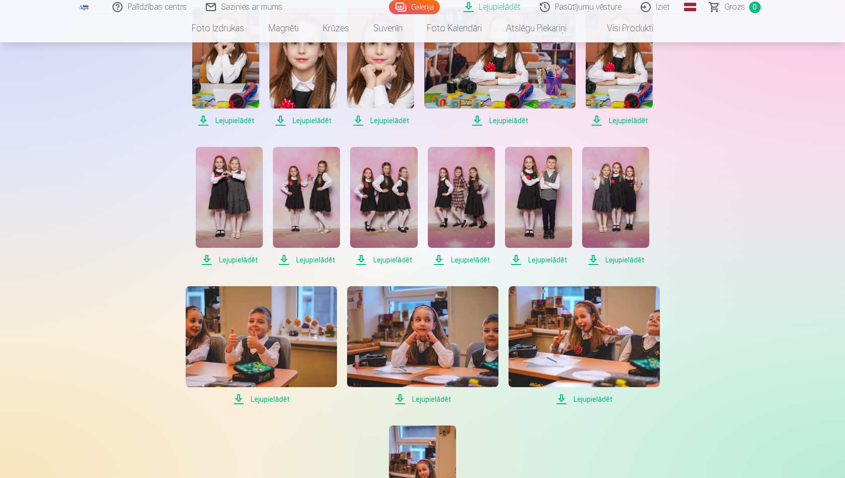
scroll to position [804, 0]
click at [241, 260] on span "Lejupielādēt" at bounding box center [229, 259] width 67 height 12
click at [315, 261] on span "Lejupielādēt" at bounding box center [306, 259] width 67 height 12
click at [394, 257] on span "Lejupielādēt" at bounding box center [383, 259] width 67 height 12
click at [473, 261] on span "Lejupielādēt" at bounding box center [461, 259] width 67 height 12
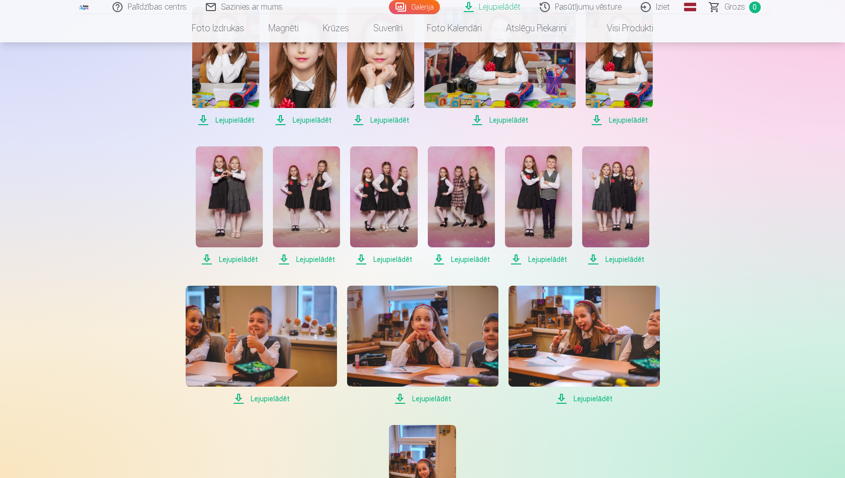
click at [541, 259] on span "Lejupielādēt" at bounding box center [538, 259] width 67 height 12
click at [625, 260] on span "Lejupielādēt" at bounding box center [615, 259] width 67 height 12
click at [270, 397] on span "Lejupielādēt" at bounding box center [261, 398] width 151 height 12
click at [440, 403] on span "Lejupielādēt" at bounding box center [422, 398] width 151 height 12
click at [598, 400] on span "Lejupielādēt" at bounding box center [584, 398] width 151 height 12
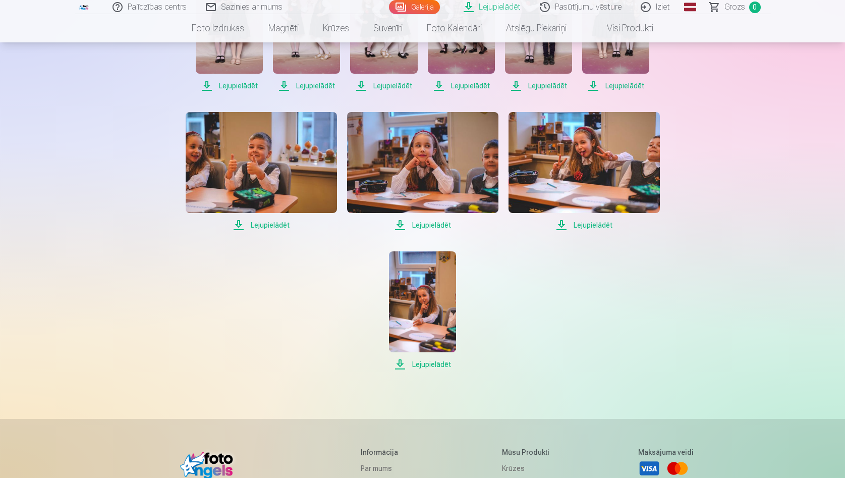
scroll to position [981, 0]
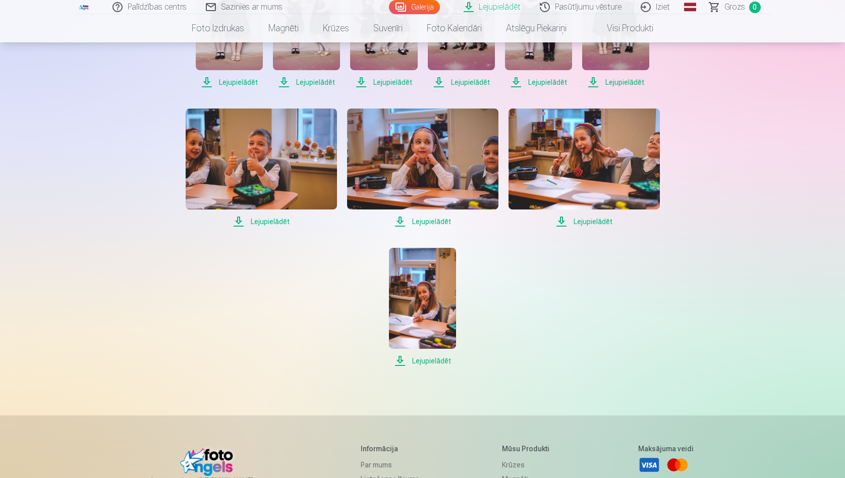
click at [434, 363] on span "Lejupielādēt" at bounding box center [422, 361] width 67 height 12
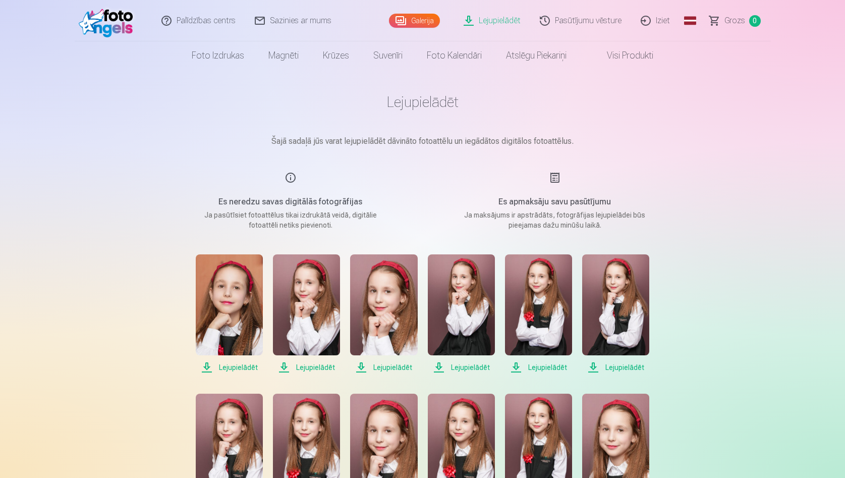
scroll to position [0, 0]
click at [657, 17] on link "Iziet" at bounding box center [656, 20] width 48 height 40
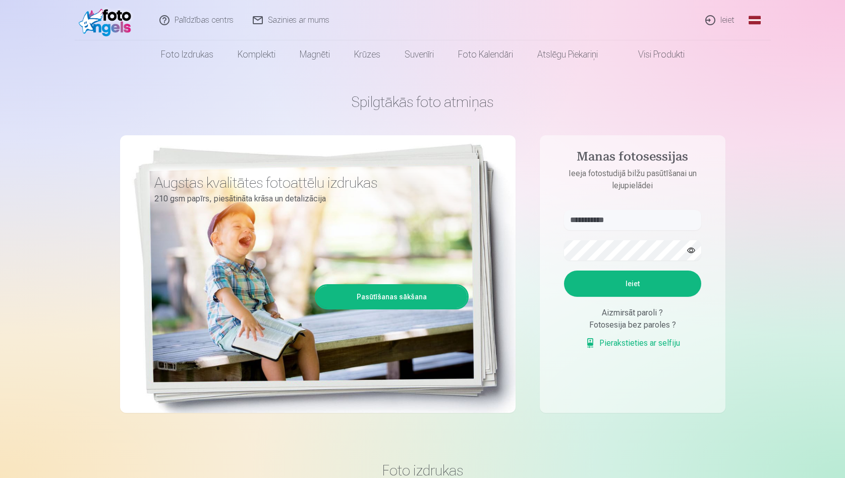
type input "**********"
click at [645, 283] on button "Ieiet" at bounding box center [632, 283] width 137 height 26
